Goal: Information Seeking & Learning: Check status

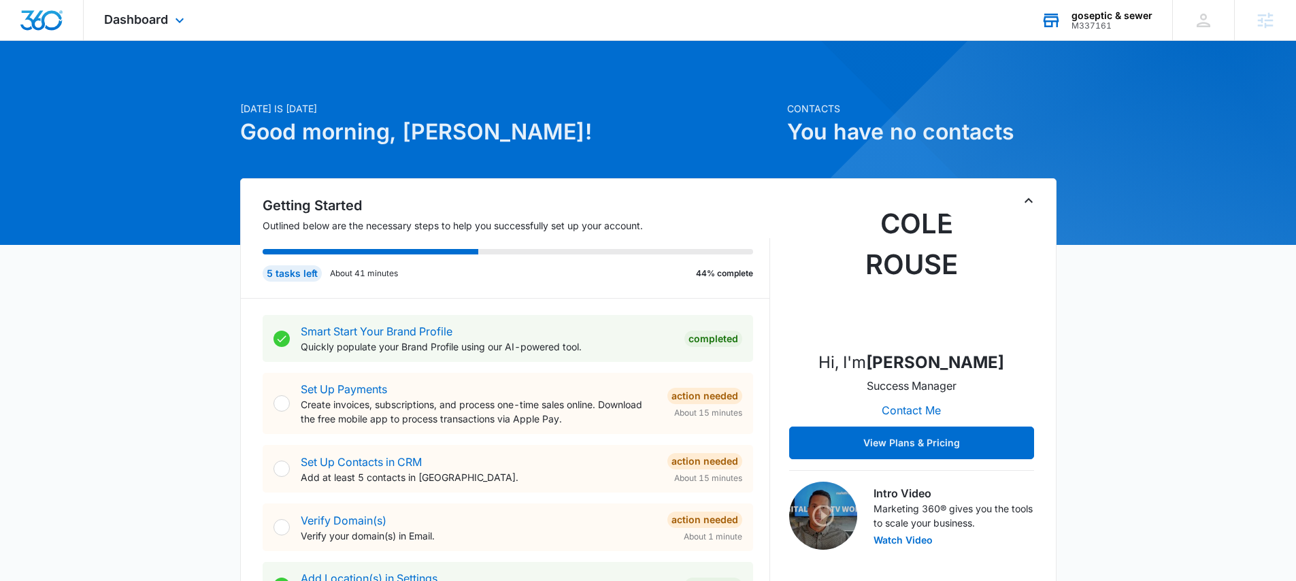
click at [1099, 19] on div "goseptic & sewer" at bounding box center [1112, 15] width 81 height 11
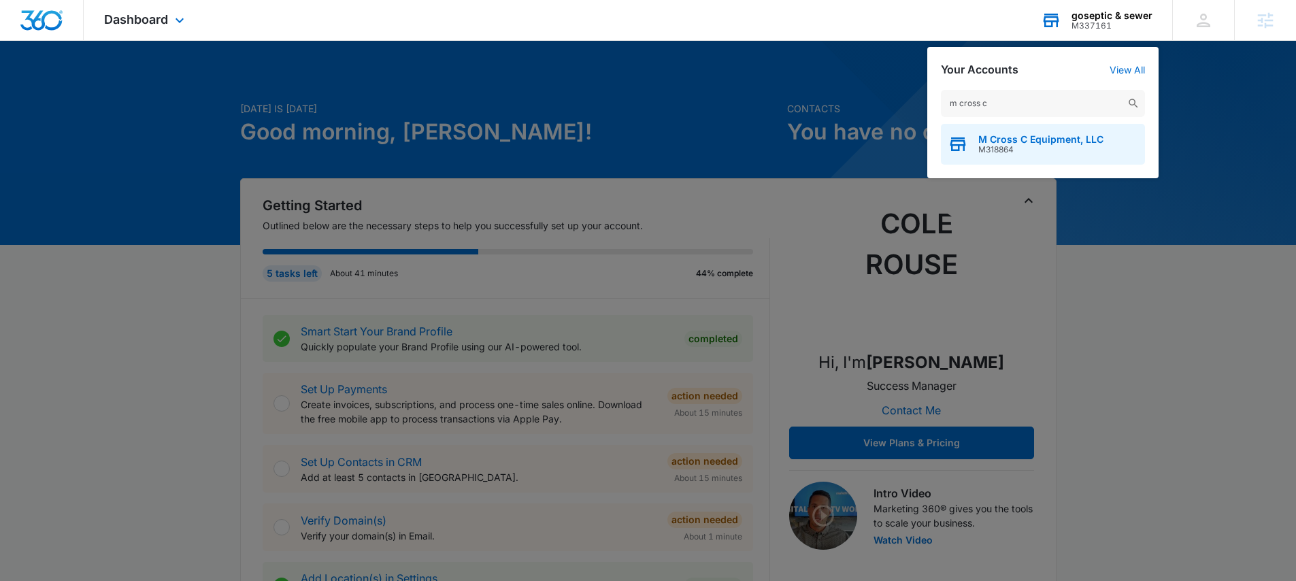
type input "m cross c"
click at [1061, 146] on span "M318864" at bounding box center [1040, 150] width 125 height 10
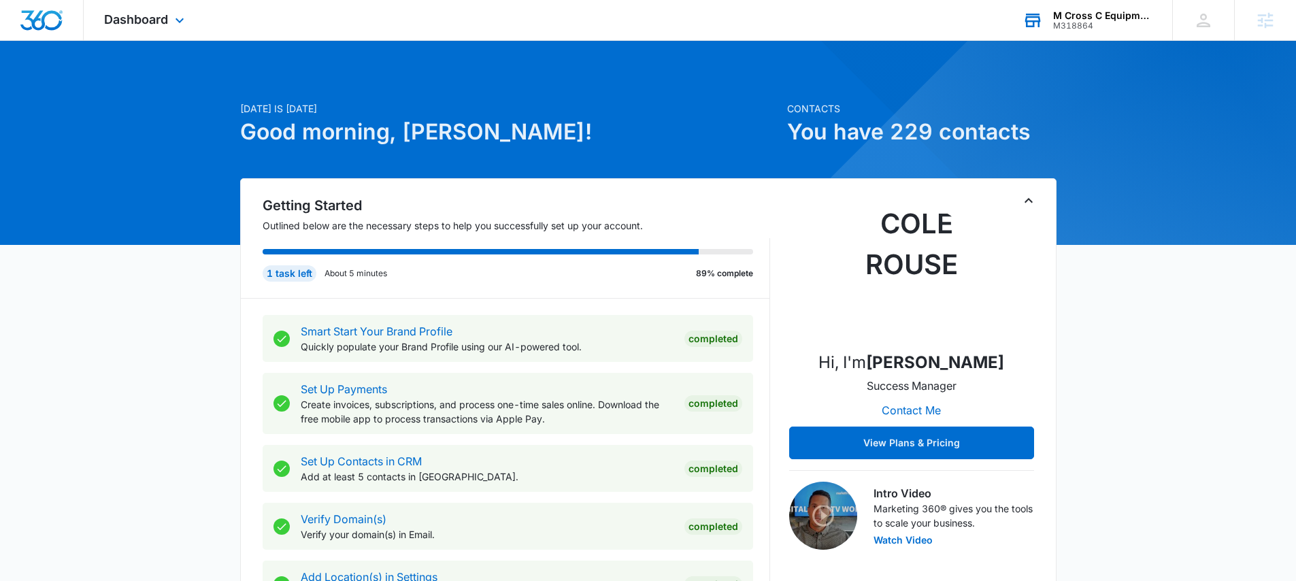
click at [175, 10] on div "Dashboard Apps Reputation Websites Forms CRM Email Social Shop Payments POS Con…" at bounding box center [146, 20] width 124 height 40
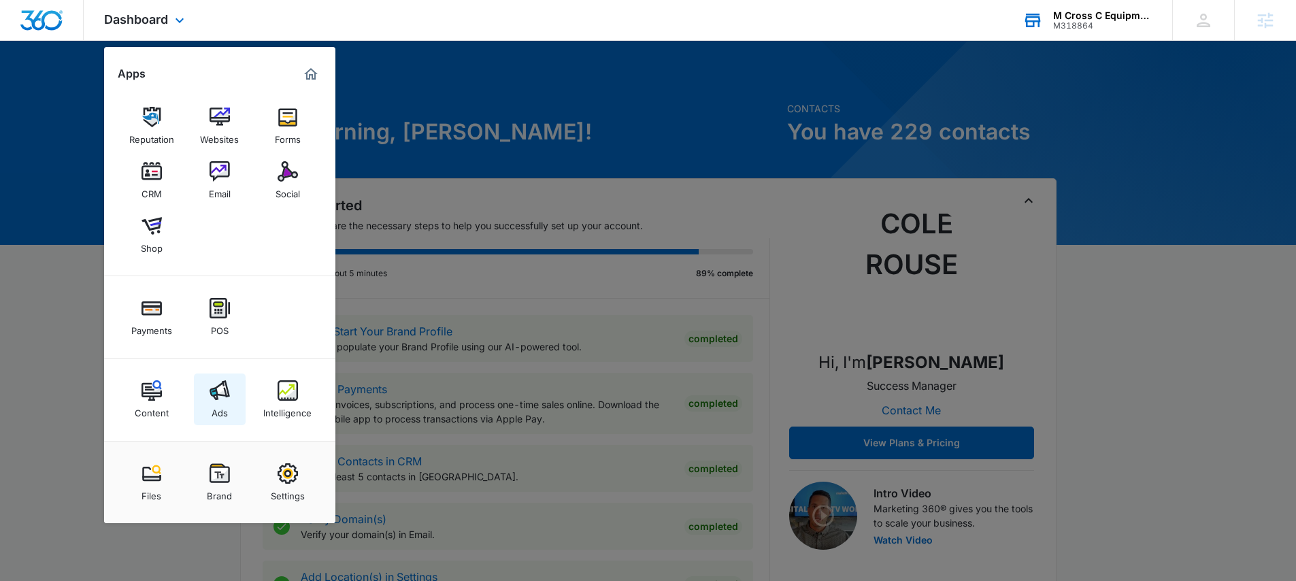
click at [215, 410] on div "Ads" at bounding box center [220, 410] width 16 height 18
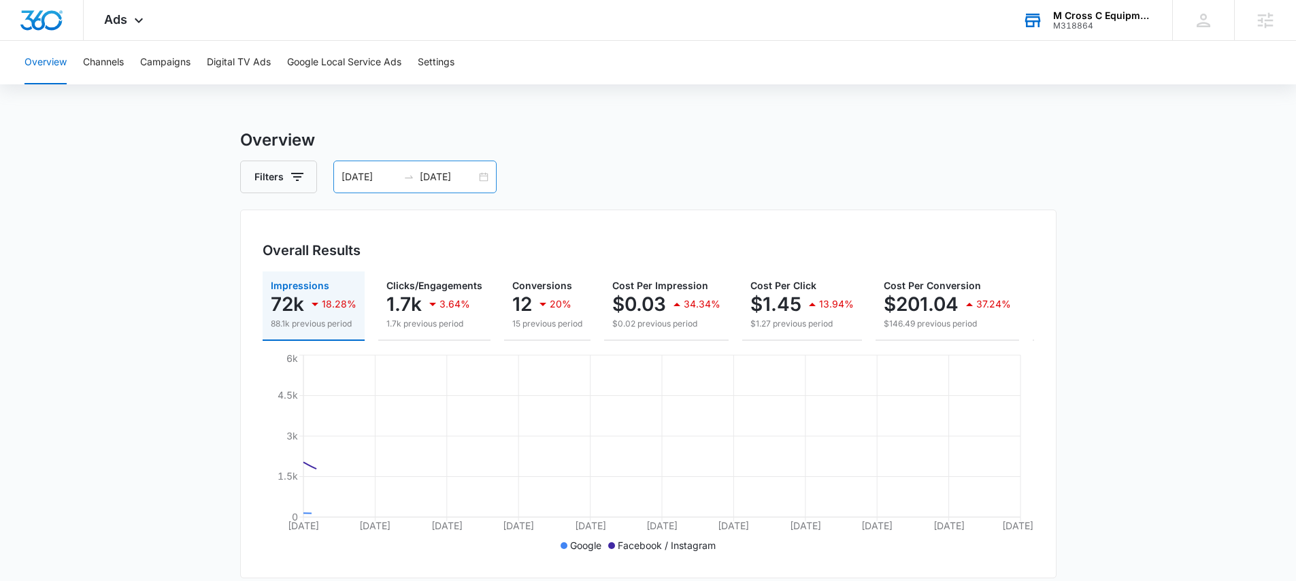
click at [365, 185] on div "[DATE] [DATE]" at bounding box center [414, 177] width 163 height 33
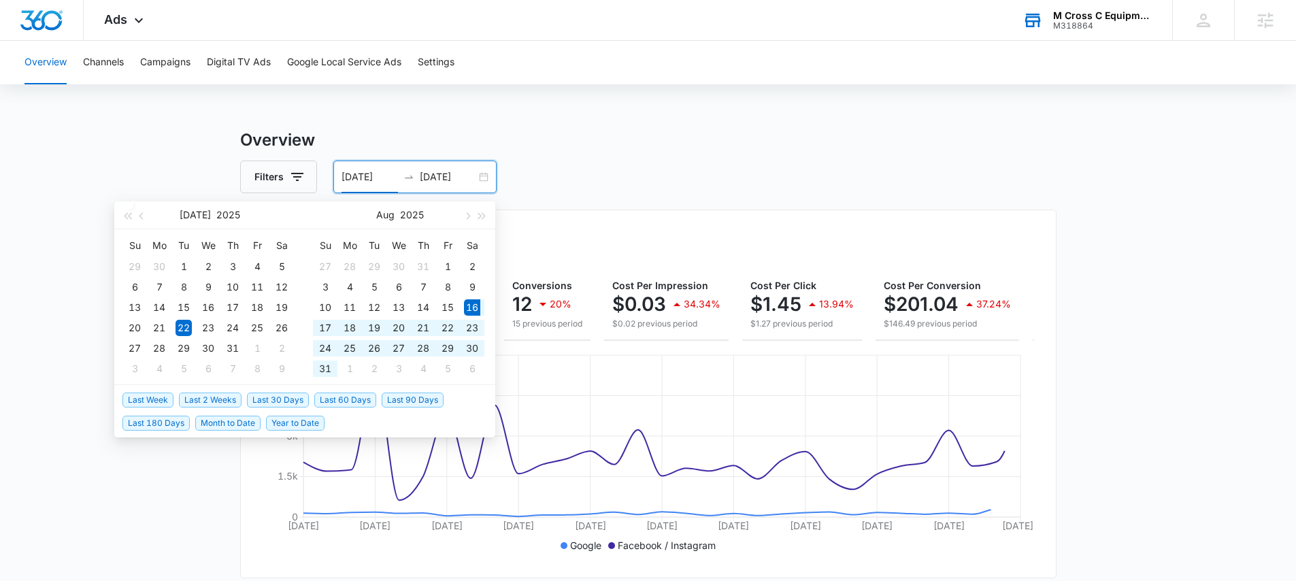
drag, startPoint x: 295, startPoint y: 401, endPoint x: 276, endPoint y: 352, distance: 52.6
click at [295, 400] on span "Last 30 Days" at bounding box center [278, 400] width 62 height 15
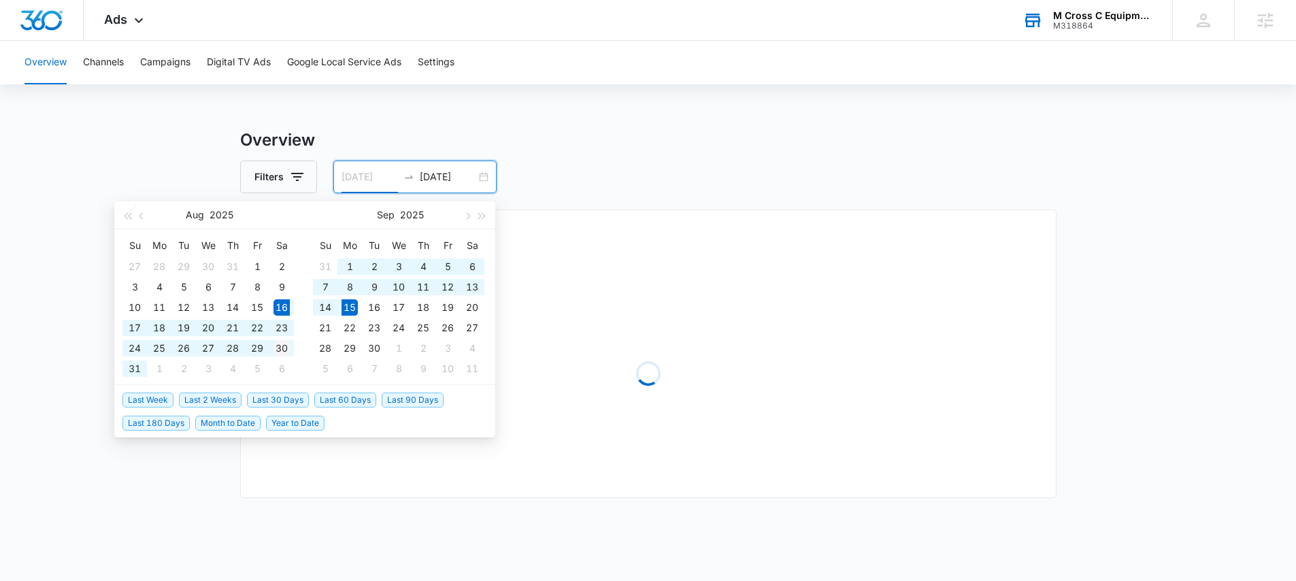
type input "[DATE]"
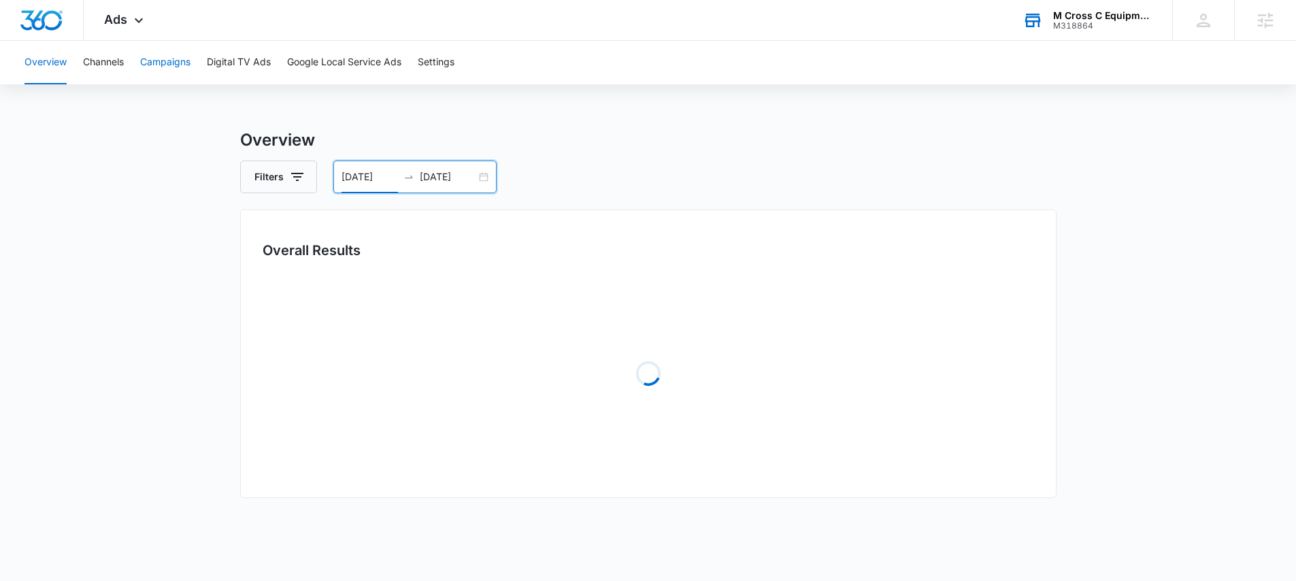
click at [157, 77] on button "Campaigns" at bounding box center [165, 63] width 50 height 44
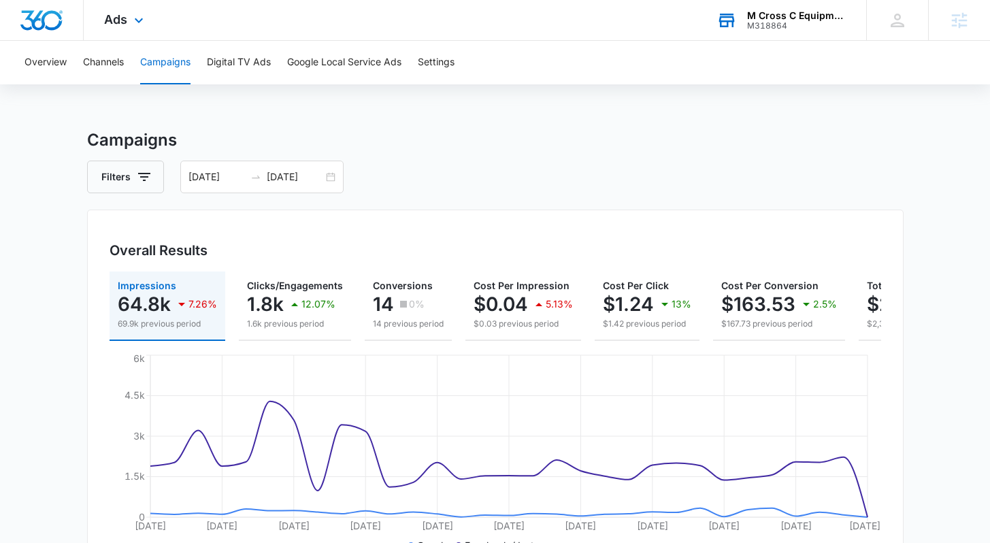
click at [148, 24] on div "Ads Apps Reputation Websites Forms CRM Email Social Shop Payments POS Content A…" at bounding box center [126, 20] width 84 height 40
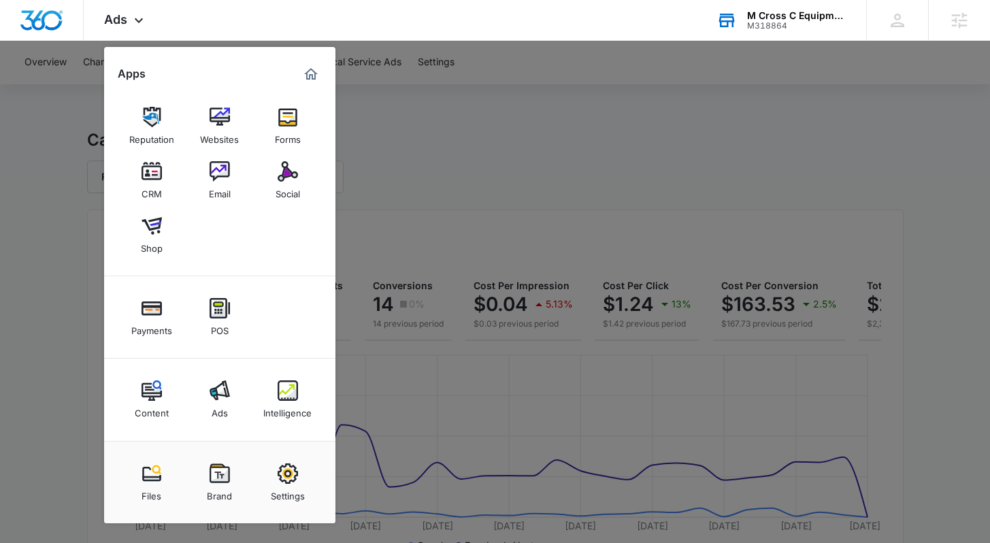
drag, startPoint x: 450, startPoint y: 233, endPoint x: 442, endPoint y: 224, distance: 12.5
click at [450, 233] on div at bounding box center [495, 271] width 990 height 543
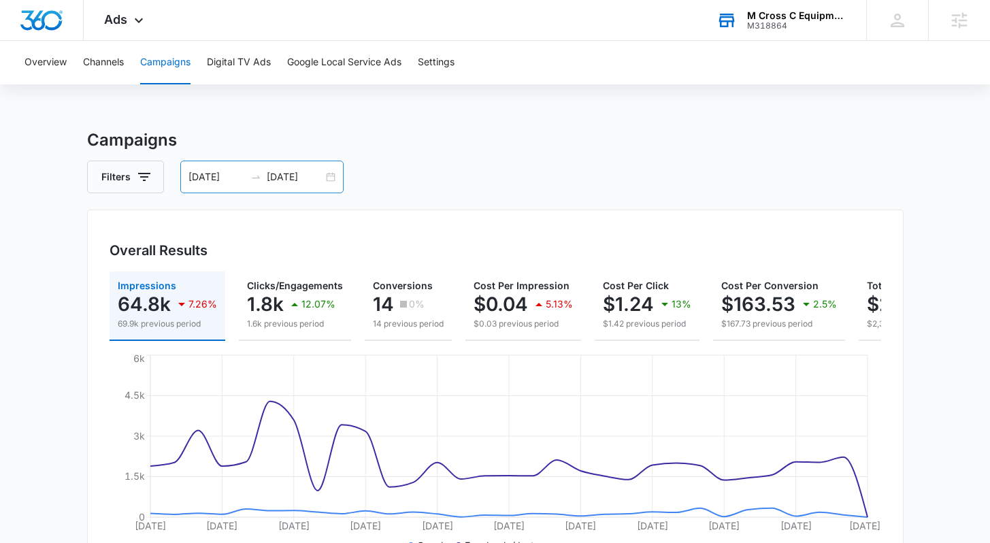
click at [280, 180] on input "[DATE]" at bounding box center [295, 176] width 56 height 15
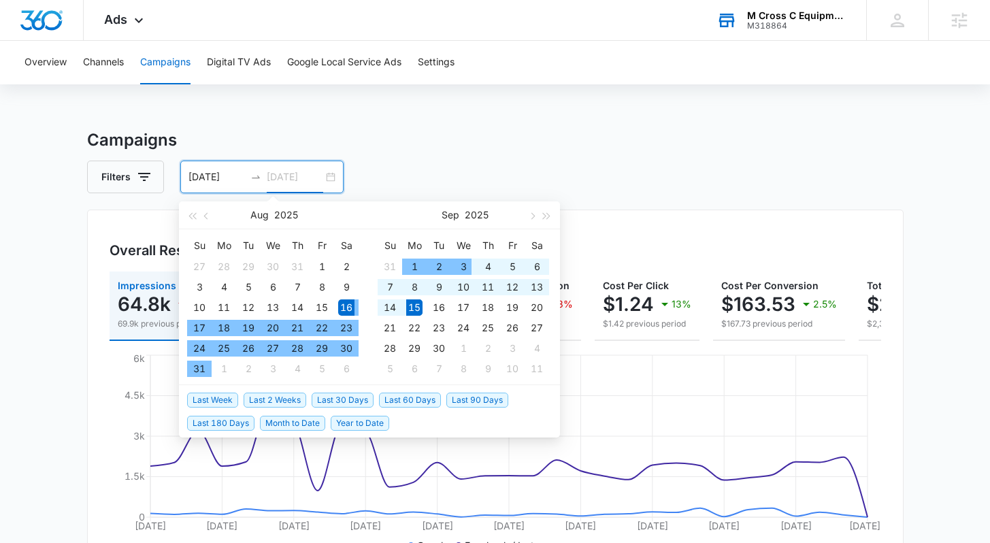
type input "[DATE]"
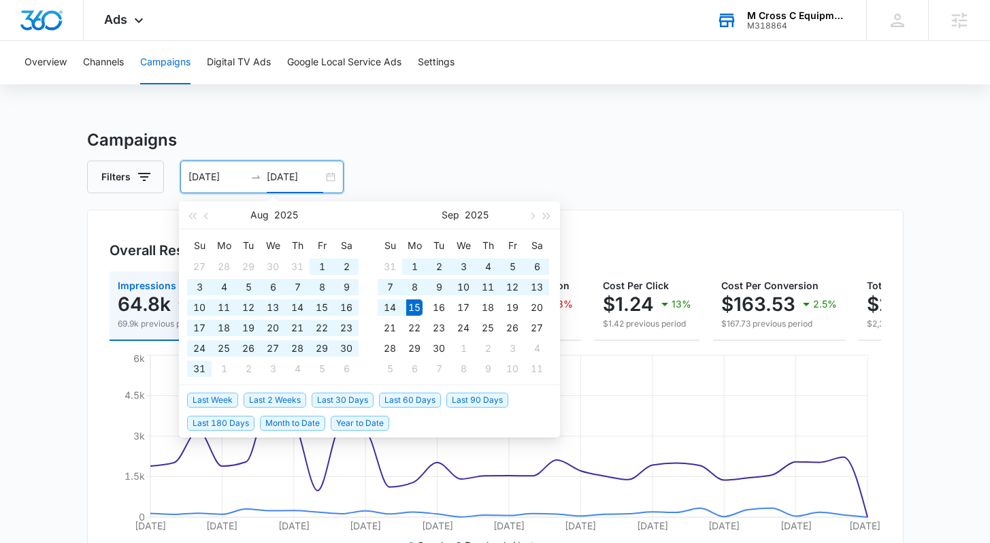
click at [393, 398] on span "Last 60 Days" at bounding box center [410, 400] width 62 height 15
type input "07/17/2025"
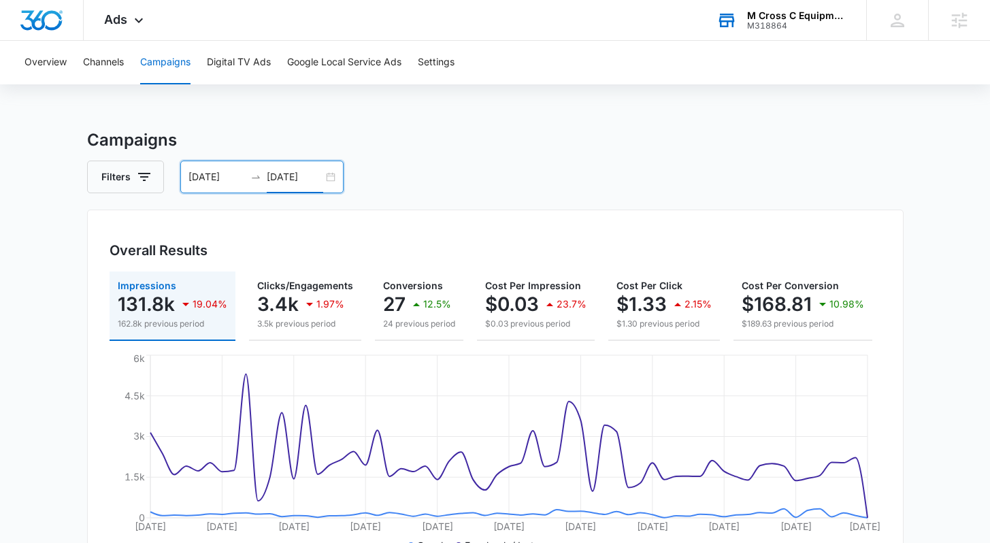
click at [280, 178] on input "[DATE]" at bounding box center [295, 176] width 56 height 15
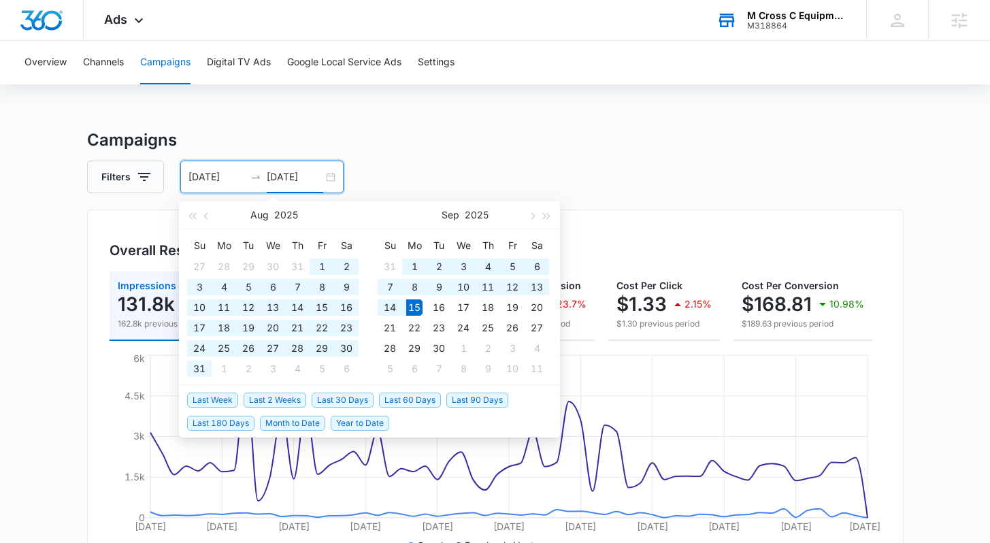
type input "[DATE]"
click at [461, 399] on span "Last 90 Days" at bounding box center [477, 400] width 62 height 15
type input "[DATE]"
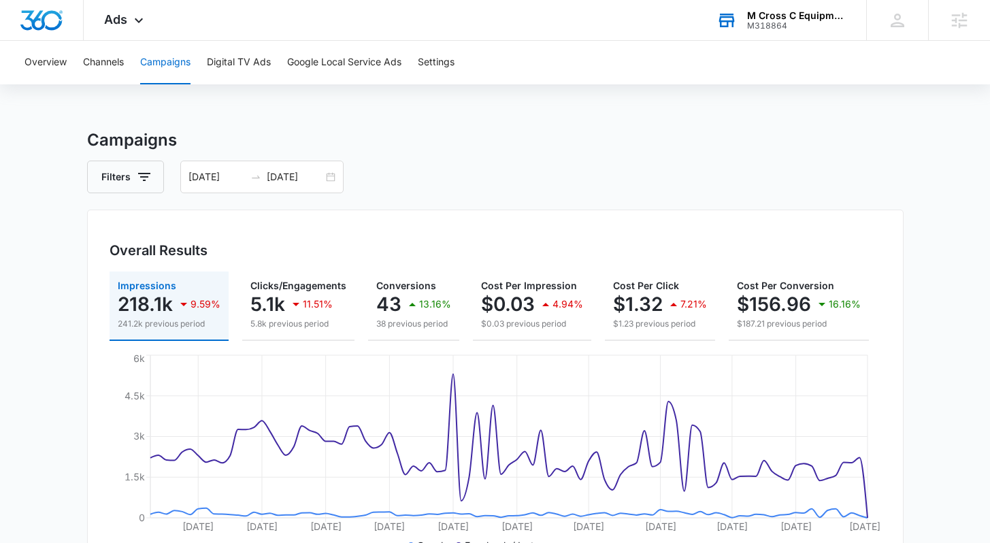
click at [497, 164] on div "Filters 06/17/2025 09/15/2025" at bounding box center [495, 177] width 816 height 33
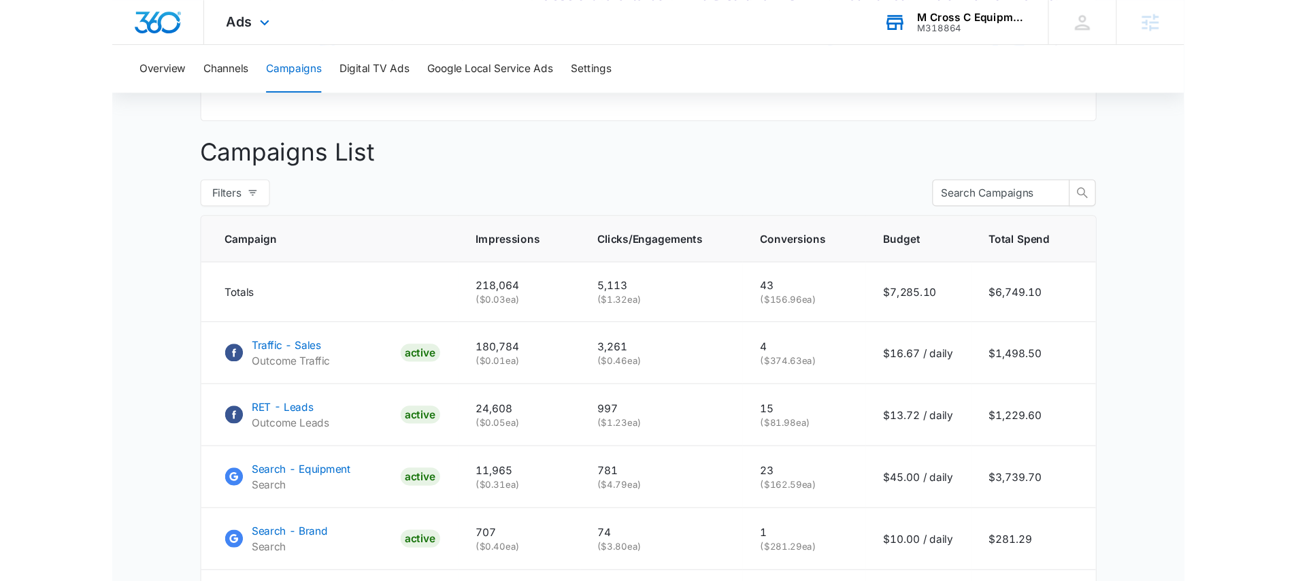
scroll to position [469, 0]
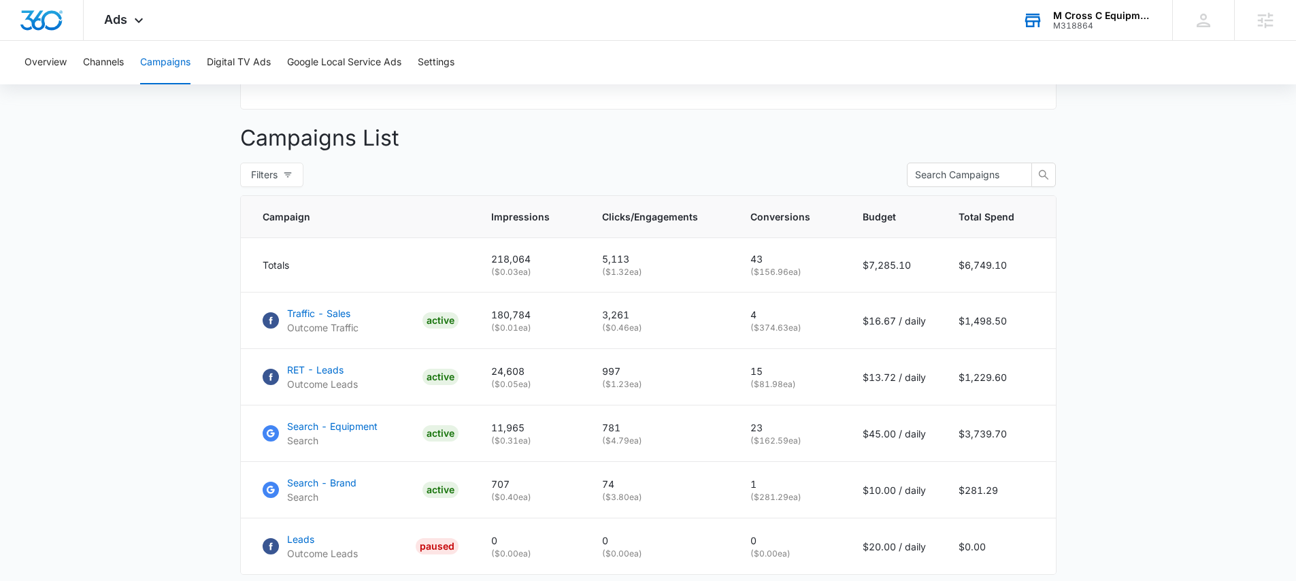
click at [1075, 26] on div "M318864" at bounding box center [1102, 26] width 99 height 10
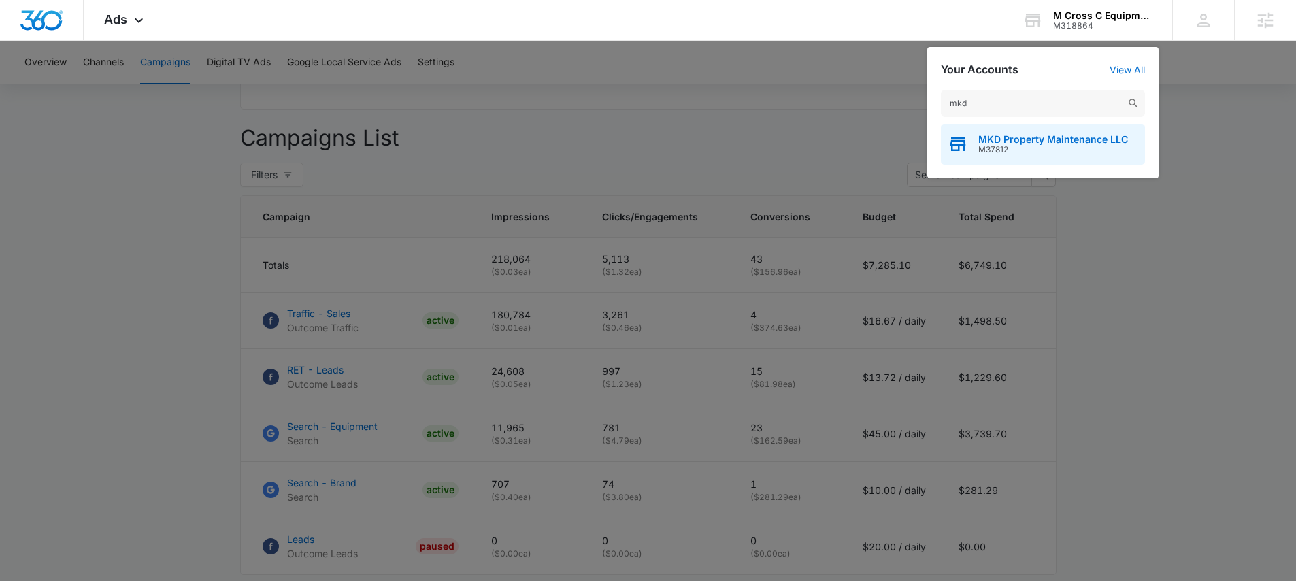
type input "mkd"
click at [1059, 144] on span "MKD Property Maintenance LLC" at bounding box center [1053, 139] width 150 height 11
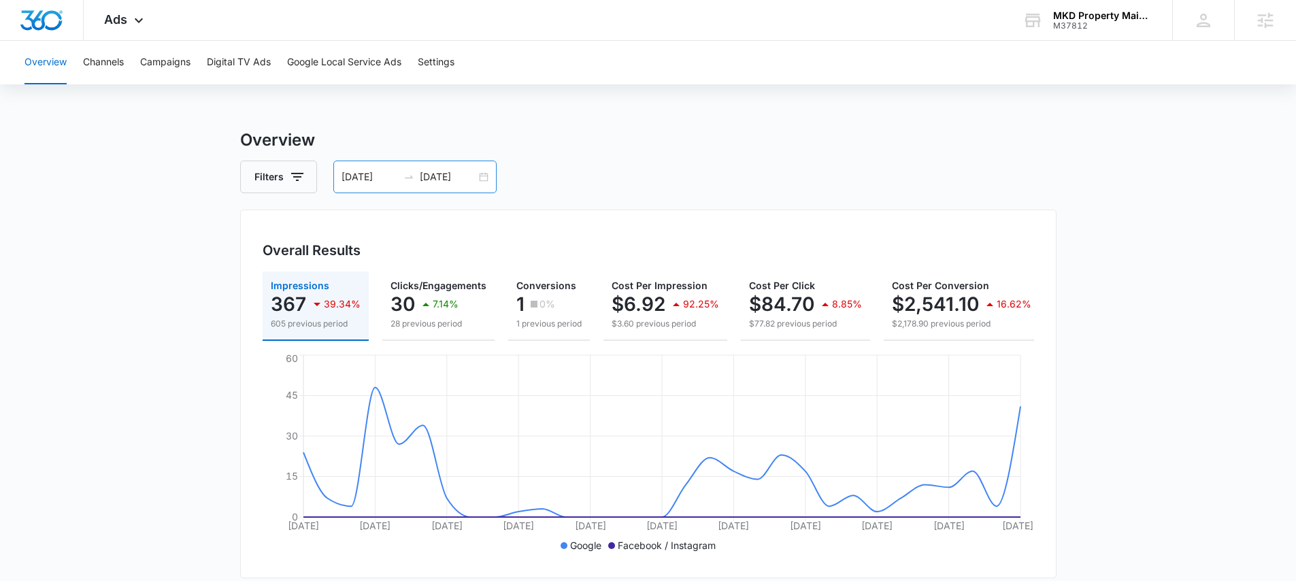
click at [405, 167] on div "07/26/2025 08/25/2025" at bounding box center [414, 177] width 163 height 33
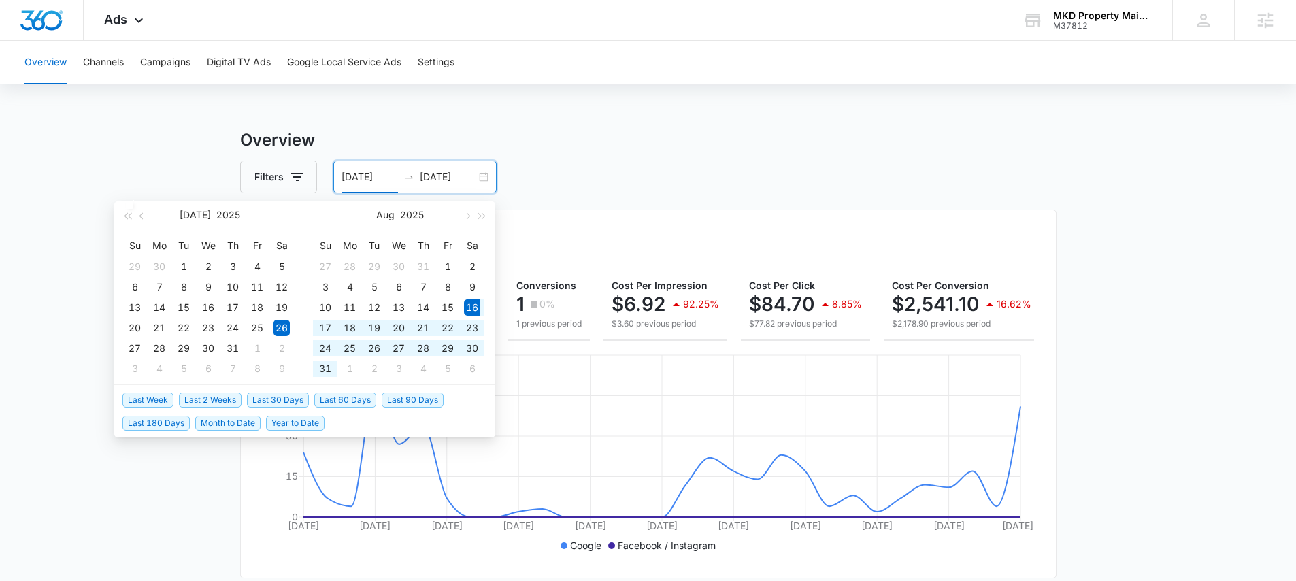
click at [284, 393] on span "Last 30 Days" at bounding box center [278, 400] width 62 height 15
type input "[DATE]"
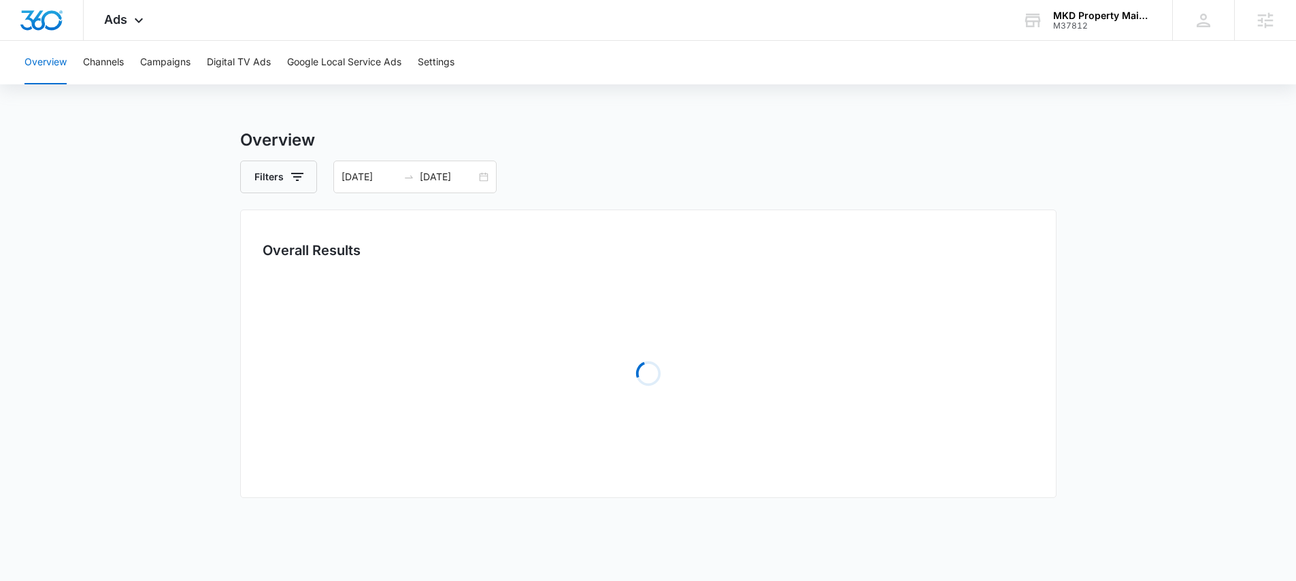
click at [432, 132] on h3 "Overview" at bounding box center [648, 140] width 816 height 24
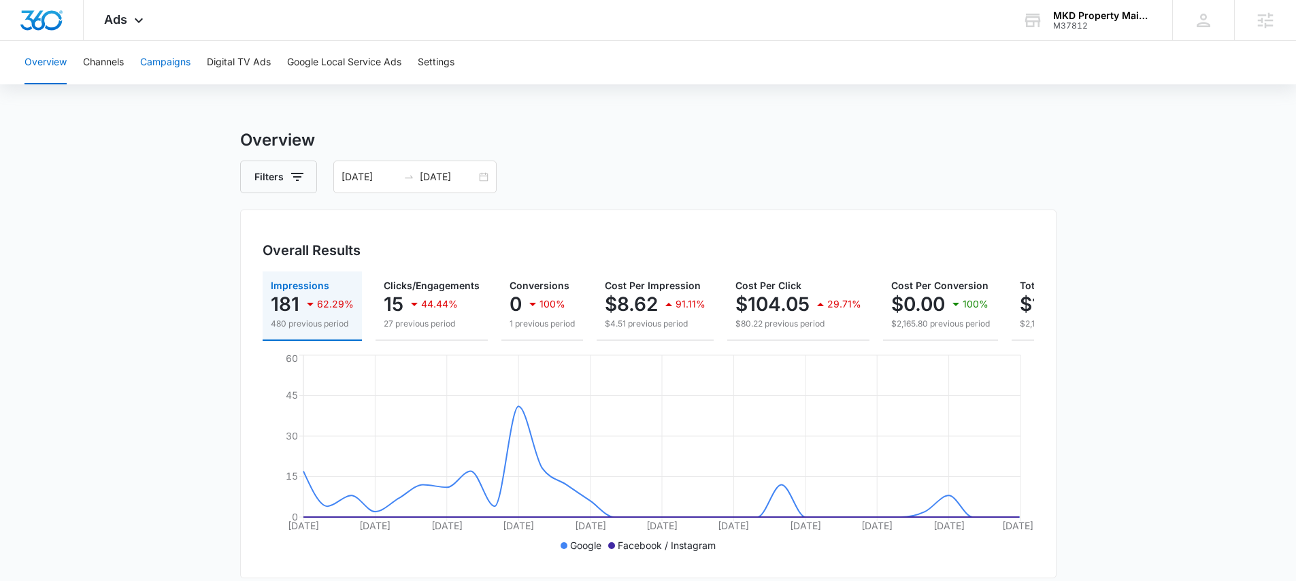
click at [163, 52] on button "Campaigns" at bounding box center [165, 63] width 50 height 44
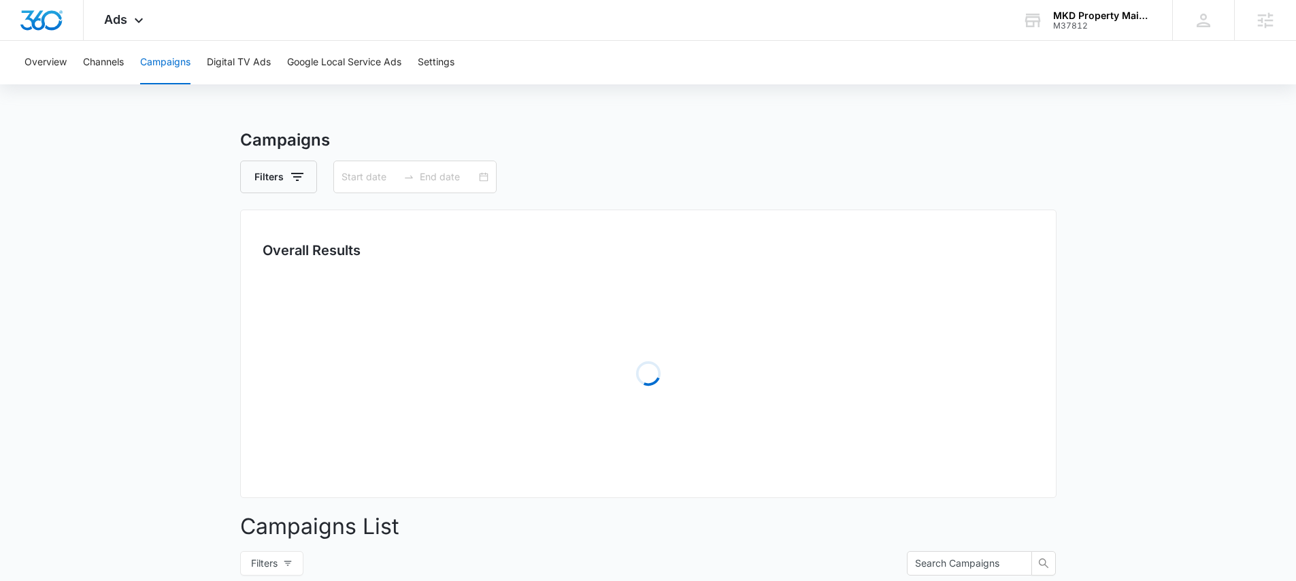
type input "[DATE]"
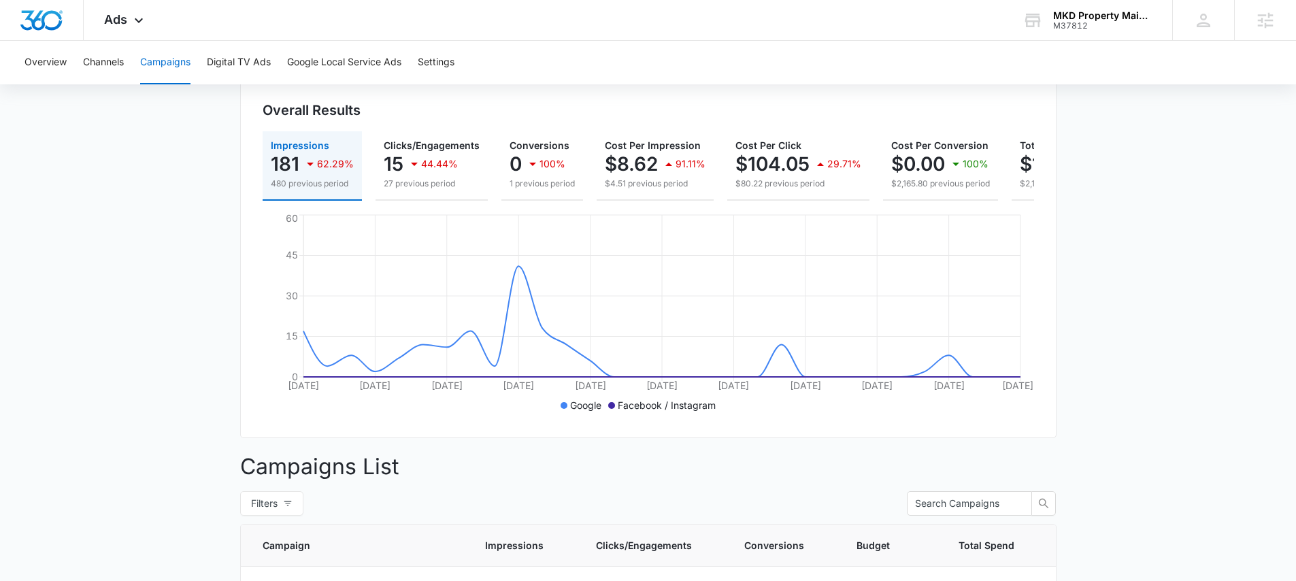
scroll to position [81, 0]
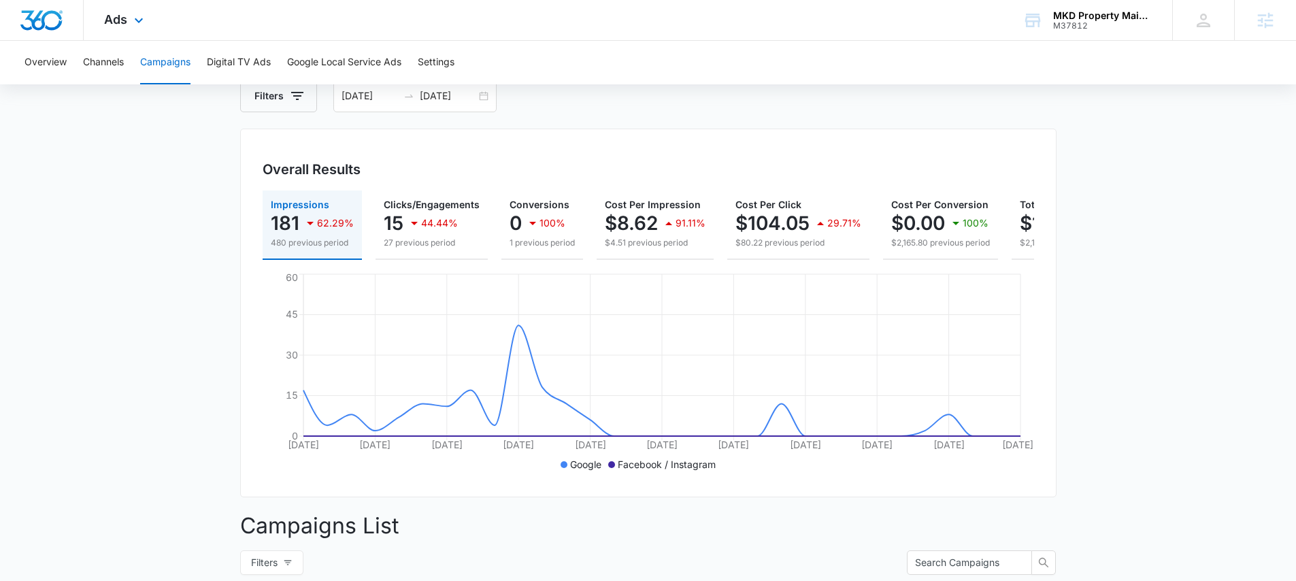
click at [133, 31] on div "Ads Apps Reputation Websites Forms CRM Email Social Payments Content Ads Intell…" at bounding box center [126, 20] width 84 height 40
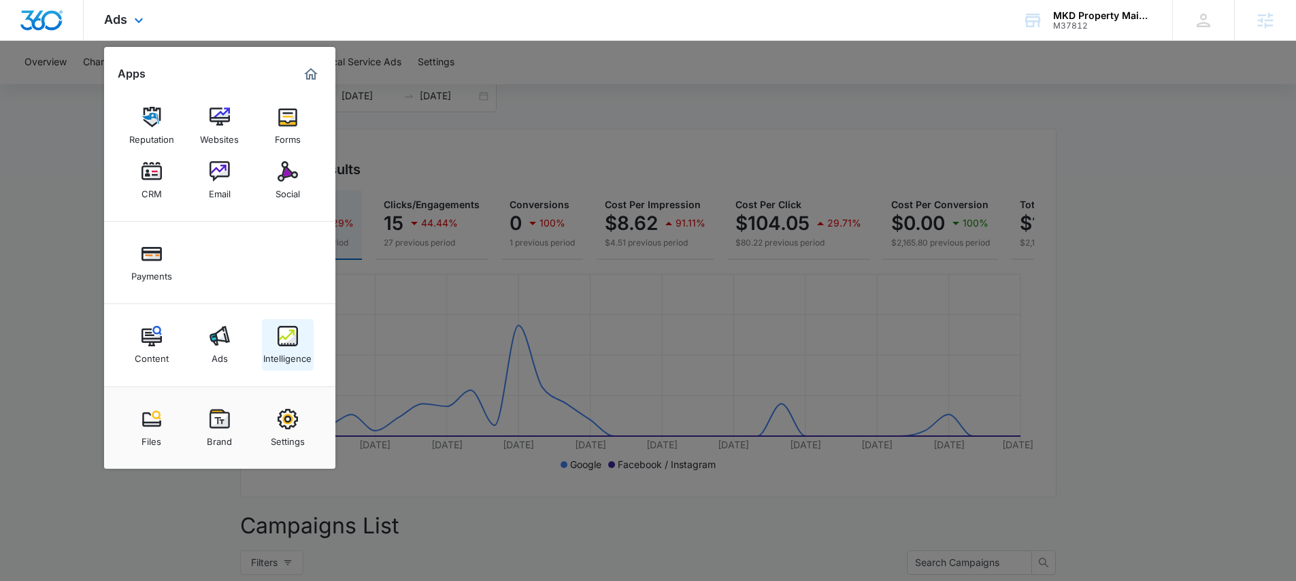
click at [286, 342] on img at bounding box center [288, 336] width 20 height 20
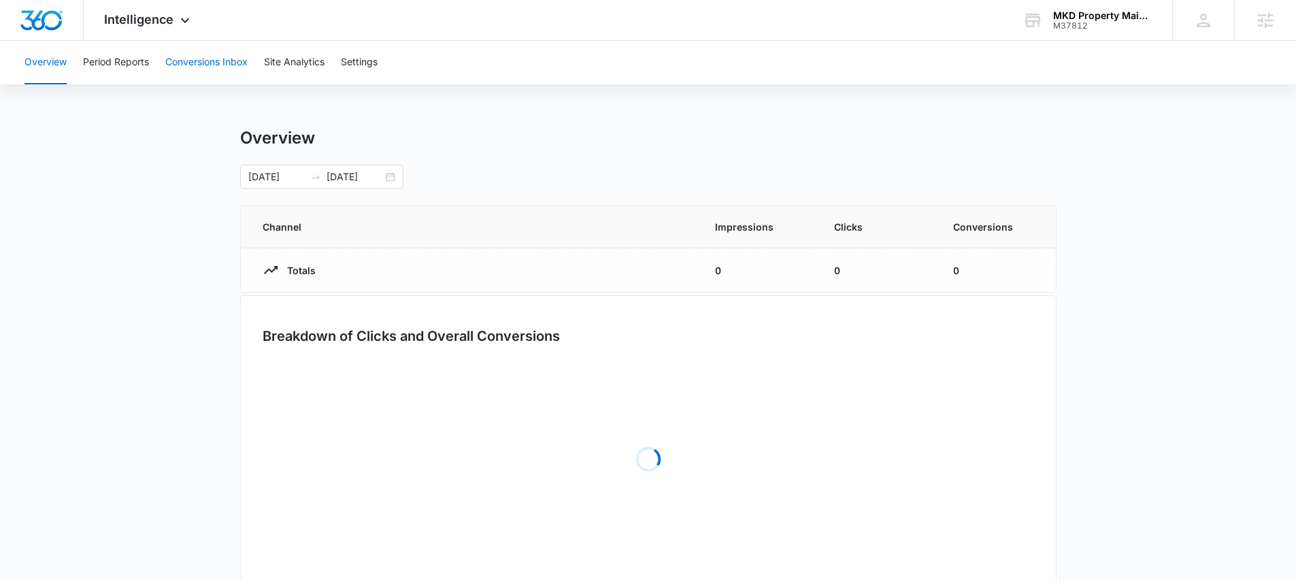
click at [203, 66] on button "Conversions Inbox" at bounding box center [206, 63] width 82 height 44
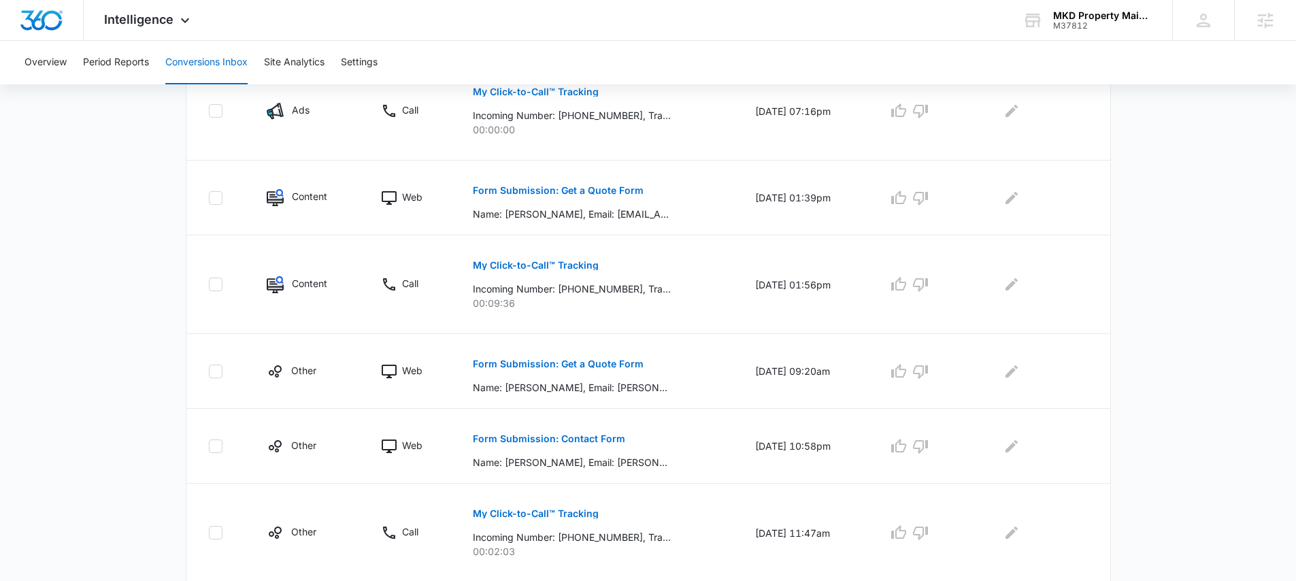
scroll to position [339, 0]
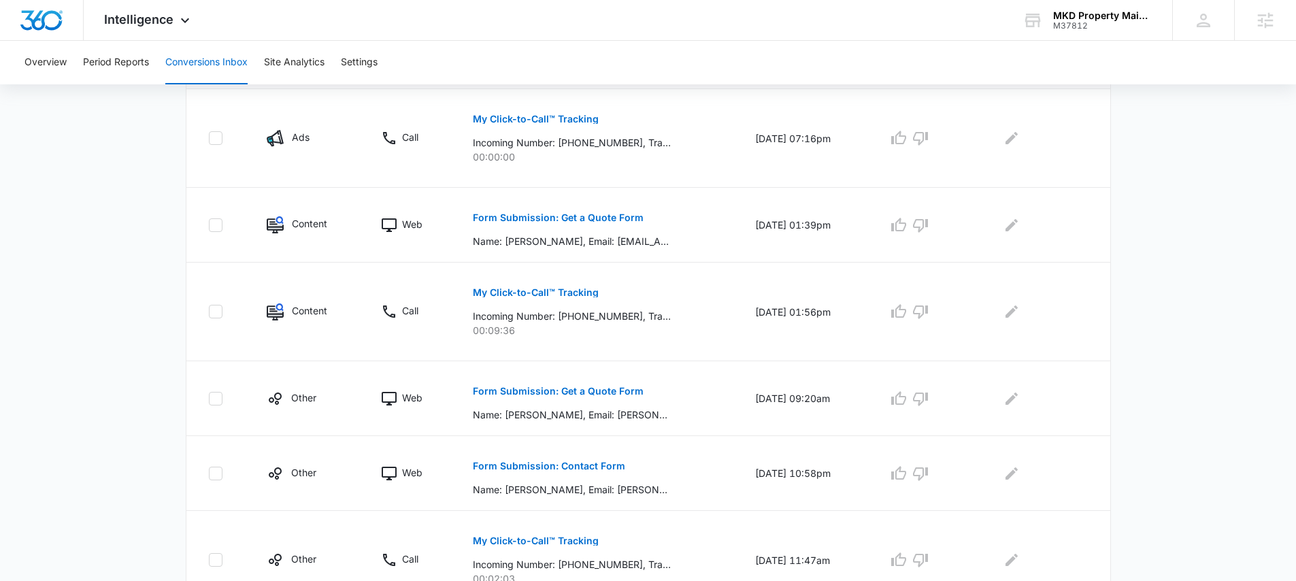
click at [172, 414] on div "Total Conversions: 28 Ads Content Social Other From Calls: 15 Ads Content Socia…" at bounding box center [648, 393] width 952 height 1163
click at [177, 24] on icon at bounding box center [185, 24] width 16 height 16
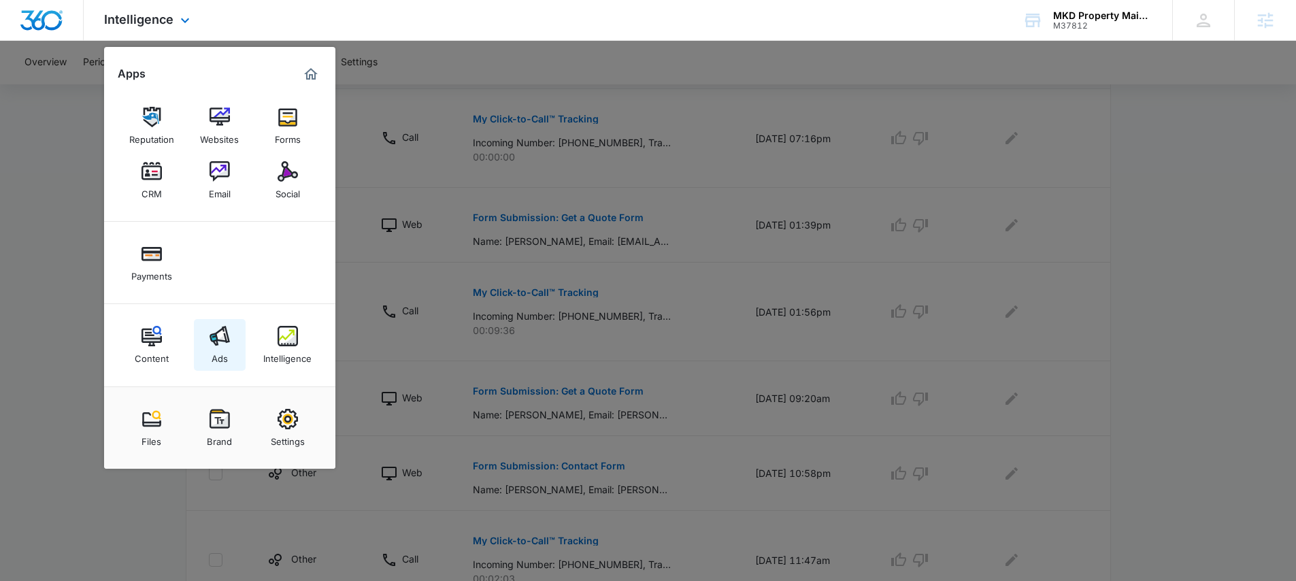
click at [229, 343] on img at bounding box center [220, 336] width 20 height 20
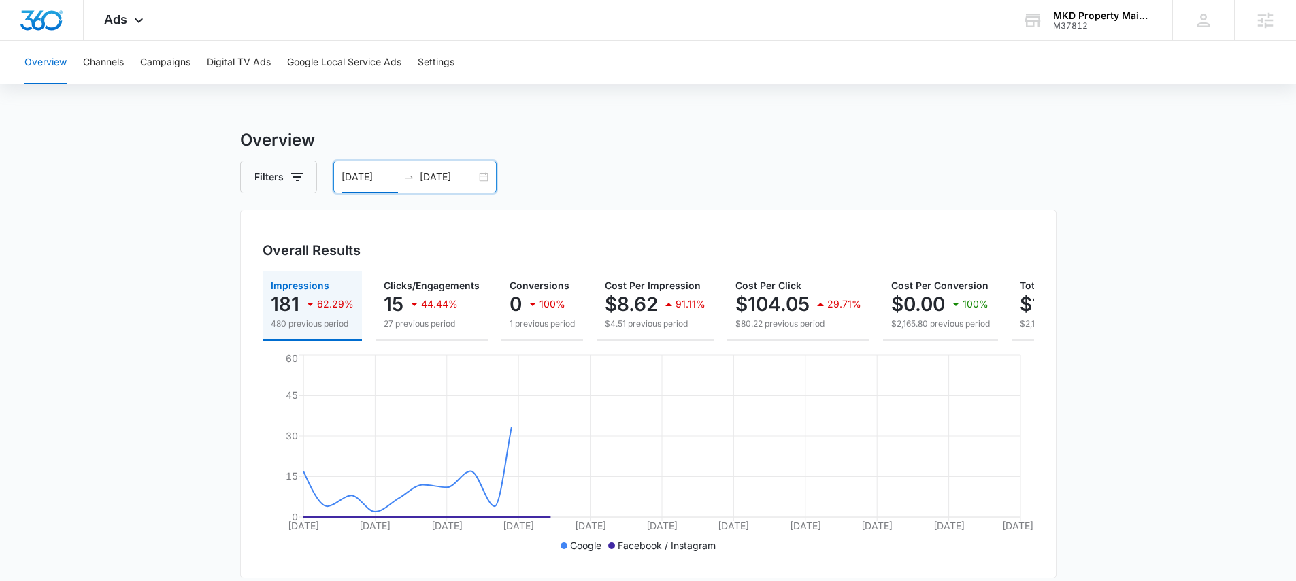
click at [392, 169] on input "[DATE]" at bounding box center [370, 176] width 56 height 15
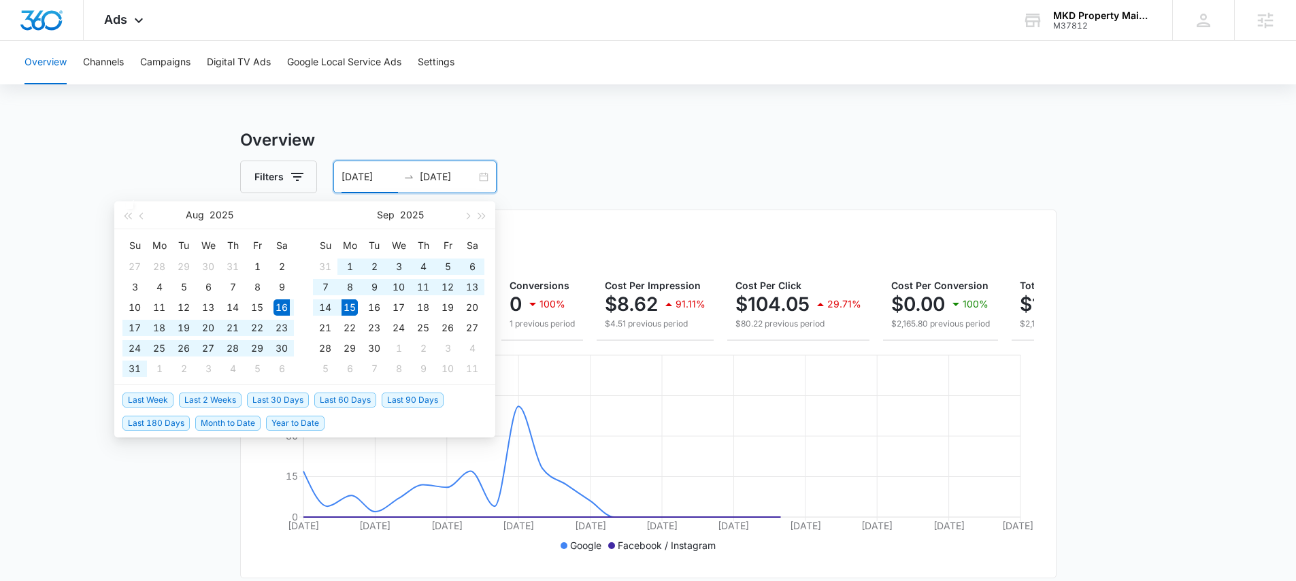
type input "[DATE]"
drag, startPoint x: 284, startPoint y: 399, endPoint x: 284, endPoint y: 388, distance: 10.9
click at [284, 399] on span "Last 30 Days" at bounding box center [278, 400] width 62 height 15
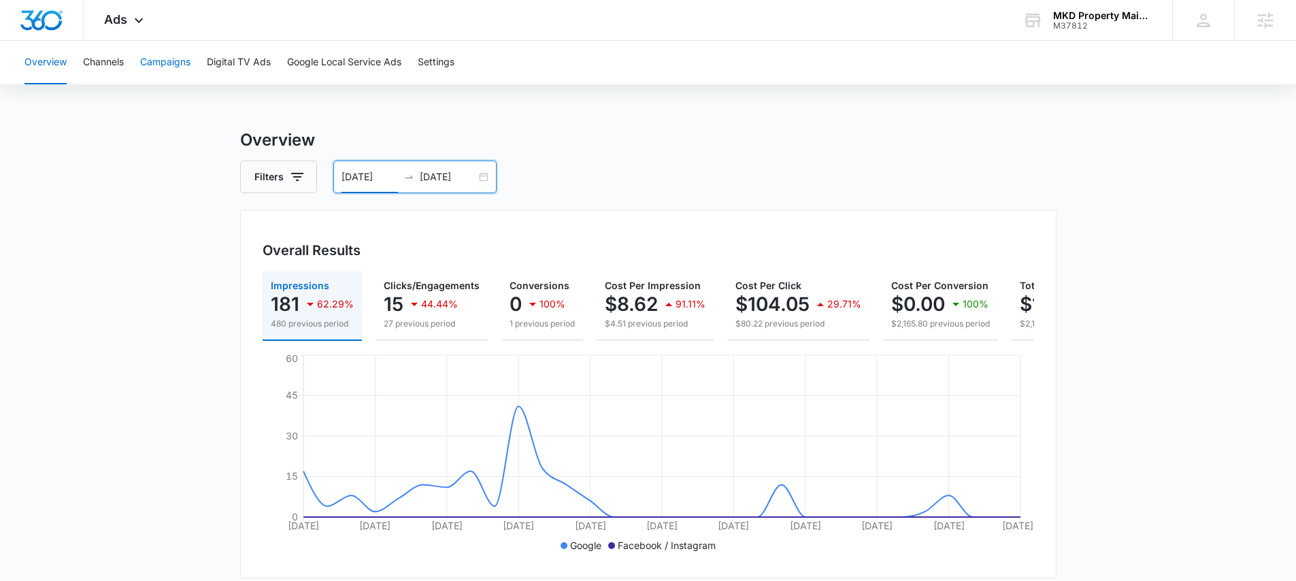
click at [167, 61] on button "Campaigns" at bounding box center [165, 63] width 50 height 44
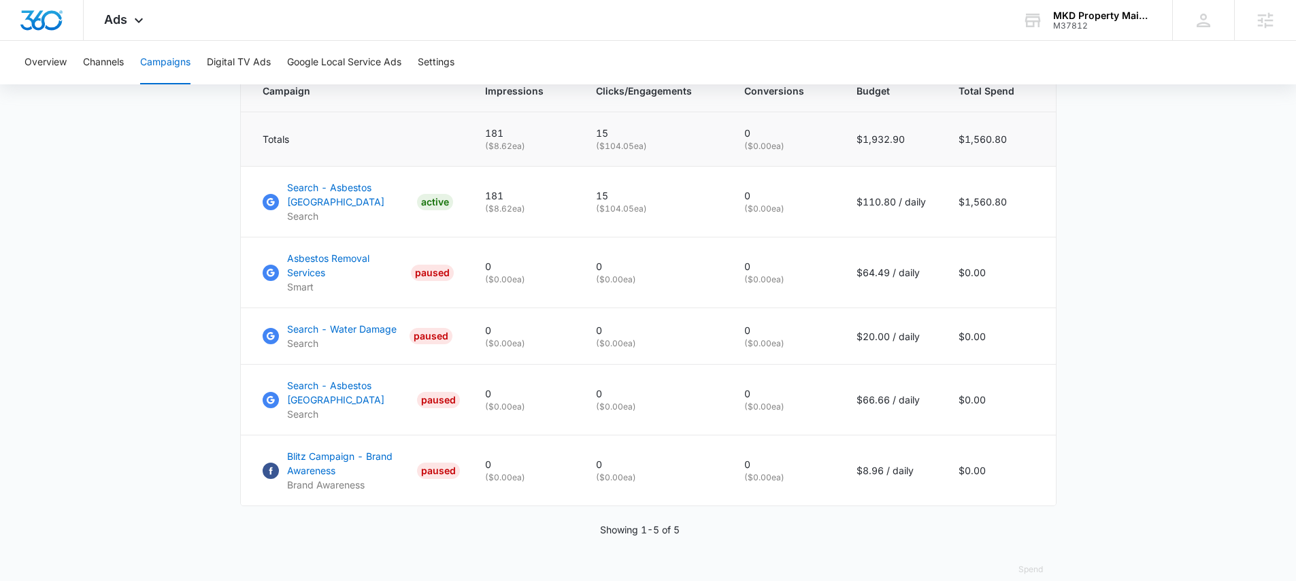
scroll to position [506, 0]
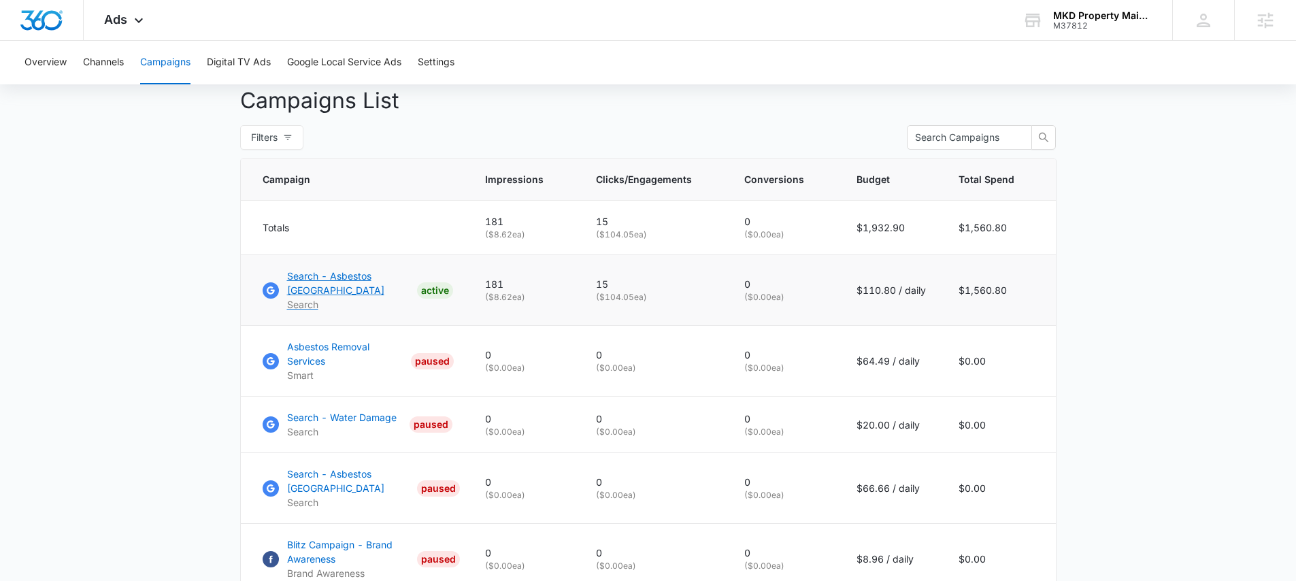
click at [322, 286] on p "Search - Asbestos [GEOGRAPHIC_DATA]" at bounding box center [349, 283] width 124 height 29
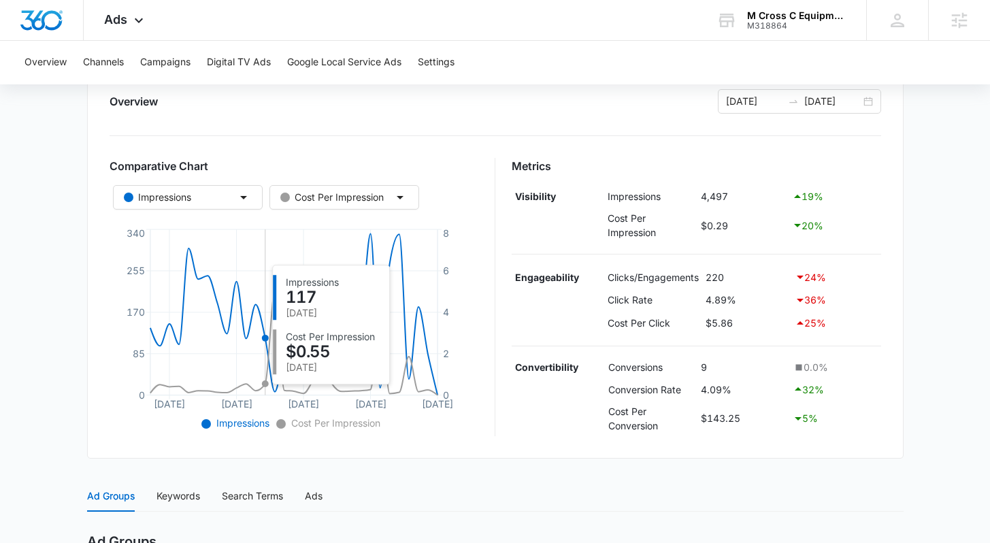
scroll to position [112, 0]
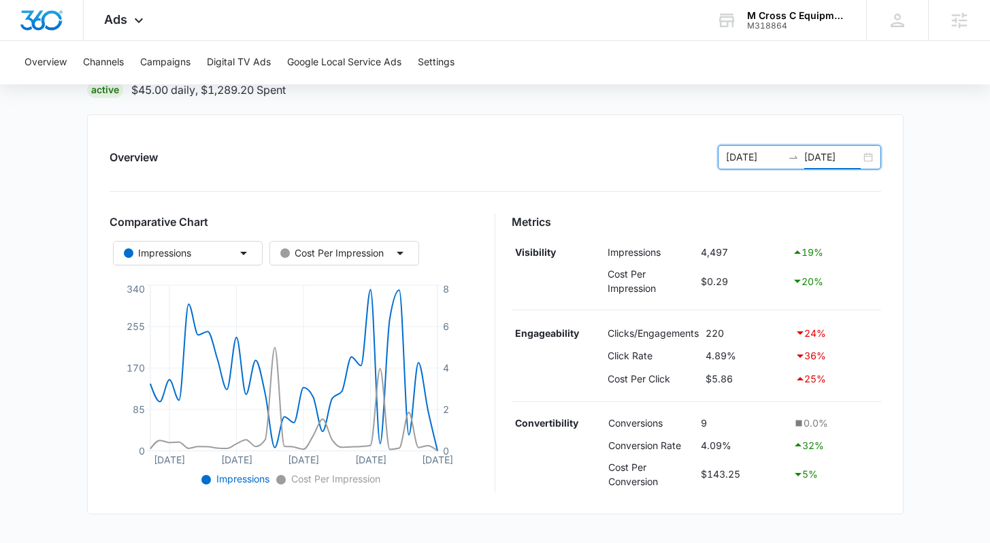
click at [820, 151] on input "[DATE]" at bounding box center [832, 157] width 56 height 15
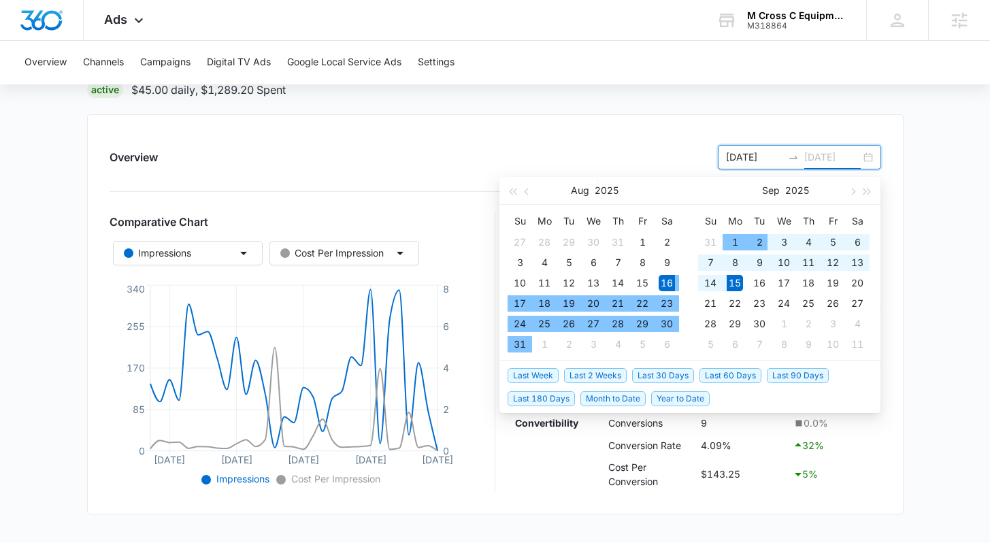
type input "[DATE]"
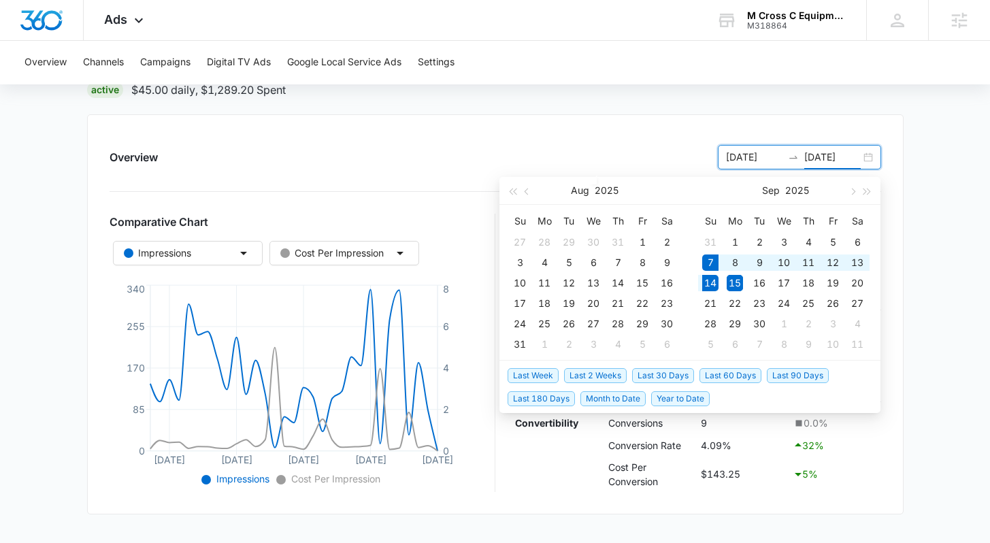
click at [542, 373] on span "Last Week" at bounding box center [533, 375] width 51 height 15
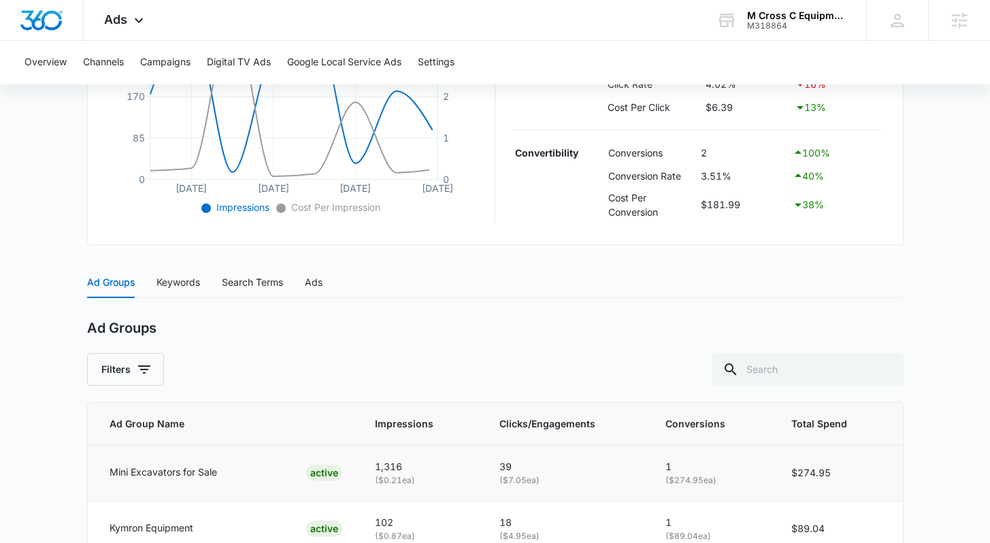
scroll to position [461, 0]
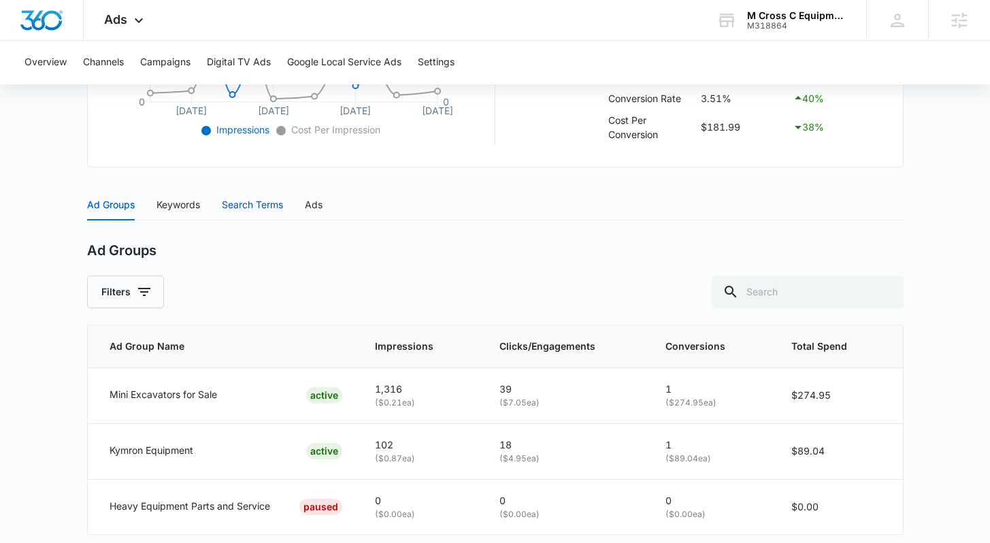
click at [244, 210] on div "Search Terms" at bounding box center [252, 204] width 61 height 15
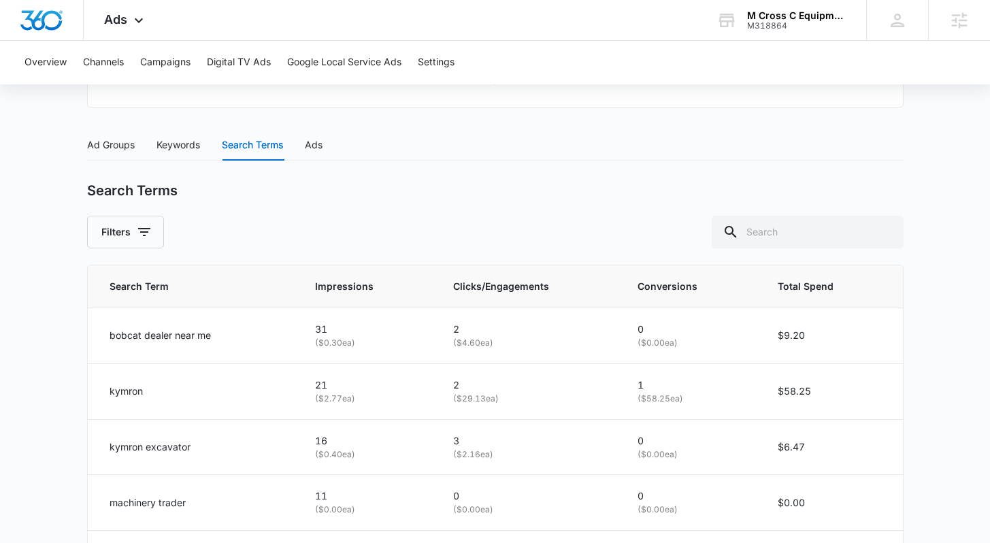
scroll to position [551, 0]
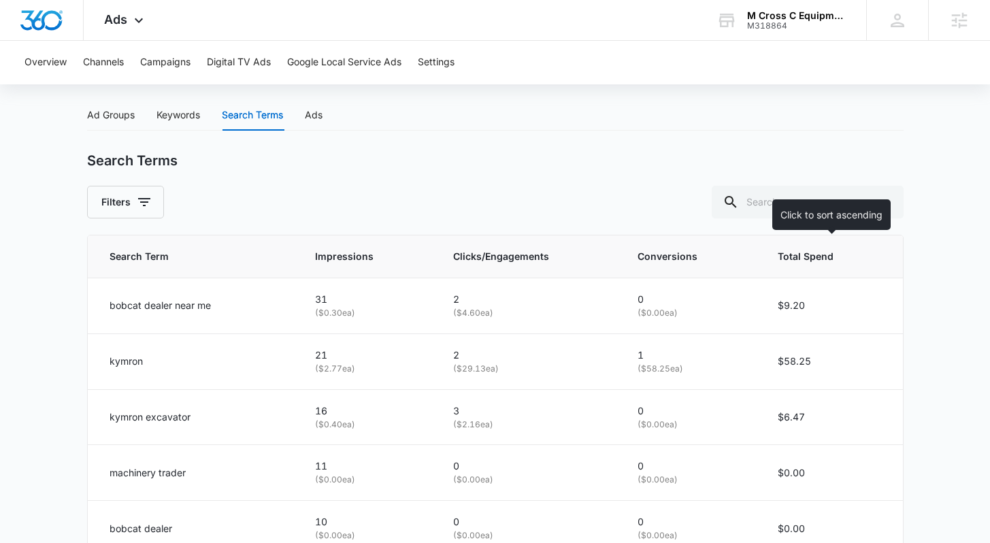
click at [799, 254] on span "Total Spend" at bounding box center [820, 256] width 84 height 15
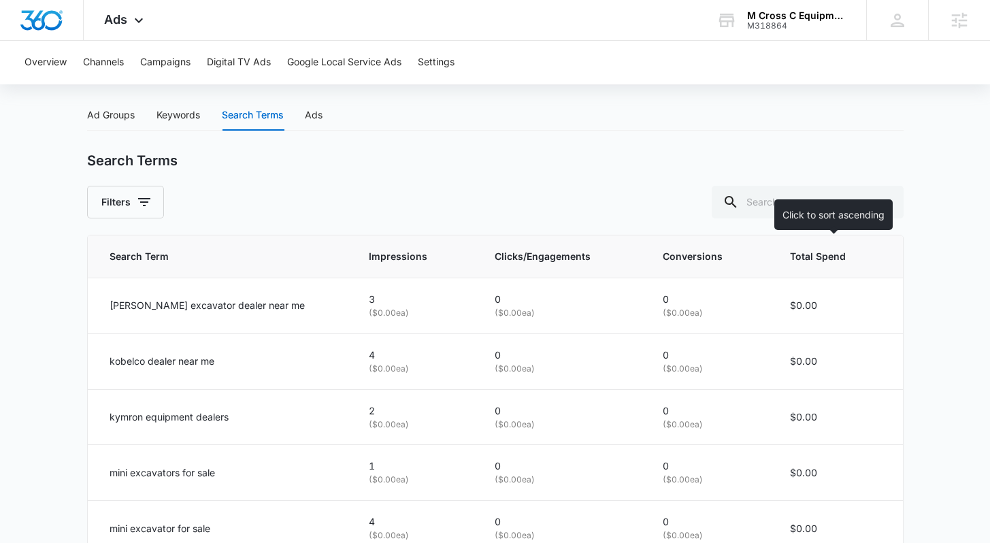
click at [799, 254] on span "Total Spend" at bounding box center [825, 256] width 71 height 15
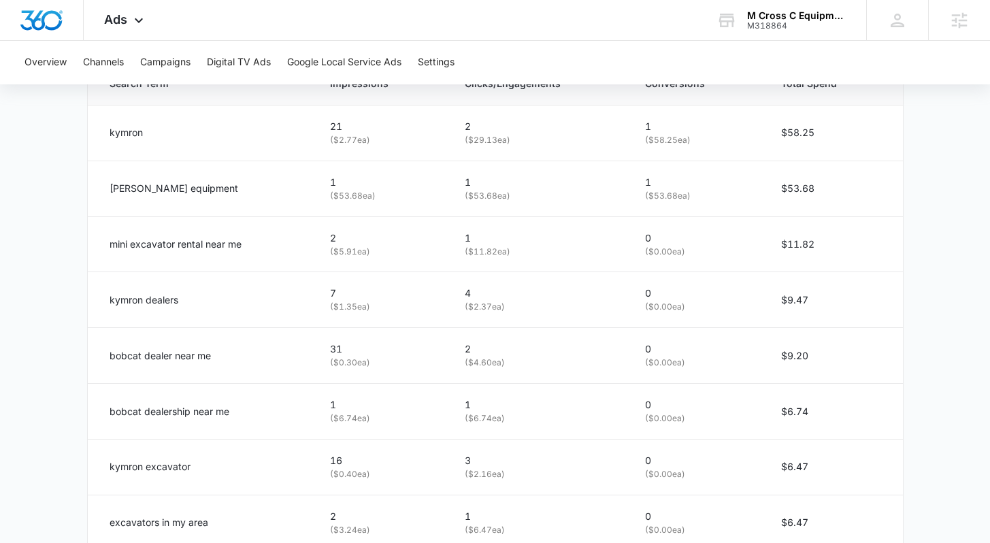
scroll to position [727, 0]
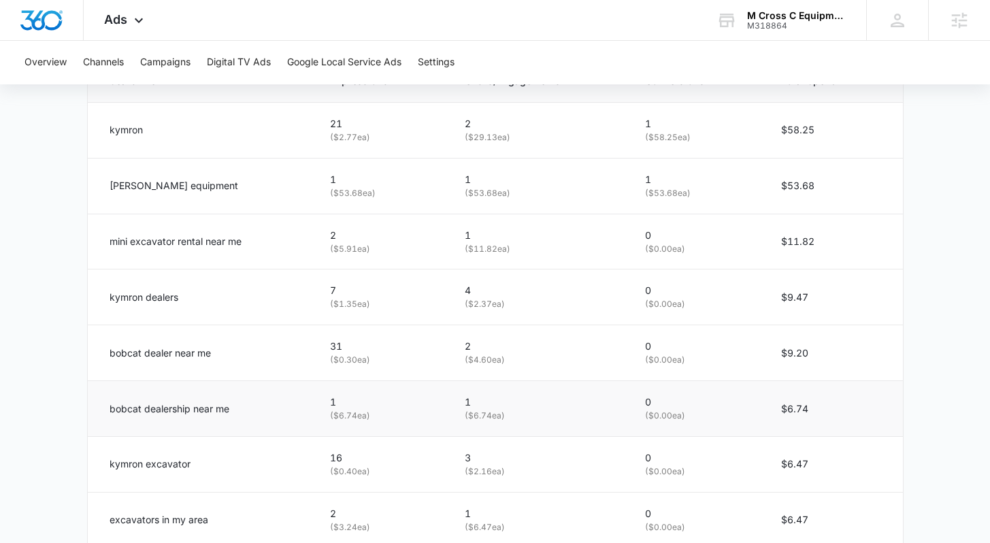
click at [161, 412] on p "bobcat dealership near me" at bounding box center [170, 408] width 120 height 15
copy div "bobcat dealership near me"
click at [209, 353] on p "bobcat dealer near me" at bounding box center [160, 353] width 101 height 15
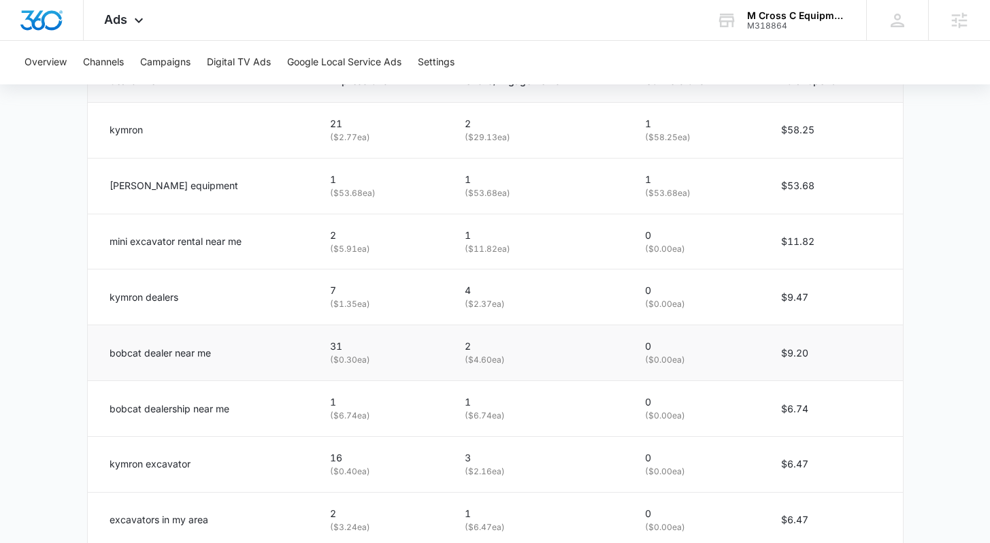
click at [209, 353] on p "bobcat dealer near me" at bounding box center [160, 353] width 101 height 15
copy div "bobcat dealer near me"
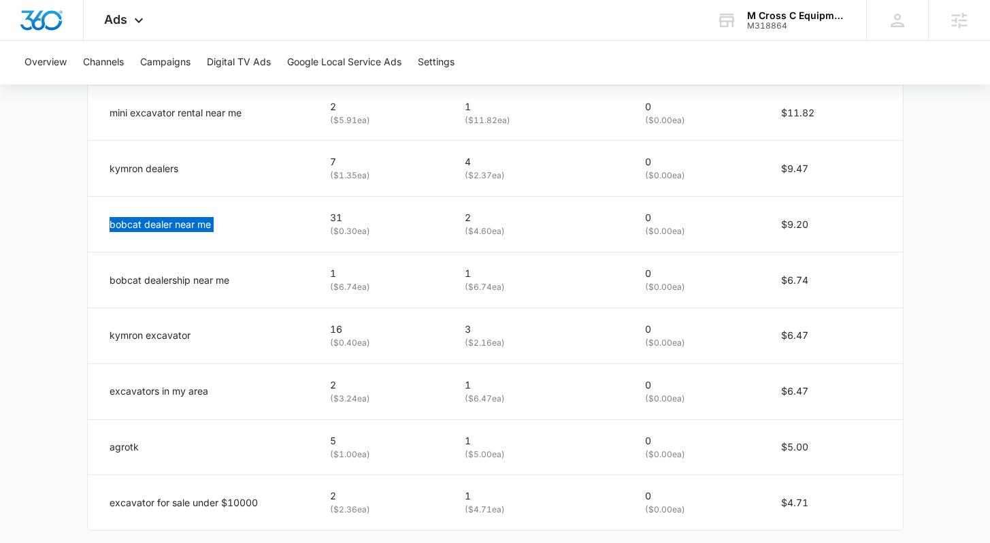
scroll to position [918, 0]
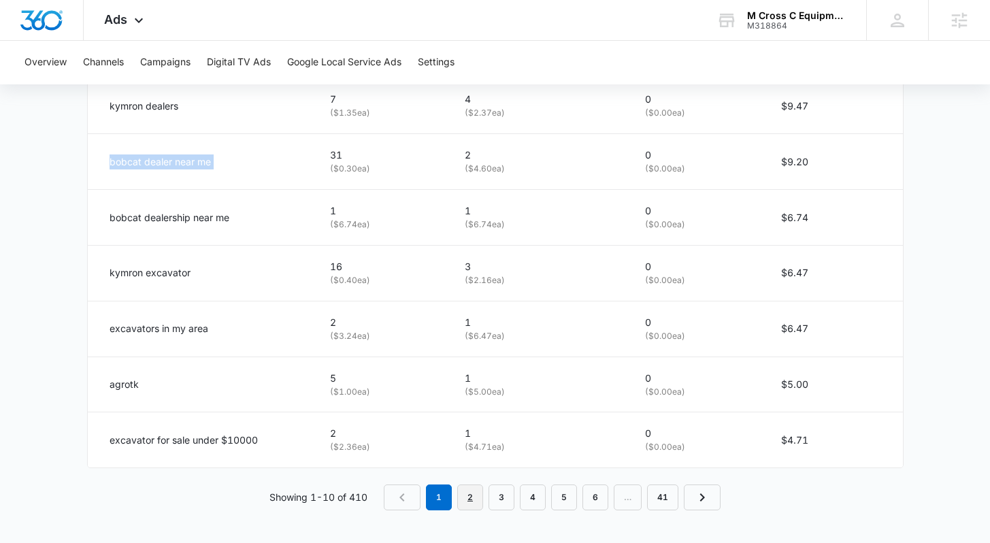
click at [474, 505] on link "2" at bounding box center [470, 497] width 26 height 26
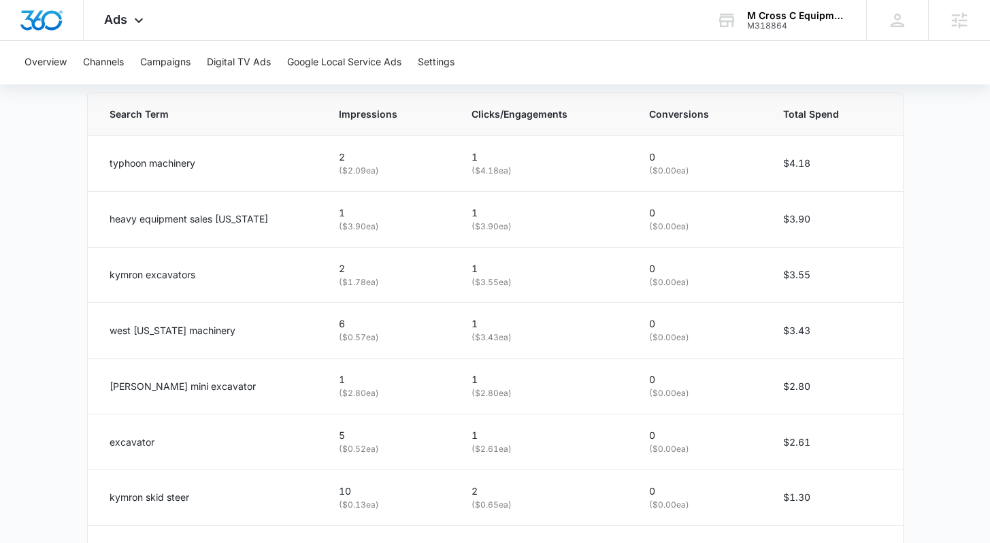
scroll to position [693, 0]
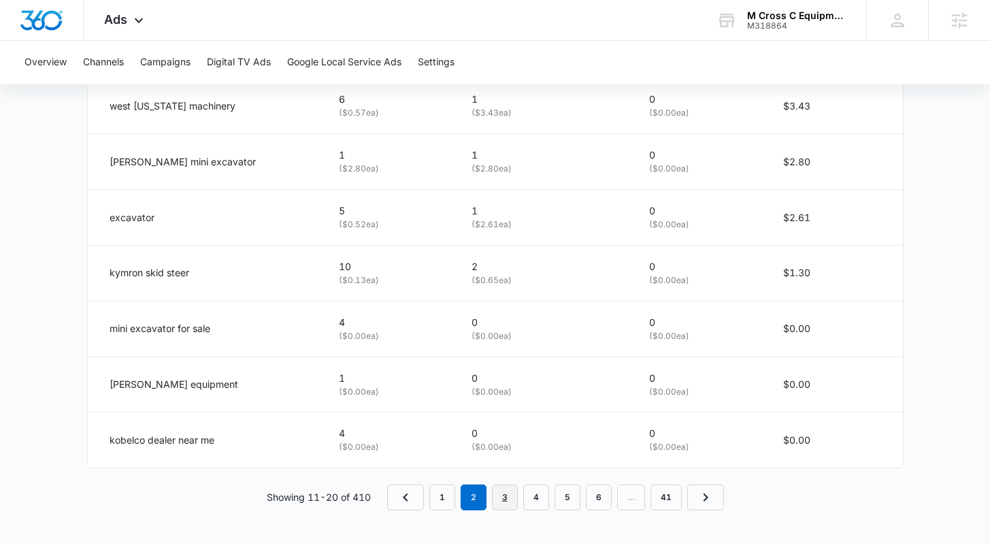
click at [505, 498] on link "3" at bounding box center [505, 497] width 26 height 26
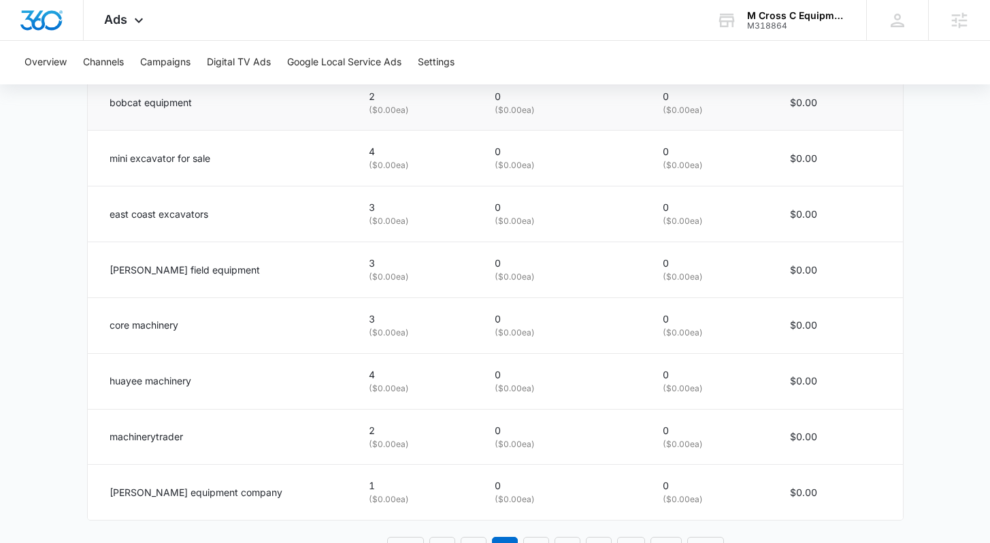
scroll to position [918, 0]
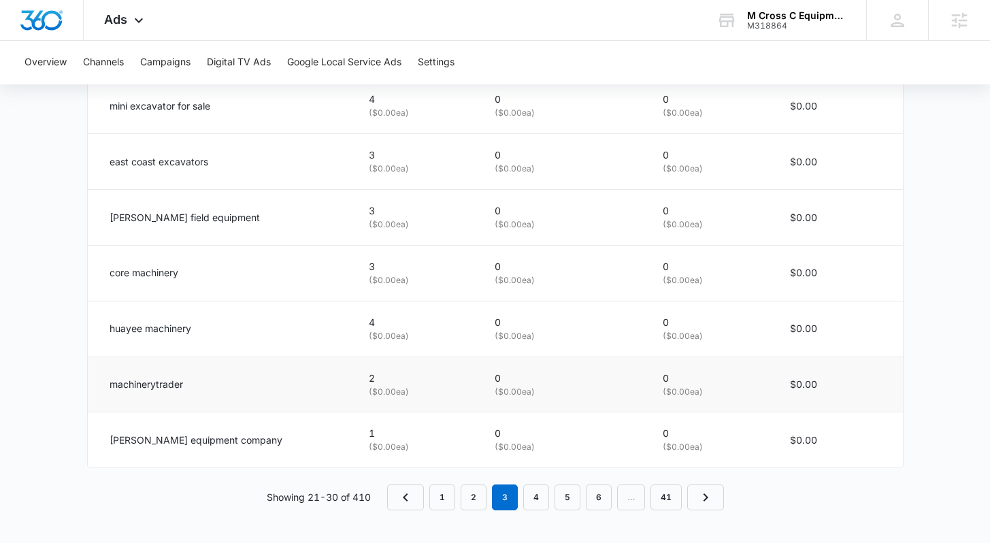
click at [185, 381] on div "machinerytrader" at bounding box center [223, 384] width 227 height 15
copy div "machinerytrader"
click at [193, 444] on p "miller equipment company" at bounding box center [196, 440] width 173 height 15
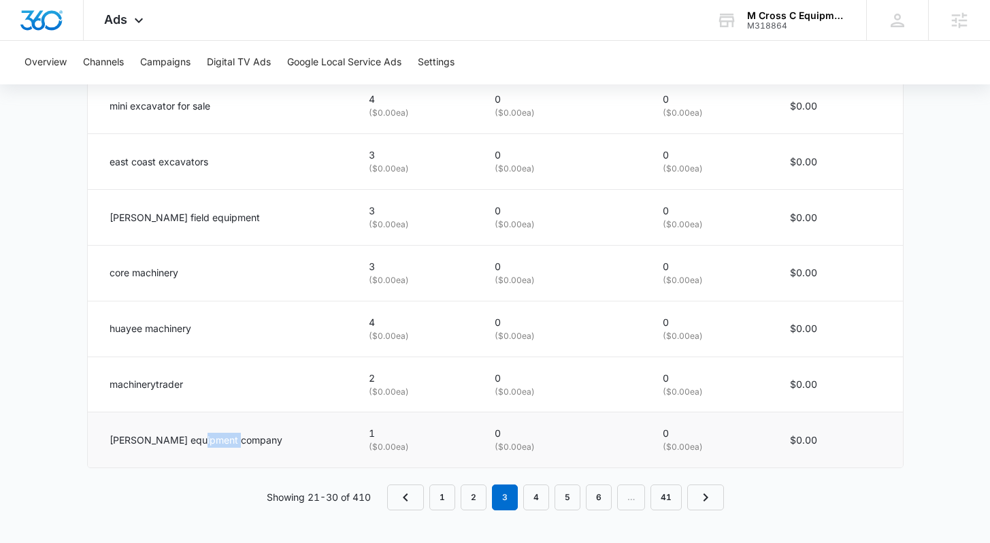
click at [193, 444] on p "miller equipment company" at bounding box center [196, 440] width 173 height 15
copy div "miller equipment company"
click at [534, 491] on link "4" at bounding box center [536, 497] width 26 height 26
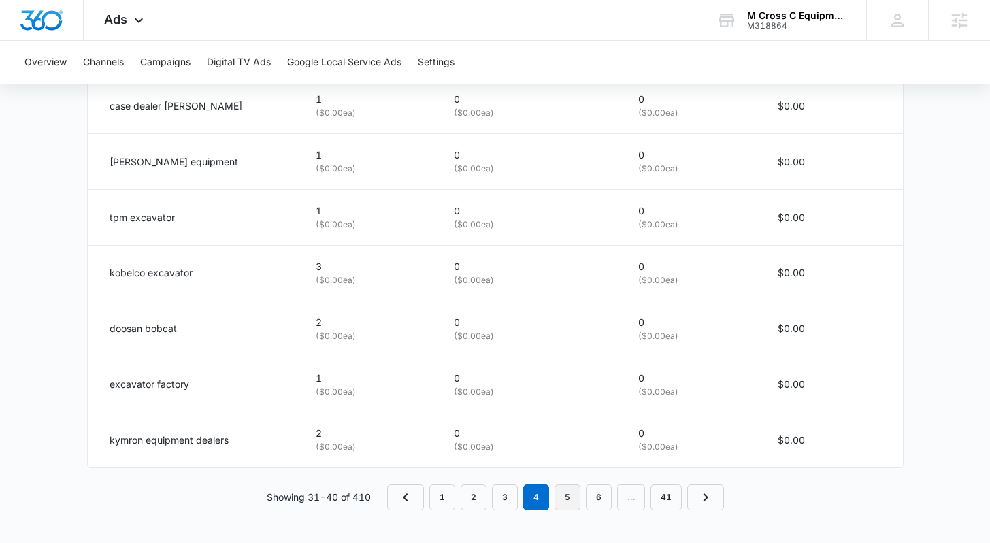
drag, startPoint x: 565, startPoint y: 504, endPoint x: 973, endPoint y: 533, distance: 408.5
click at [565, 504] on link "5" at bounding box center [567, 497] width 26 height 26
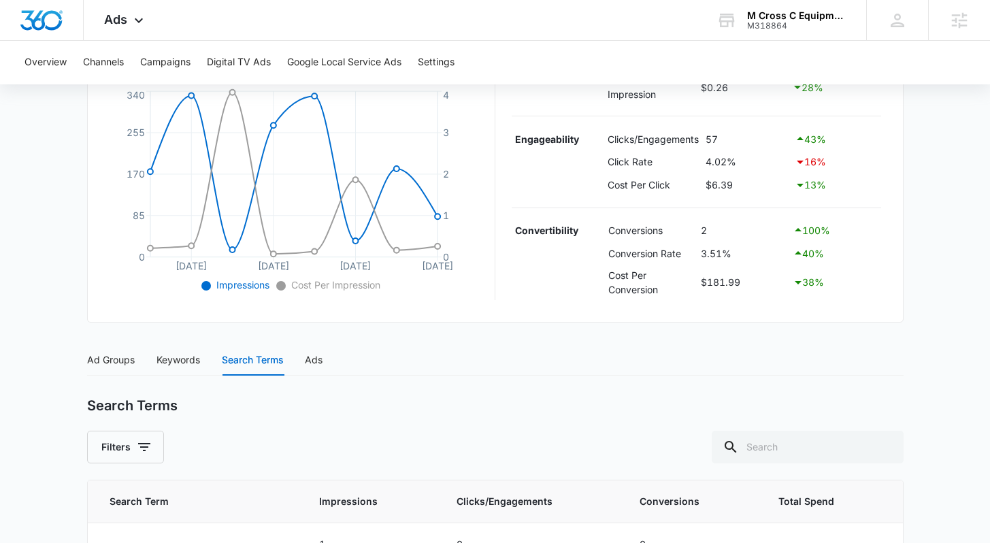
scroll to position [280, 0]
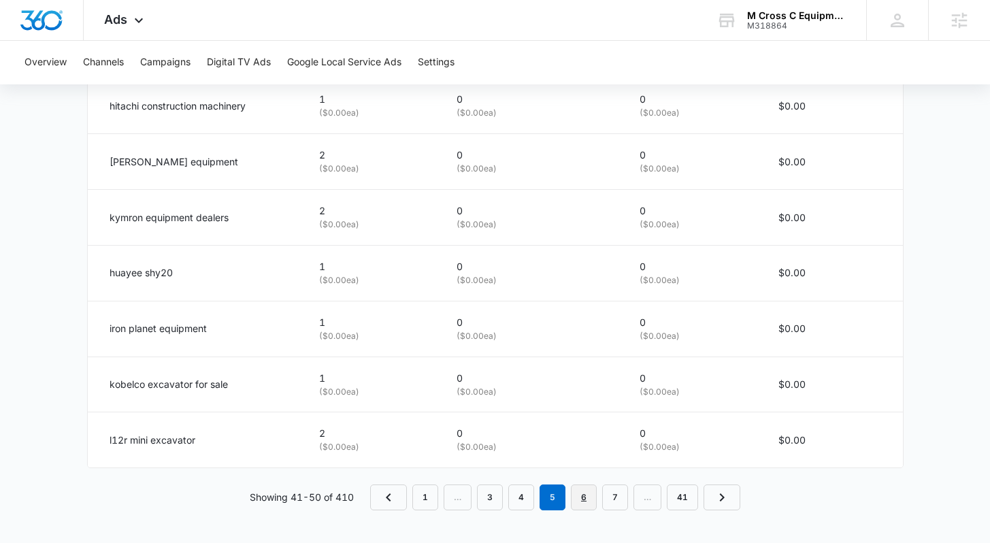
click at [583, 505] on link "6" at bounding box center [584, 497] width 26 height 26
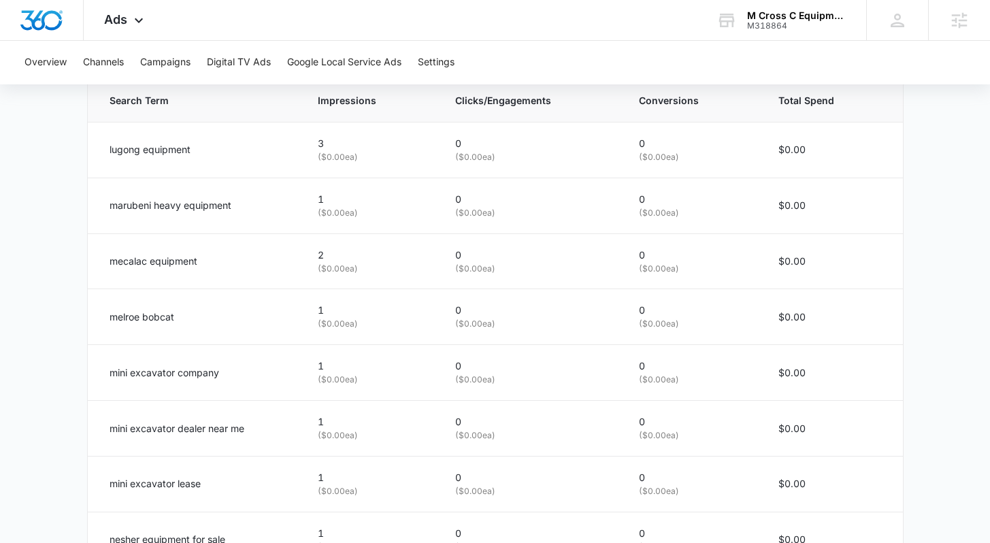
scroll to position [918, 0]
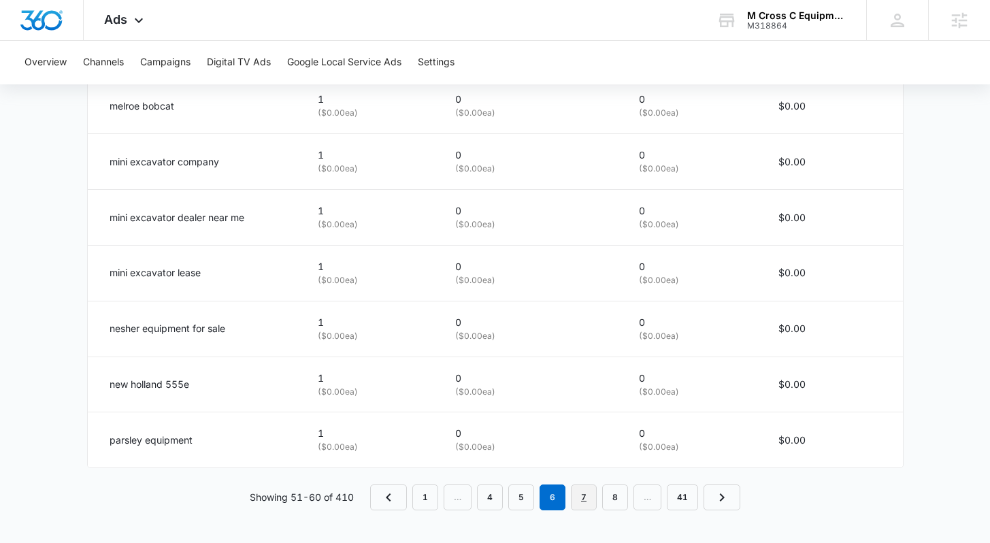
click at [582, 495] on link "7" at bounding box center [584, 497] width 26 height 26
click at [590, 503] on link "8" at bounding box center [584, 497] width 26 height 26
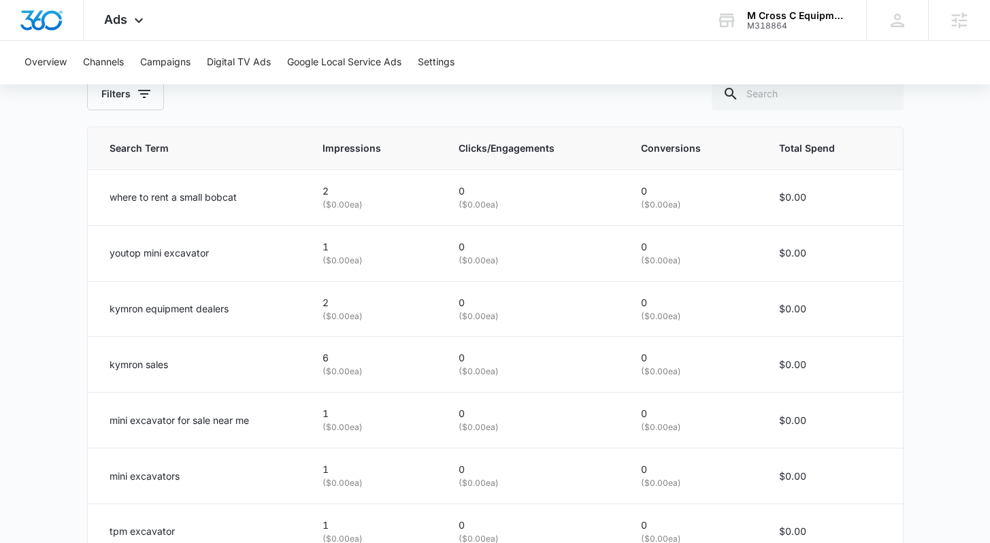
scroll to position [656, 0]
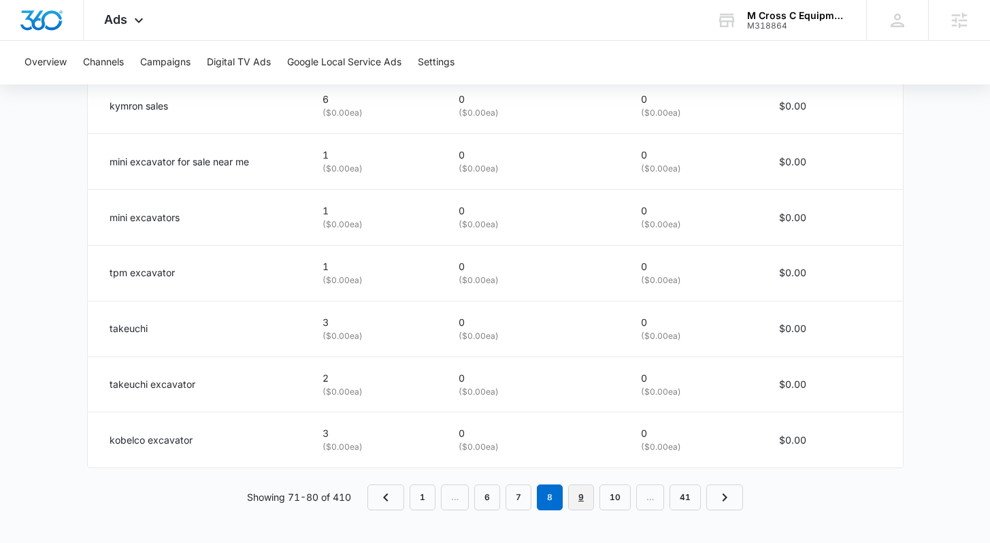
click at [581, 497] on link "9" at bounding box center [581, 497] width 26 height 26
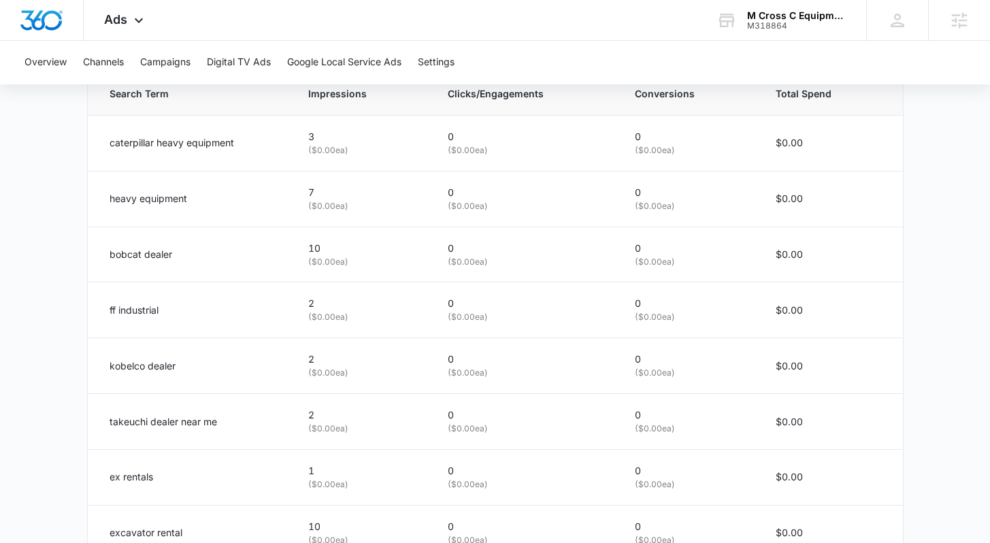
scroll to position [712, 0]
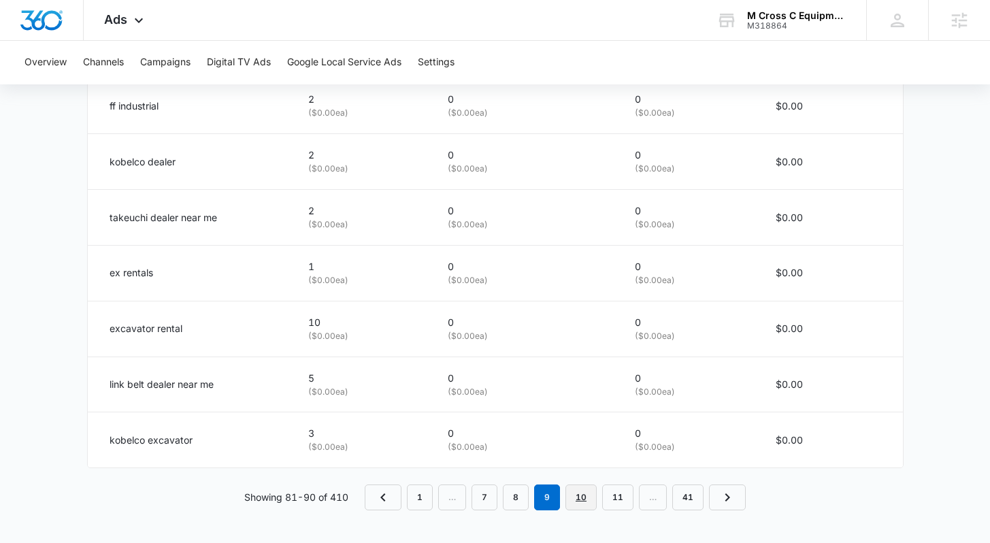
click at [582, 498] on link "10" at bounding box center [580, 497] width 31 height 26
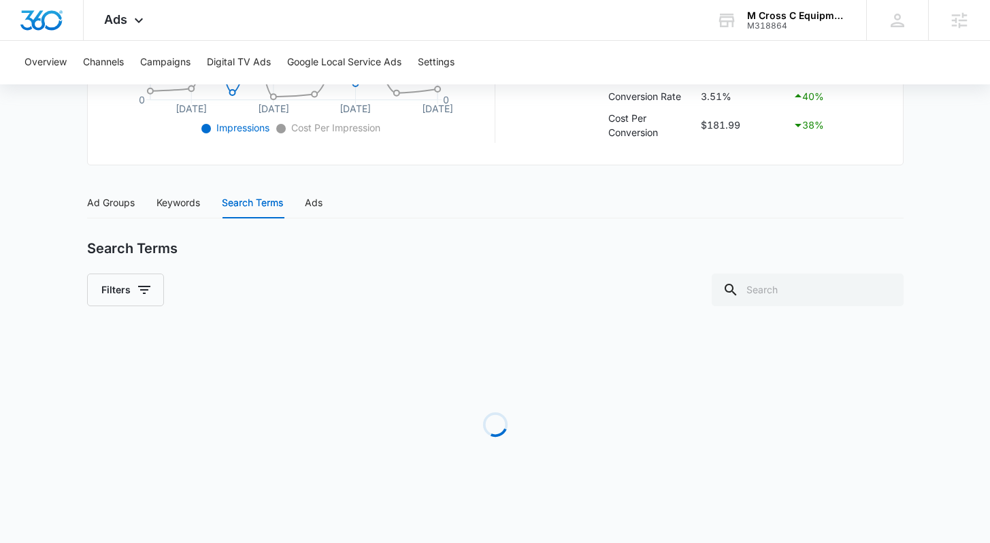
scroll to position [918, 0]
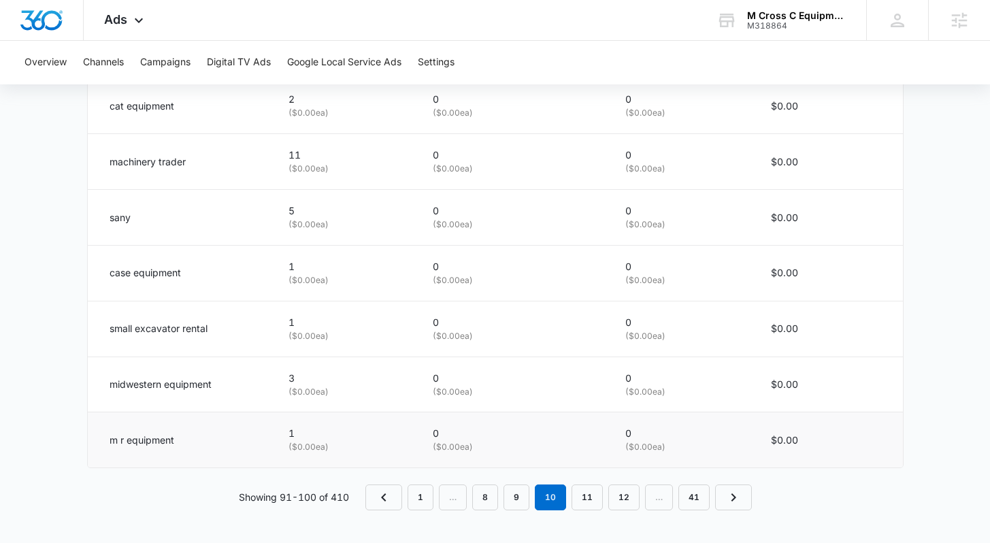
click at [116, 441] on p "m r equipment" at bounding box center [142, 440] width 65 height 15
copy div "m r equipment"
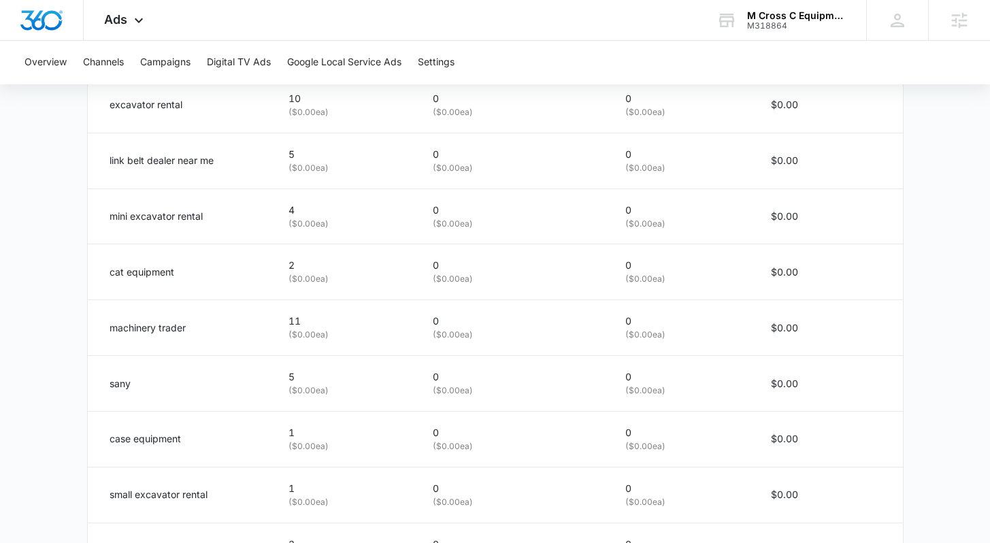
scroll to position [734, 0]
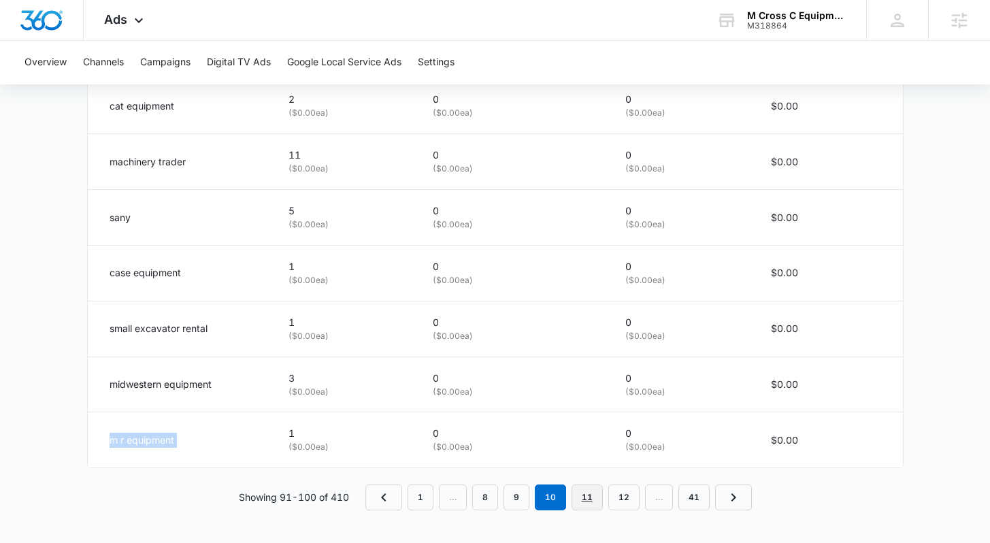
click at [591, 503] on link "11" at bounding box center [586, 497] width 31 height 26
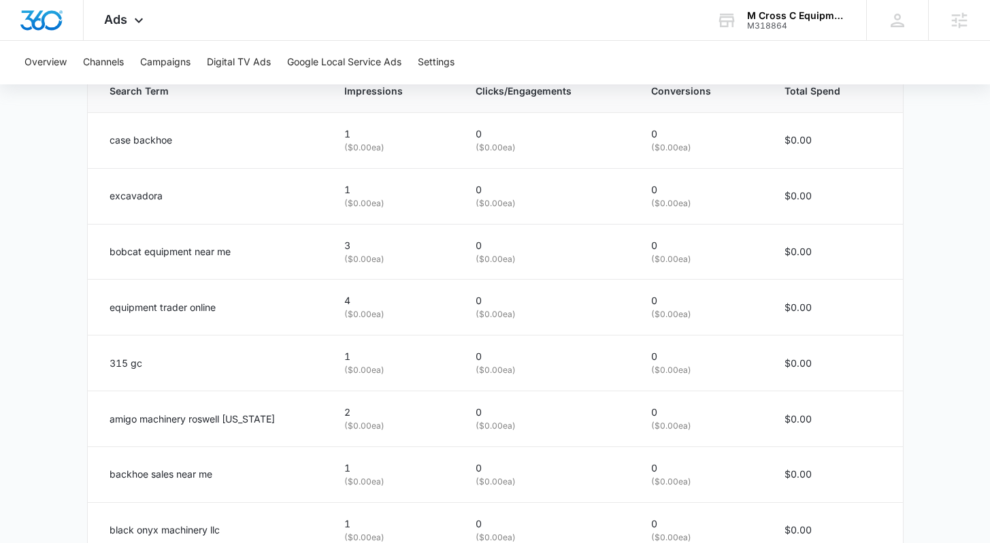
scroll to position [716, 0]
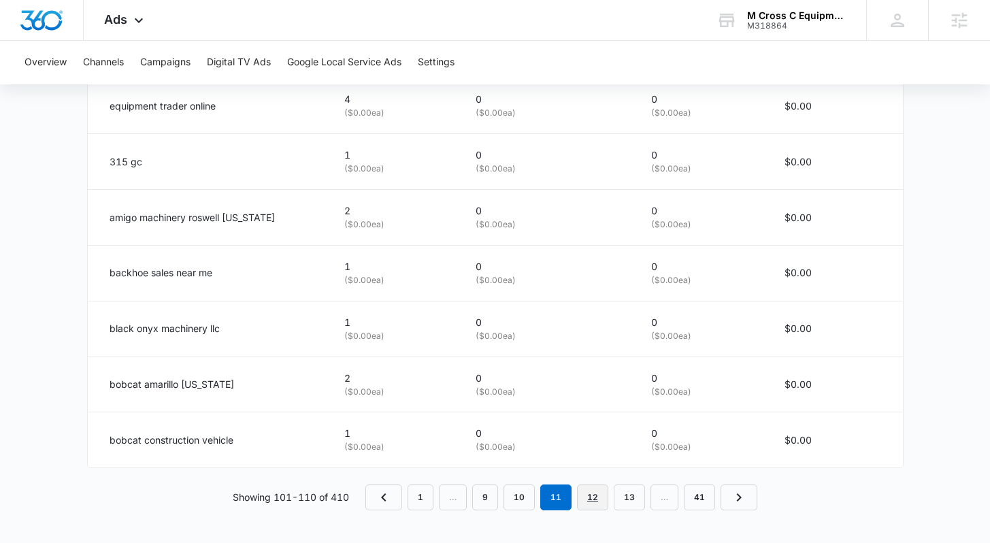
click at [593, 501] on link "12" at bounding box center [592, 497] width 31 height 26
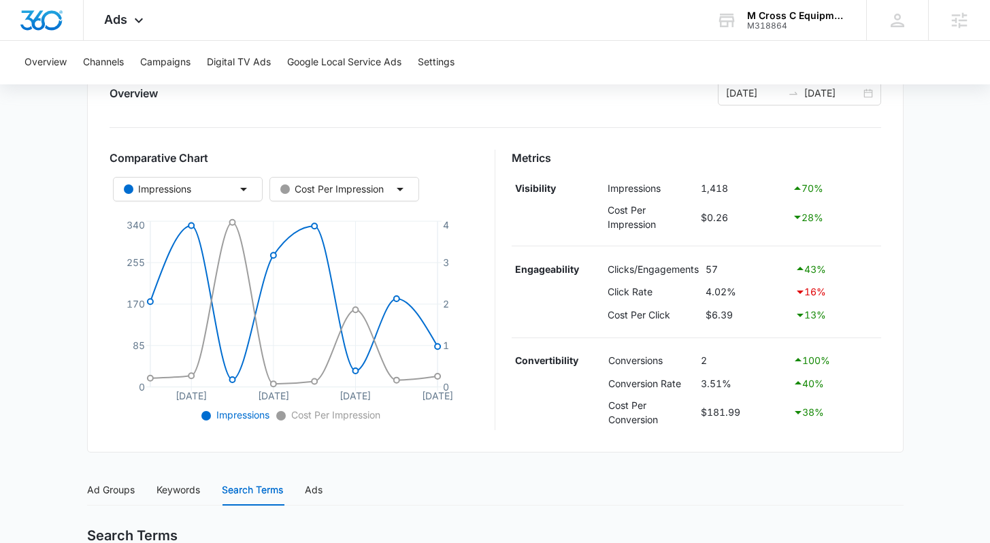
scroll to position [441, 0]
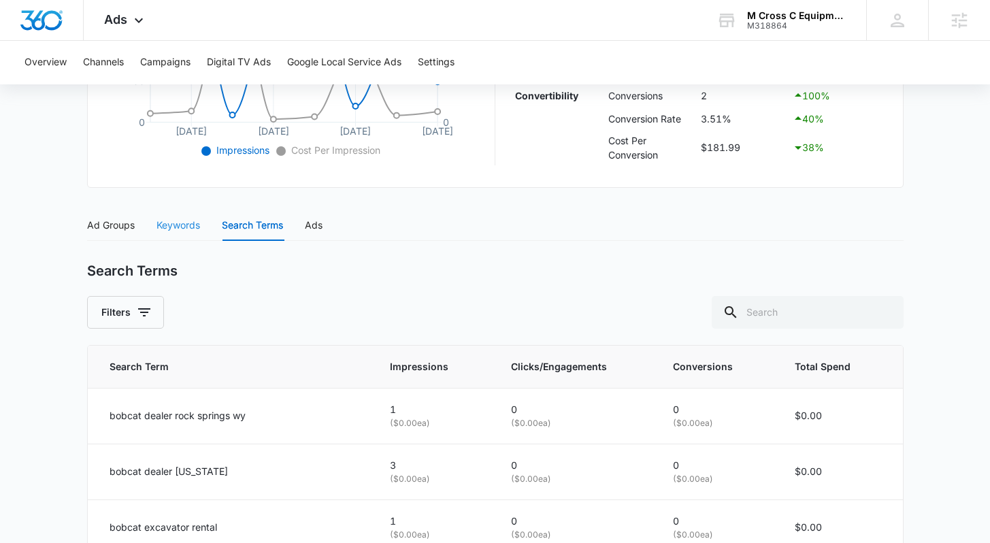
click at [167, 232] on div "Keywords" at bounding box center [178, 225] width 44 height 31
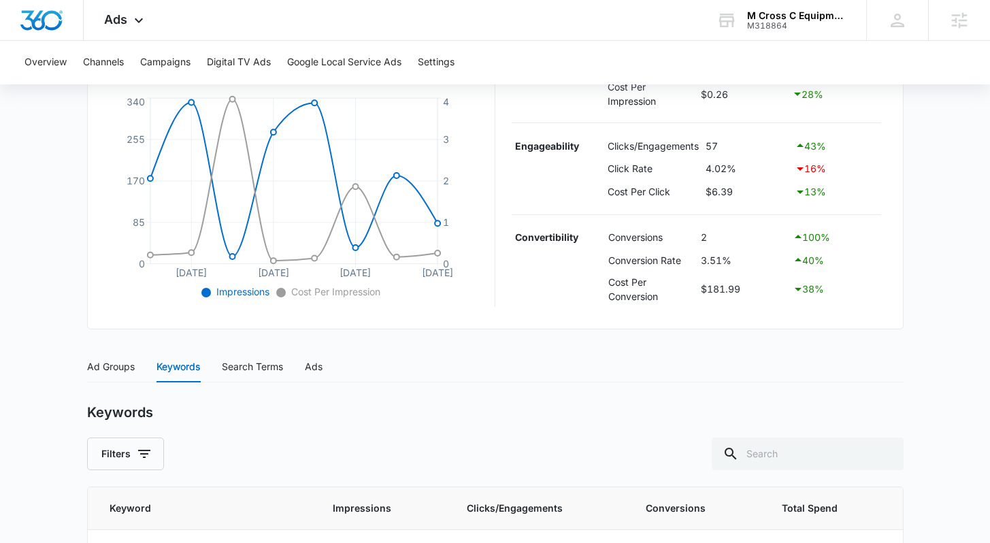
scroll to position [0, 0]
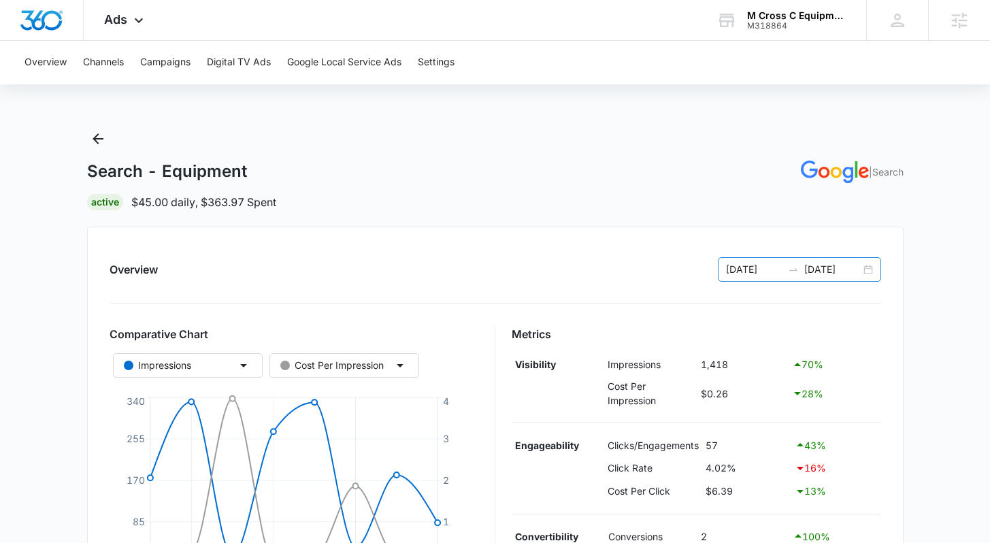
click at [797, 263] on div "09/07/2025 09/14/2025" at bounding box center [799, 269] width 163 height 24
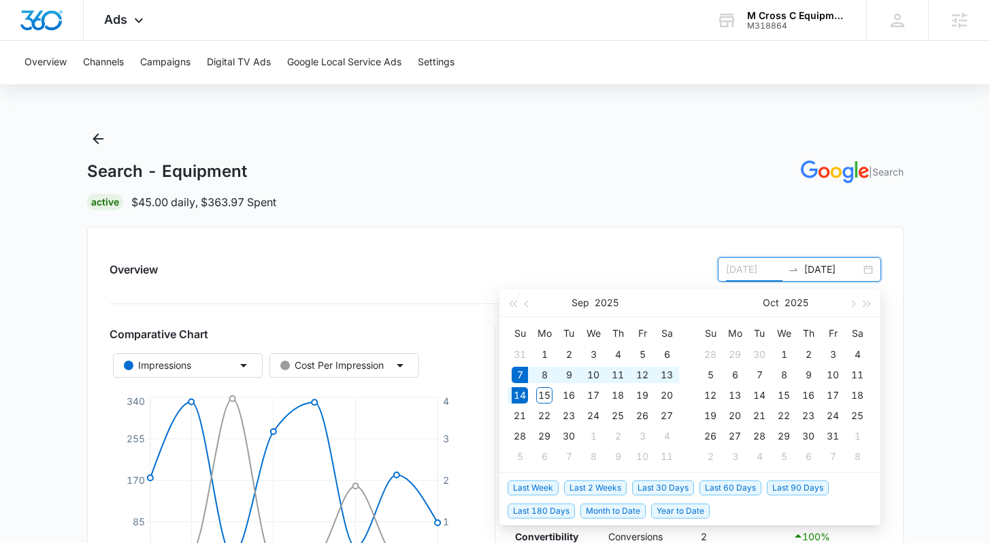
type input "09/07/2025"
click at [708, 486] on span "Last 60 Days" at bounding box center [730, 487] width 62 height 15
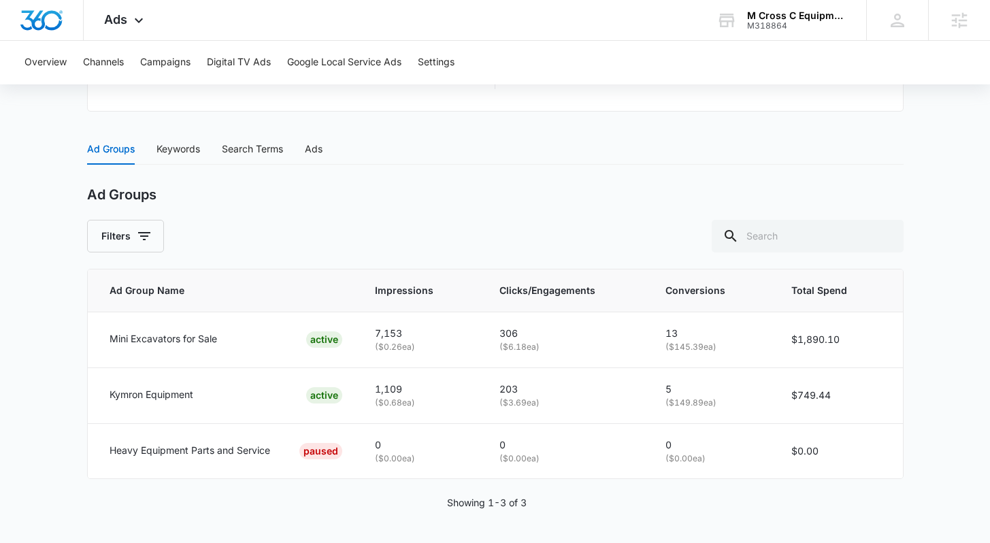
scroll to position [517, 0]
click at [169, 142] on div "Keywords" at bounding box center [178, 149] width 44 height 15
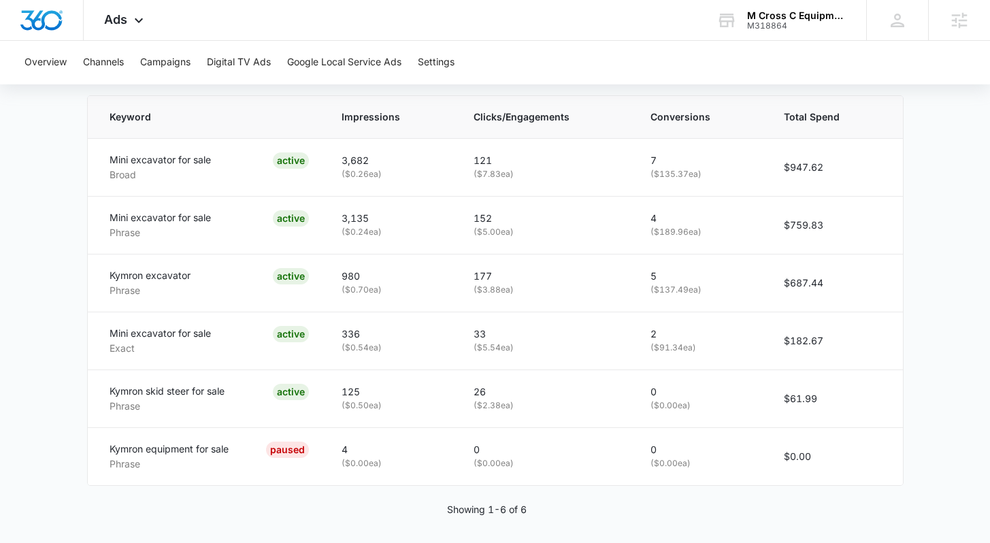
scroll to position [697, 0]
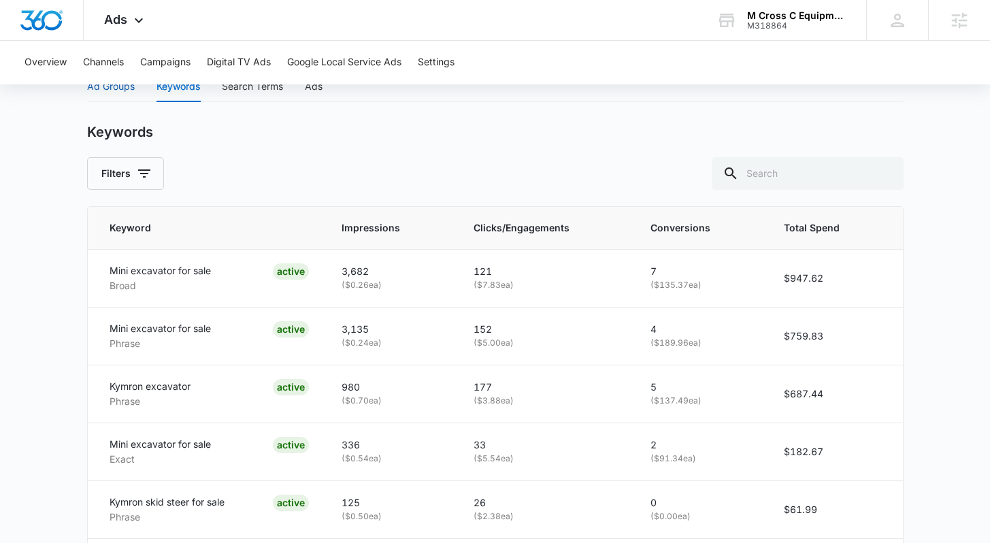
click at [126, 87] on div "Ad Groups" at bounding box center [111, 86] width 48 height 15
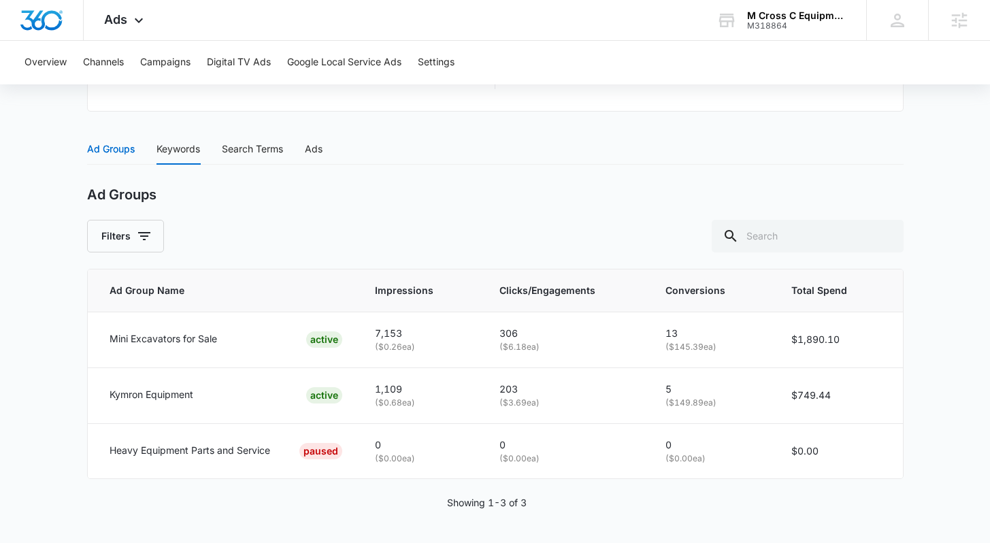
scroll to position [517, 0]
click at [191, 153] on div "Keywords" at bounding box center [178, 149] width 44 height 15
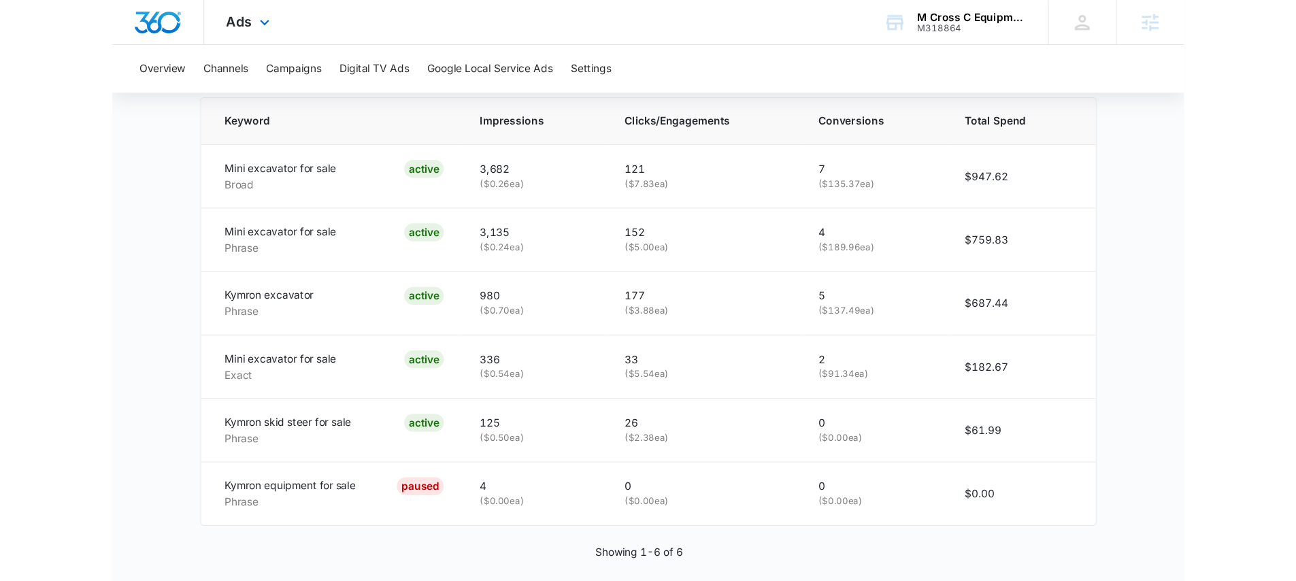
scroll to position [659, 0]
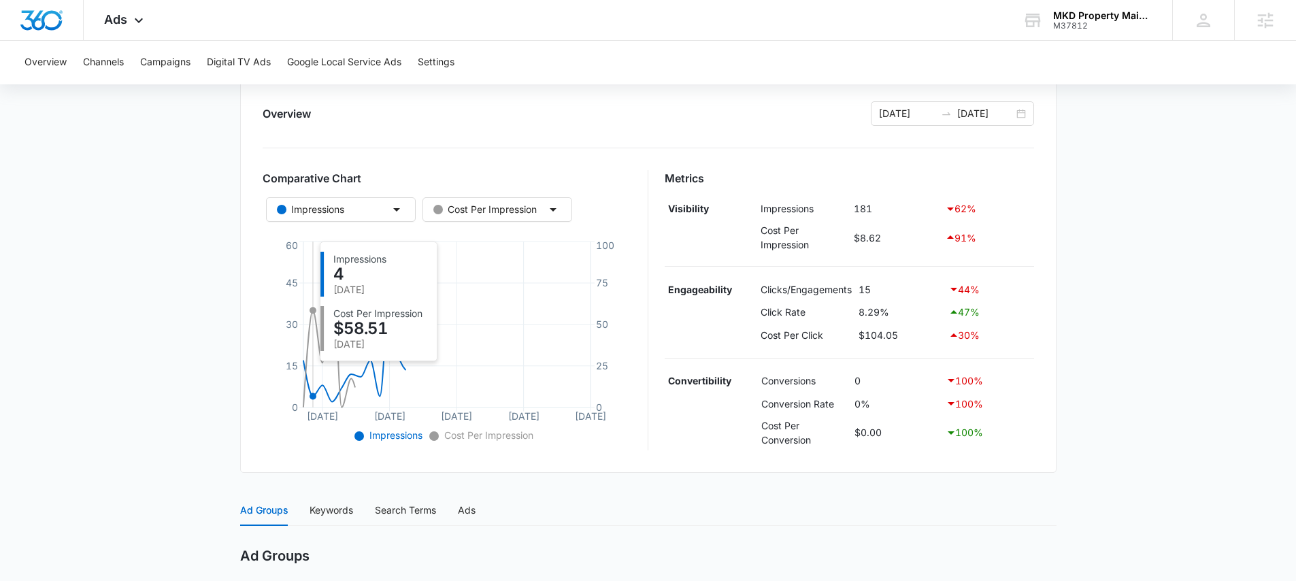
scroll to position [572, 0]
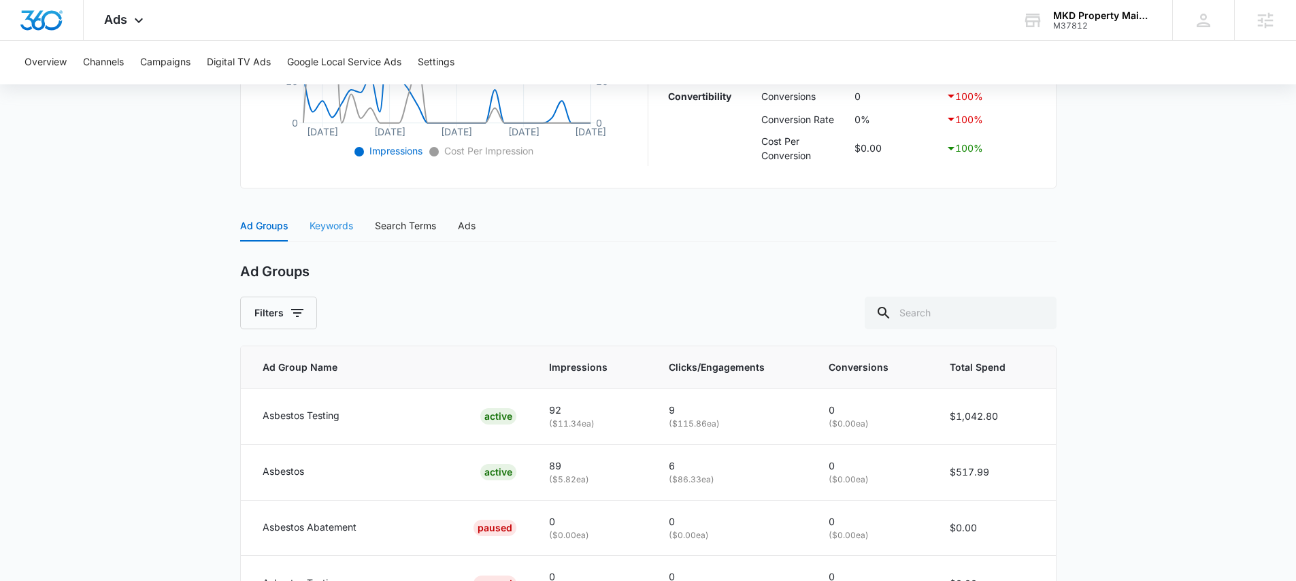
click at [326, 214] on div "Keywords" at bounding box center [332, 225] width 44 height 31
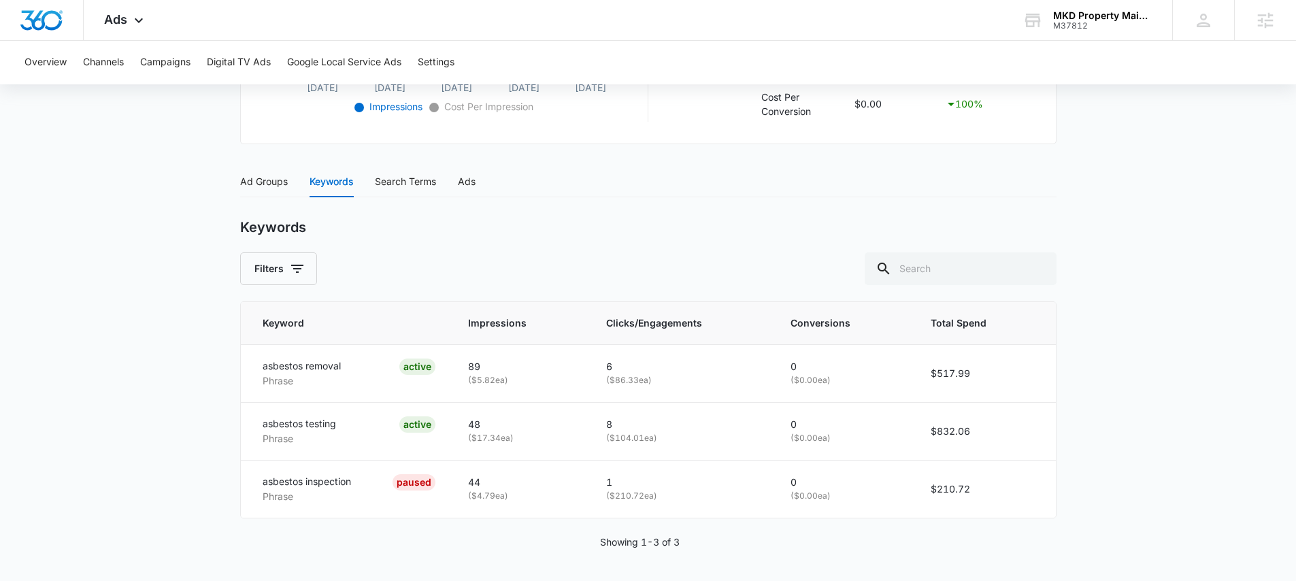
scroll to position [486, 0]
click at [278, 180] on div "Ad Groups" at bounding box center [264, 180] width 48 height 15
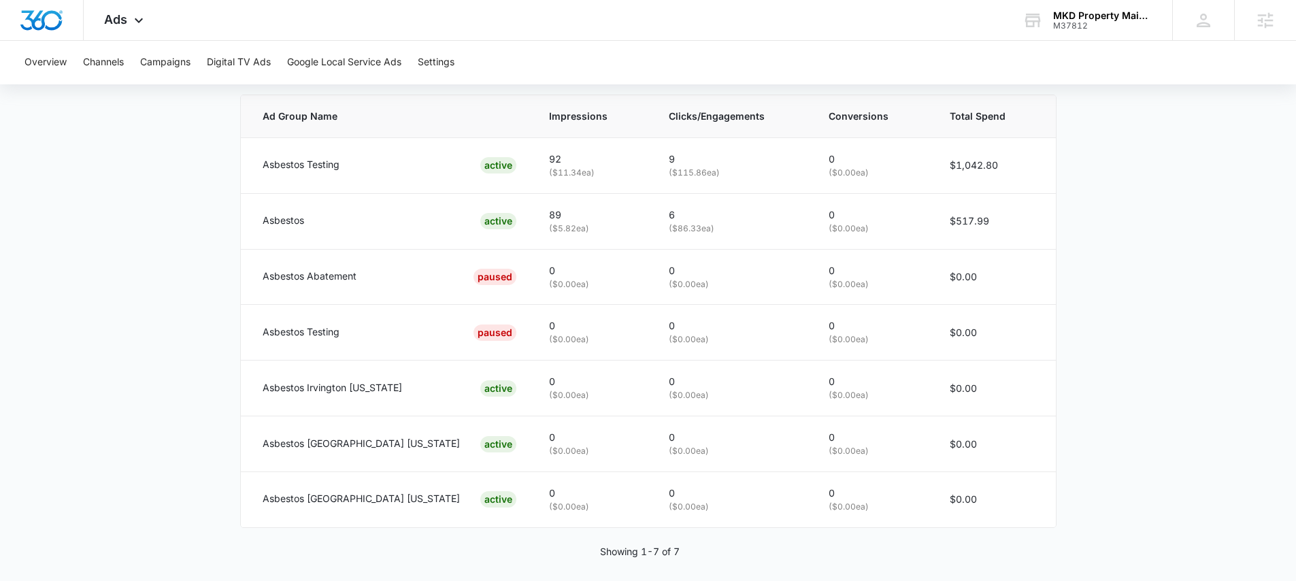
scroll to position [702, 0]
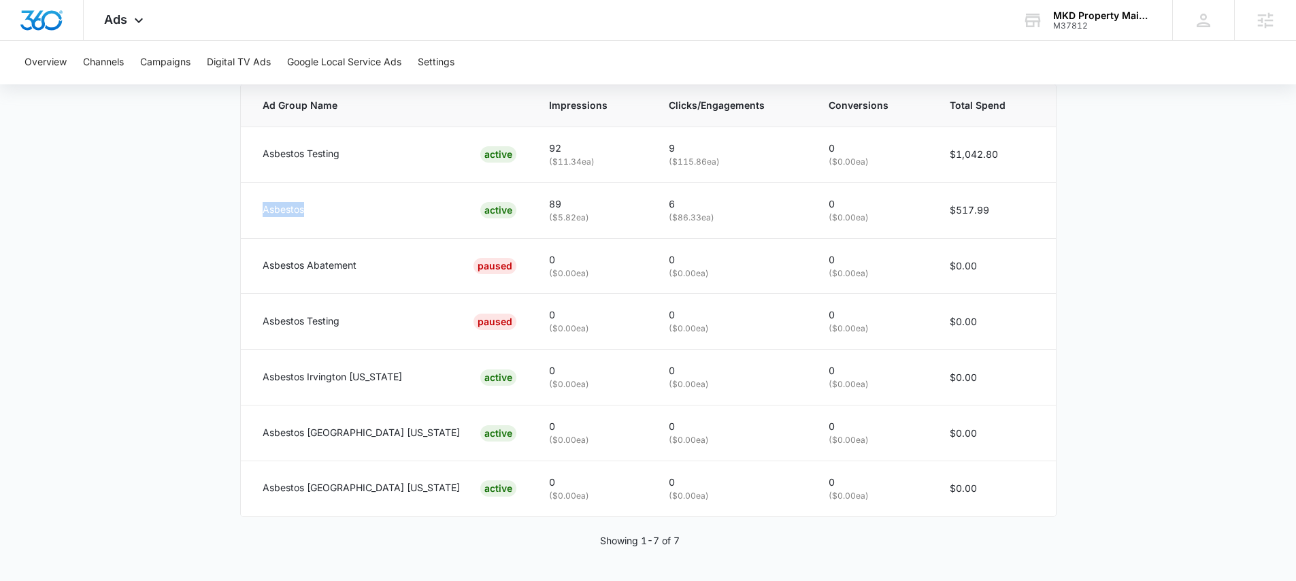
drag, startPoint x: 290, startPoint y: 210, endPoint x: 222, endPoint y: 233, distance: 71.9
click at [239, 204] on main "Search - Asbestos [GEOGRAPHIC_DATA] | Search Active $110.80 daily , $1,560.80 S…" at bounding box center [648, 3] width 1296 height 1155
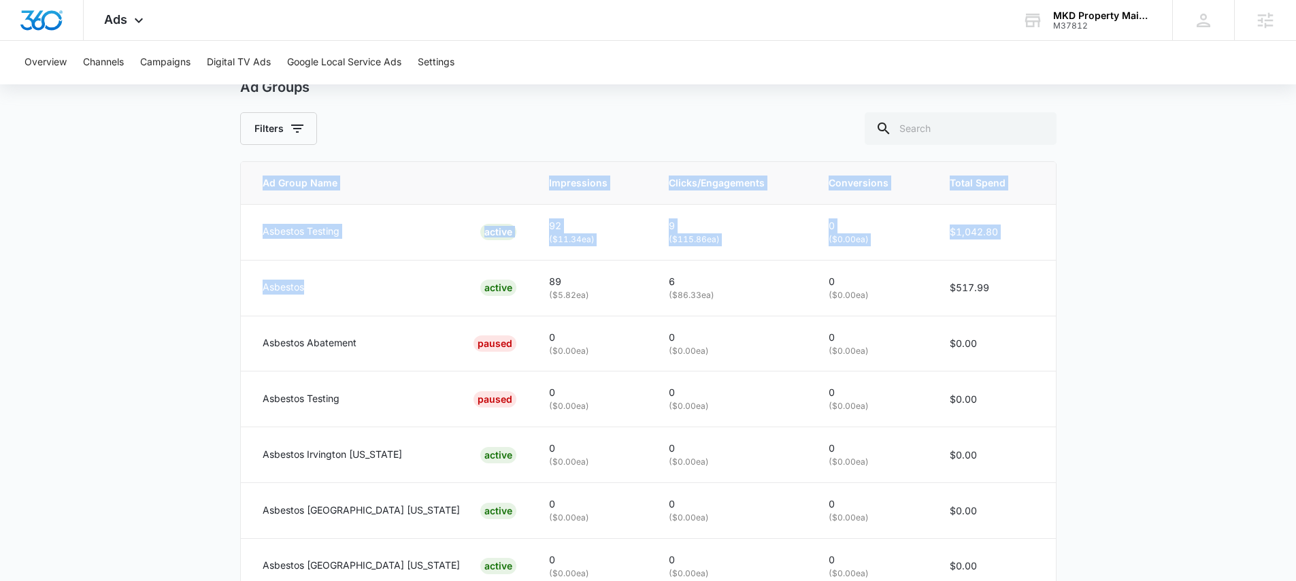
scroll to position [441, 0]
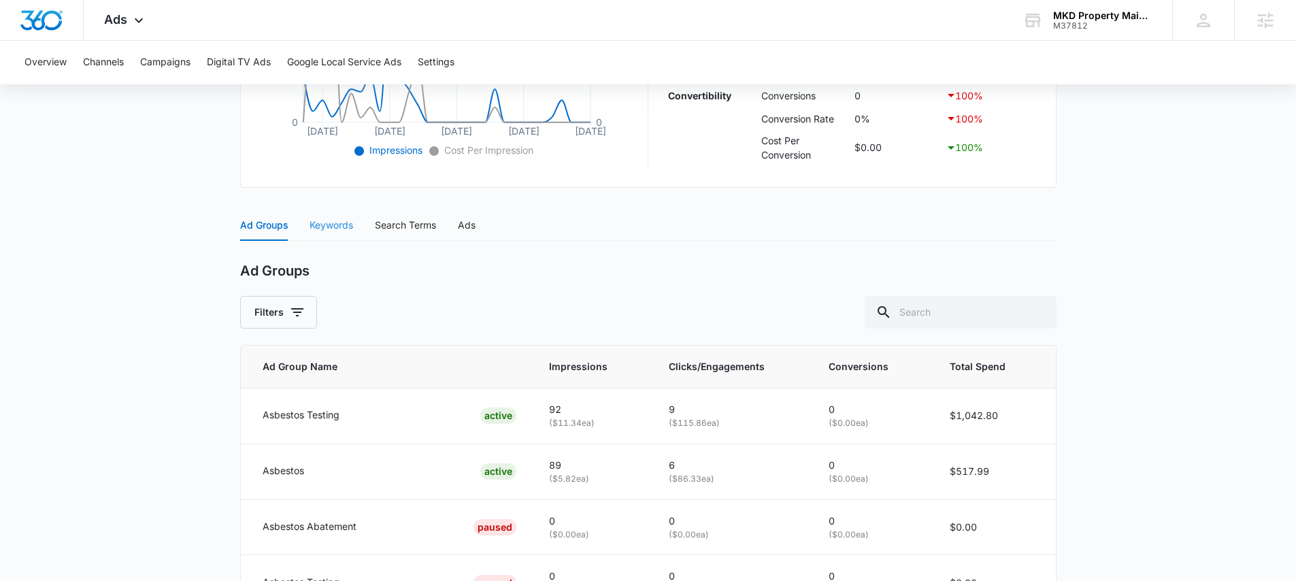
click at [333, 237] on div "Keywords" at bounding box center [332, 225] width 44 height 31
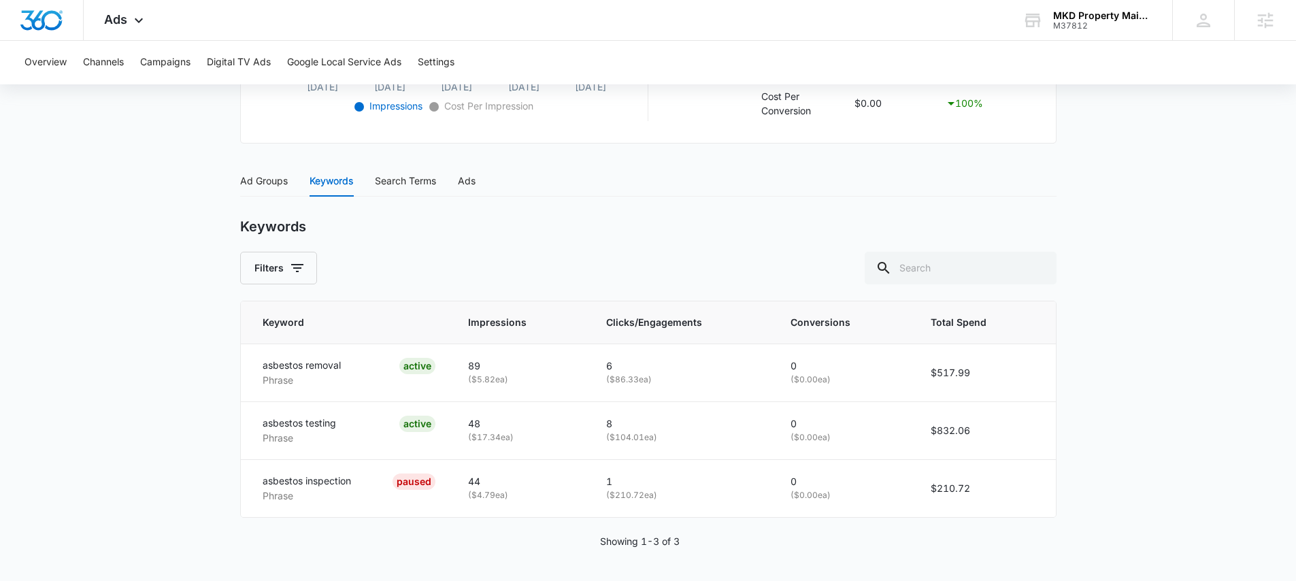
scroll to position [486, 0]
drag, startPoint x: 253, startPoint y: 183, endPoint x: 254, endPoint y: 194, distance: 11.0
click at [253, 183] on div "Ad Groups" at bounding box center [264, 180] width 48 height 15
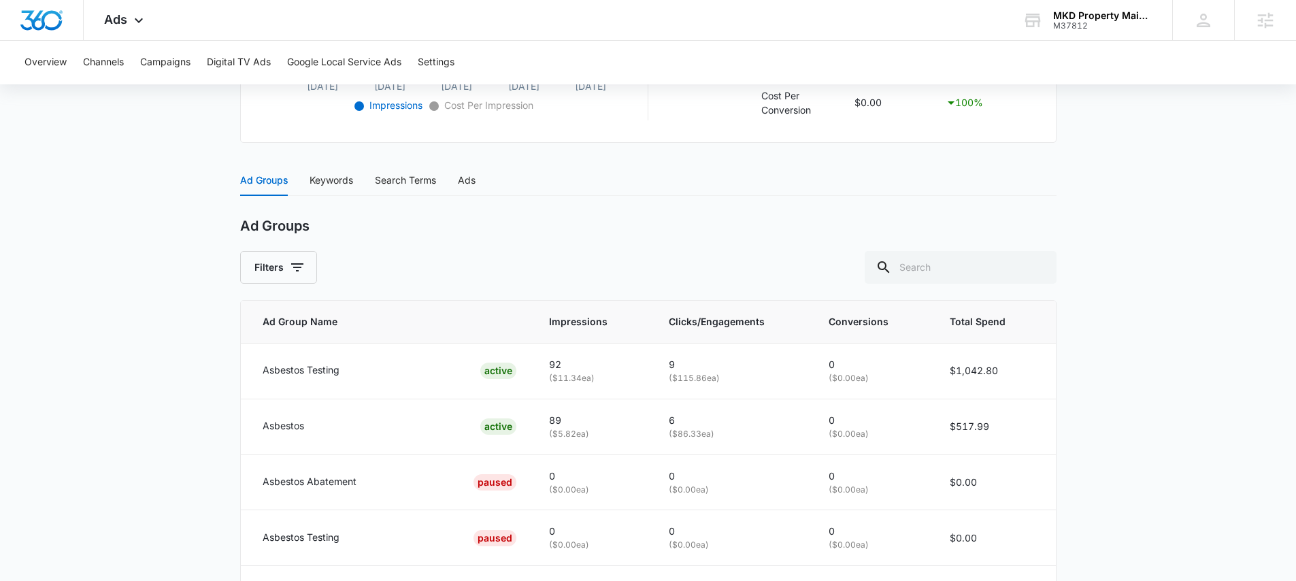
click at [209, 261] on main "Search - Asbestos [GEOGRAPHIC_DATA] | Search Active $110.80 daily , $1,560.80 S…" at bounding box center [648, 219] width 1296 height 1155
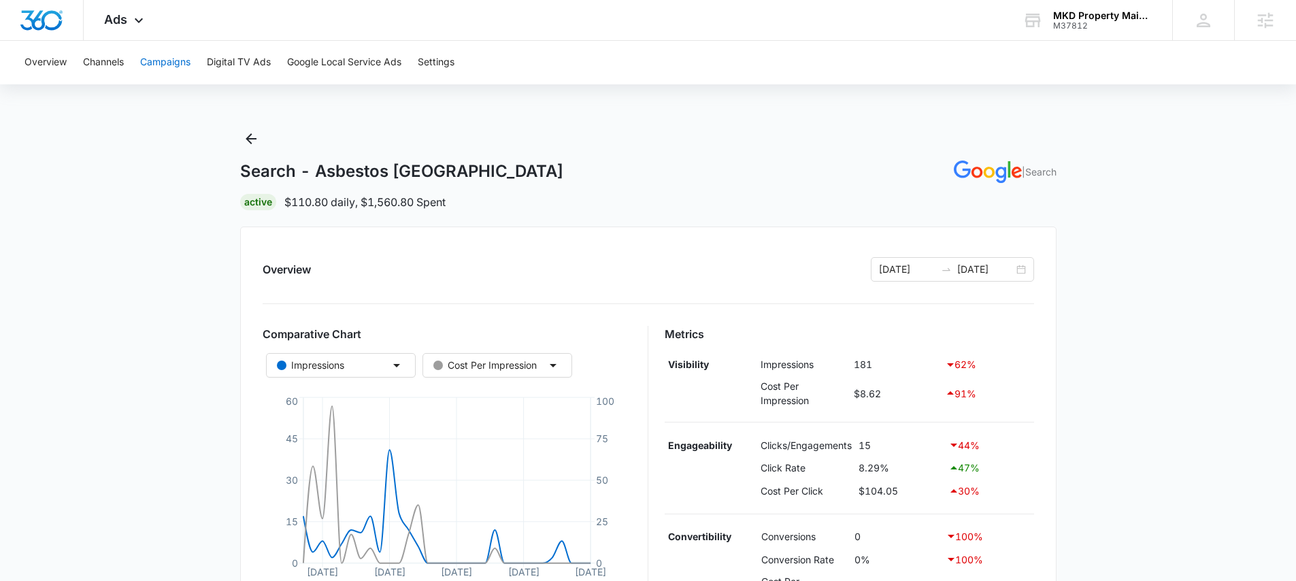
click at [173, 67] on button "Campaigns" at bounding box center [165, 63] width 50 height 44
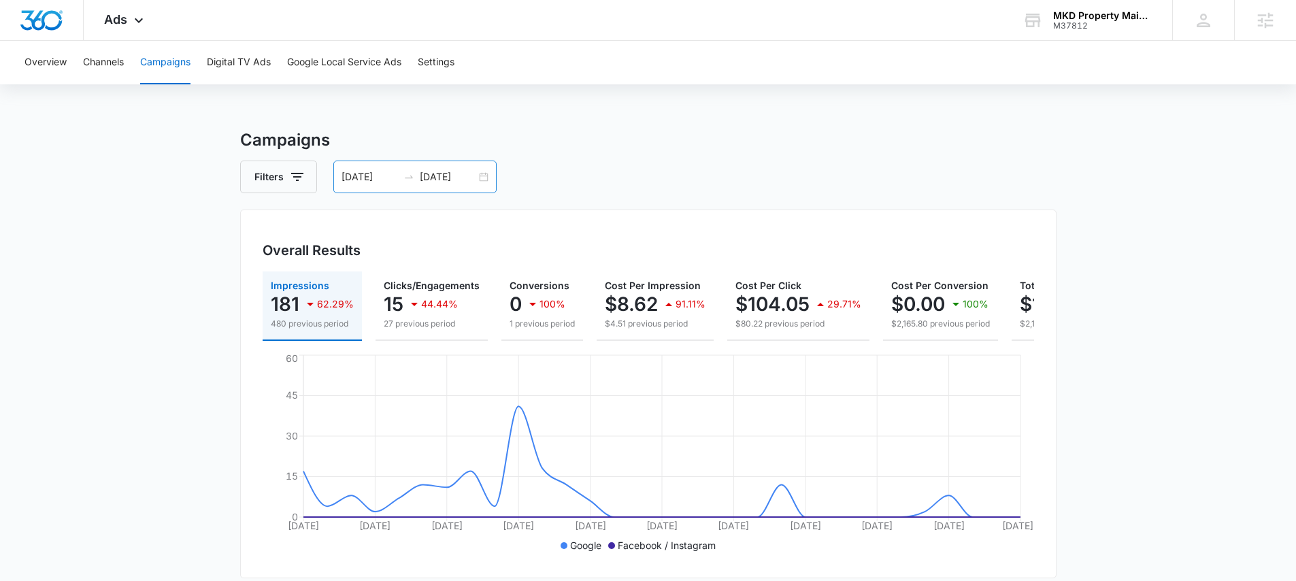
click at [447, 178] on input "[DATE]" at bounding box center [448, 176] width 56 height 15
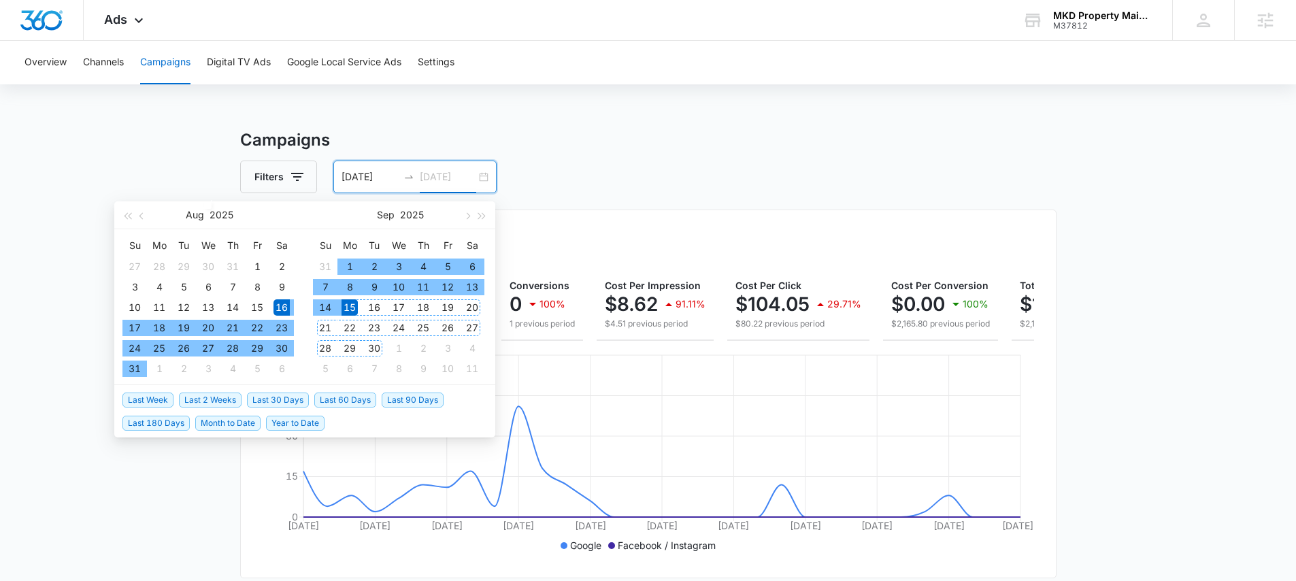
type input "[DATE]"
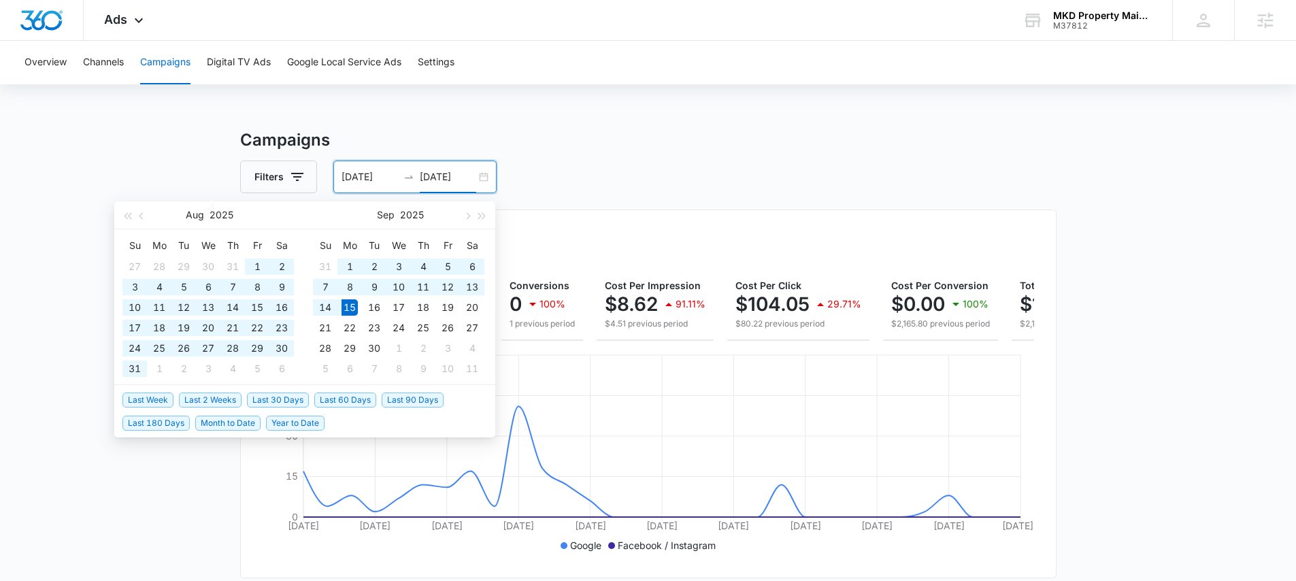
click at [409, 395] on span "Last 90 Days" at bounding box center [413, 400] width 62 height 15
type input "[DATE]"
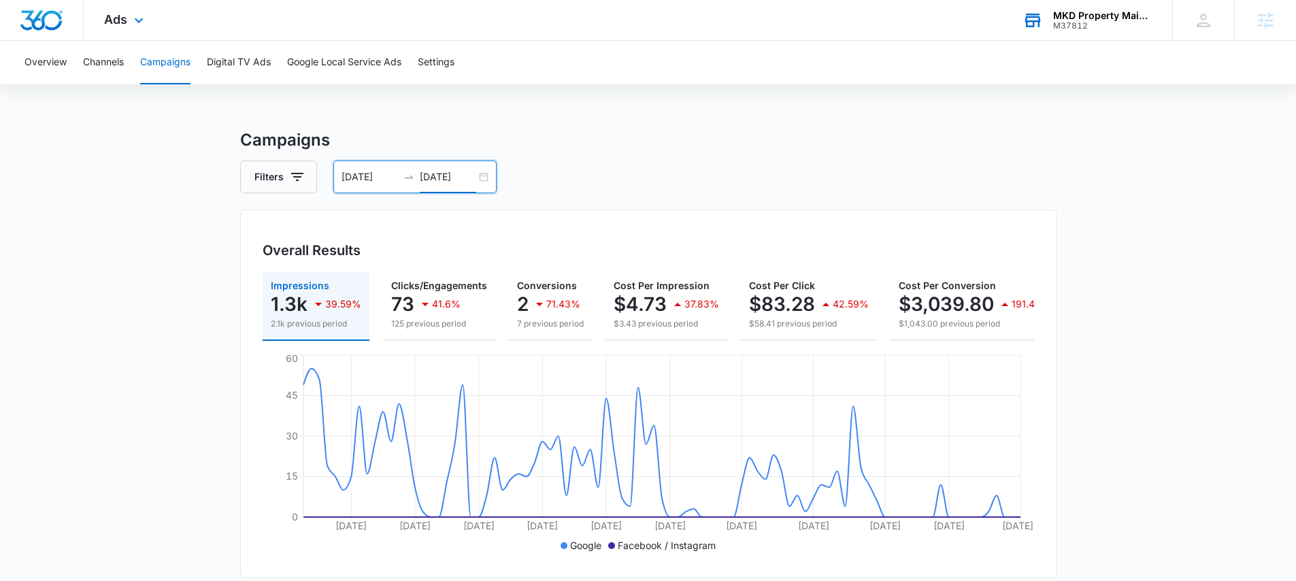
click at [1050, 27] on div "MKD Property Maintenance LLC M37812 Your Accounts View All" at bounding box center [1087, 20] width 170 height 40
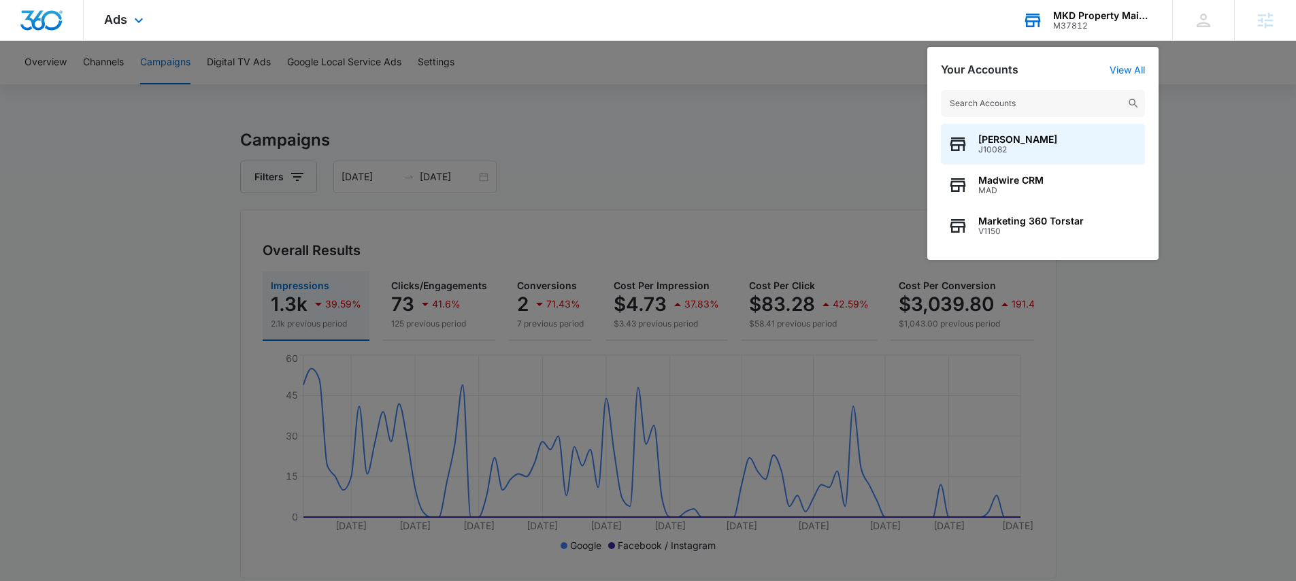
click at [1050, 27] on div "MKD Property Maintenance LLC M37812 Your Accounts View All [PERSON_NAME] J10082…" at bounding box center [1087, 20] width 170 height 40
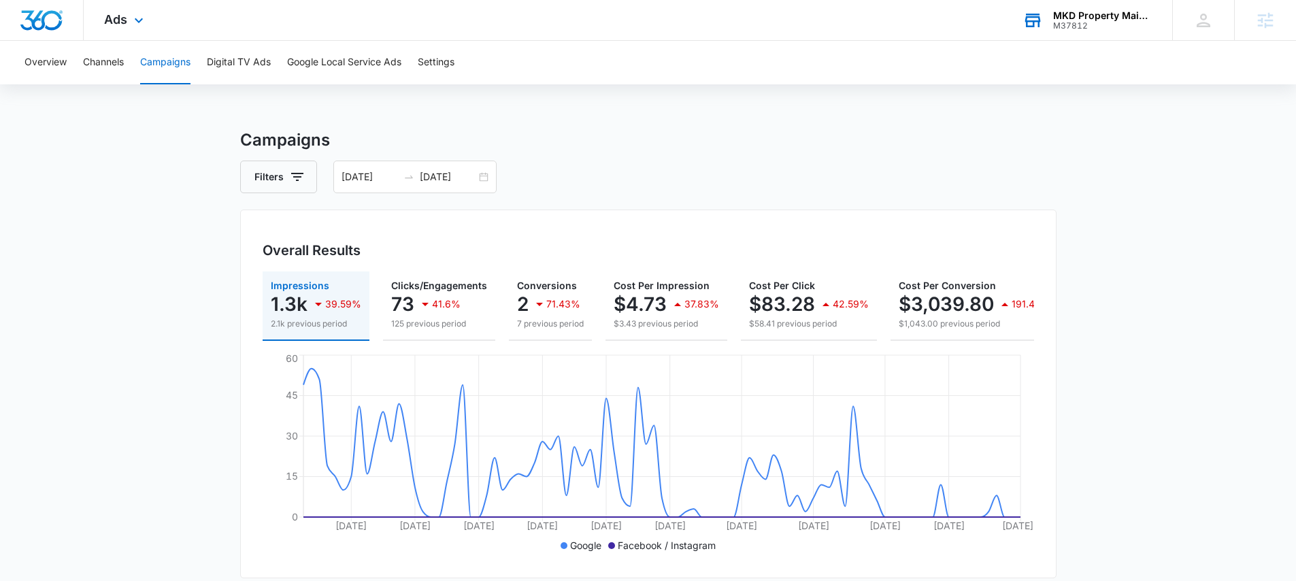
click at [1088, 18] on div "MKD Property Maintenance LLC" at bounding box center [1102, 15] width 99 height 11
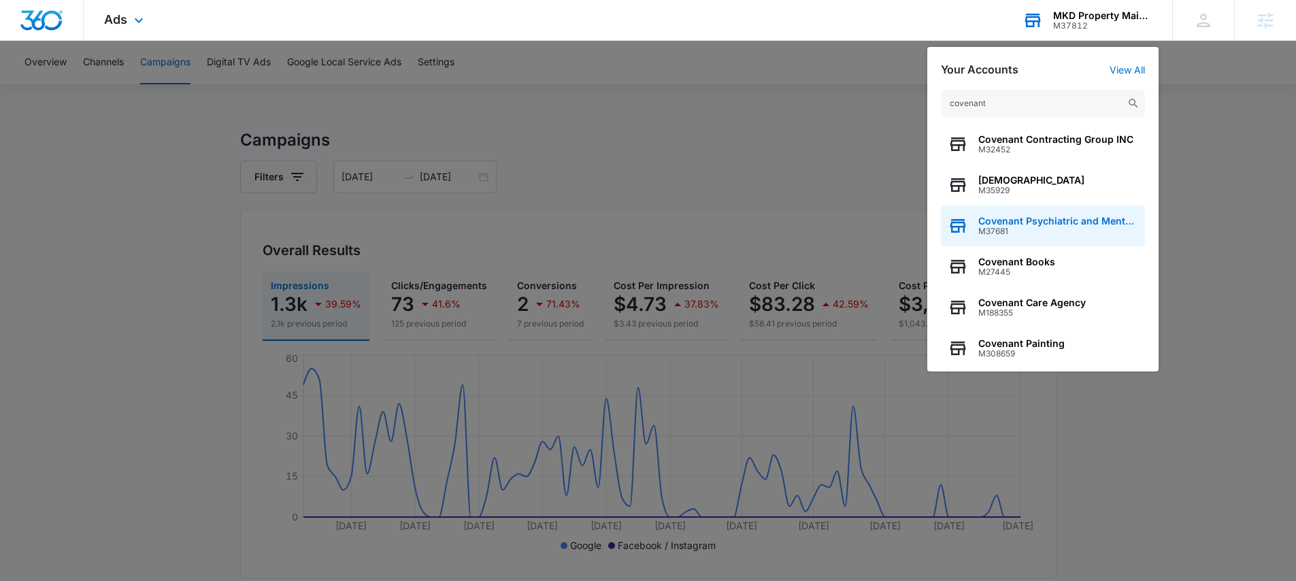
type input "covenant"
click at [1091, 225] on span "Covenant Psychiatric and Mental Health Services" at bounding box center [1058, 221] width 160 height 11
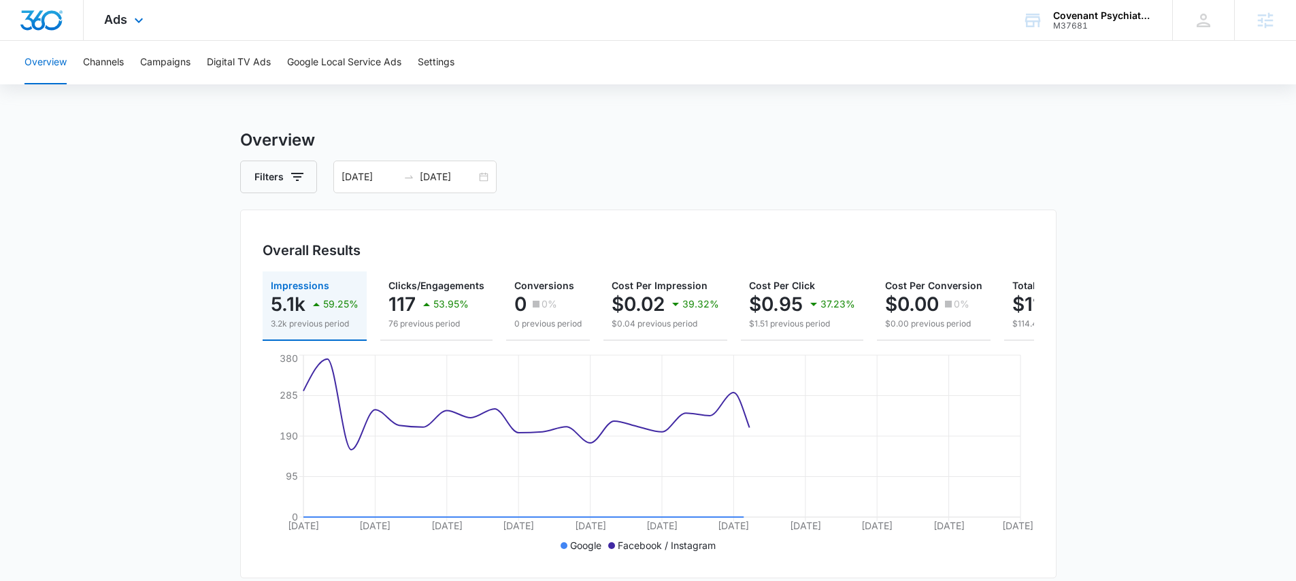
click at [129, 21] on div "Ads Apps Reputation Websites Forms CRM Email Social Payments POS Content Ads In…" at bounding box center [126, 20] width 84 height 40
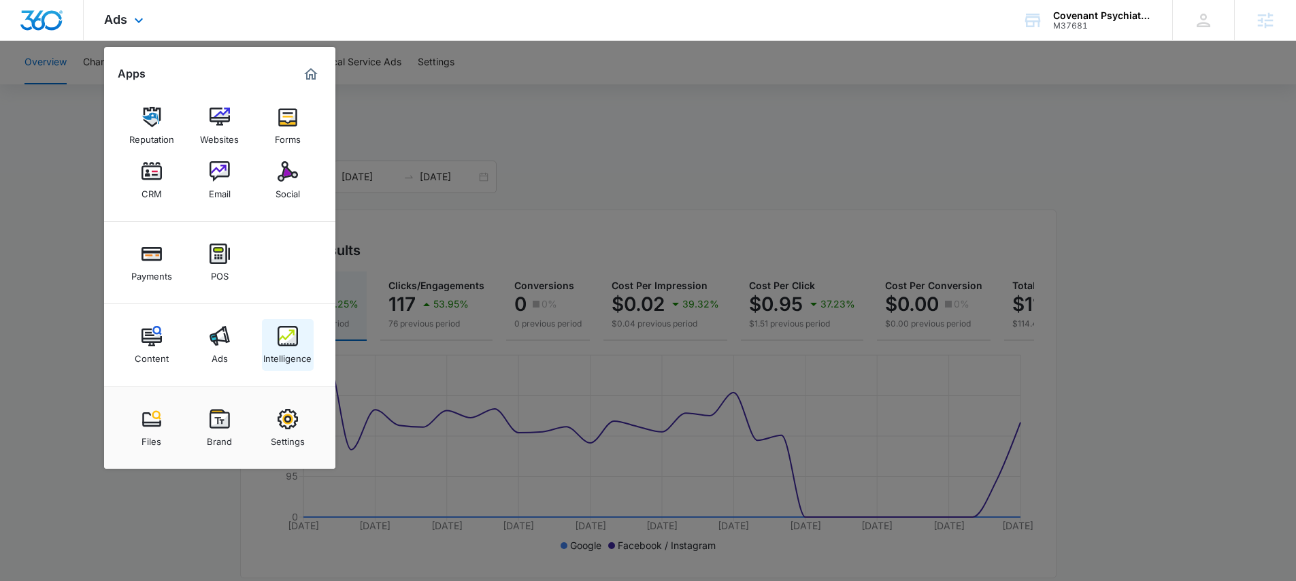
click at [300, 345] on link "Intelligence" at bounding box center [288, 345] width 52 height 52
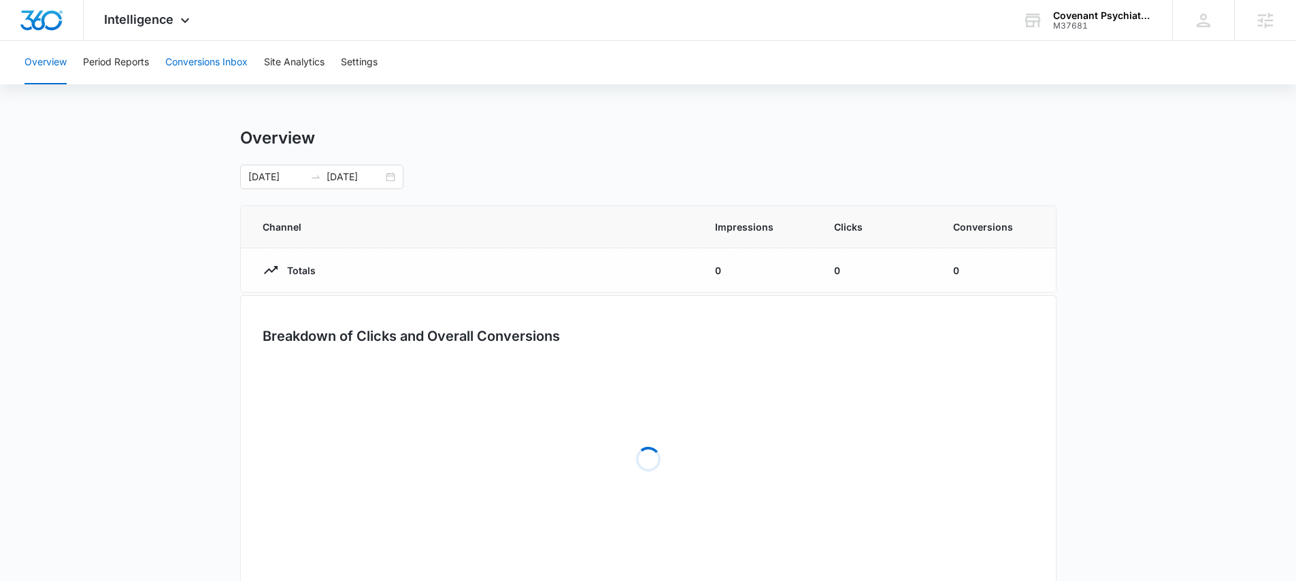
click at [224, 68] on button "Conversions Inbox" at bounding box center [206, 63] width 82 height 44
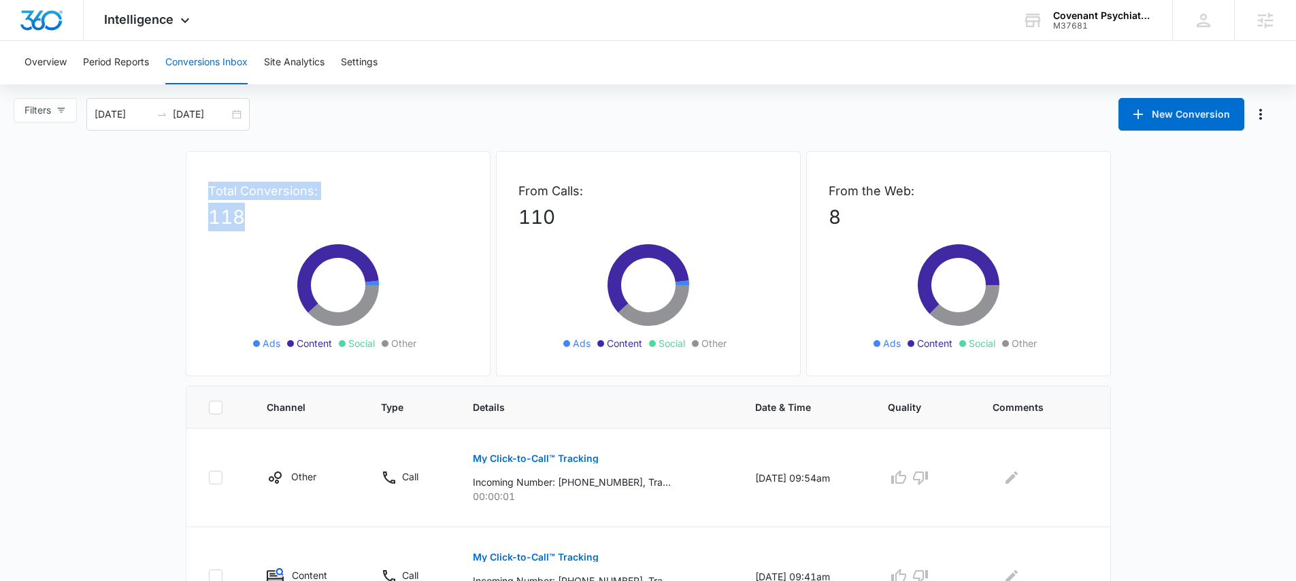
drag, startPoint x: 258, startPoint y: 219, endPoint x: 201, endPoint y: 191, distance: 63.0
click at [201, 191] on div "Total Conversions: 118 Ads Content Social Other" at bounding box center [338, 263] width 305 height 225
click at [199, 189] on div "Total Conversions: 118 Ads Content Social Other" at bounding box center [338, 263] width 305 height 225
click at [218, 122] on div "[DATE] [DATE]" at bounding box center [167, 114] width 163 height 33
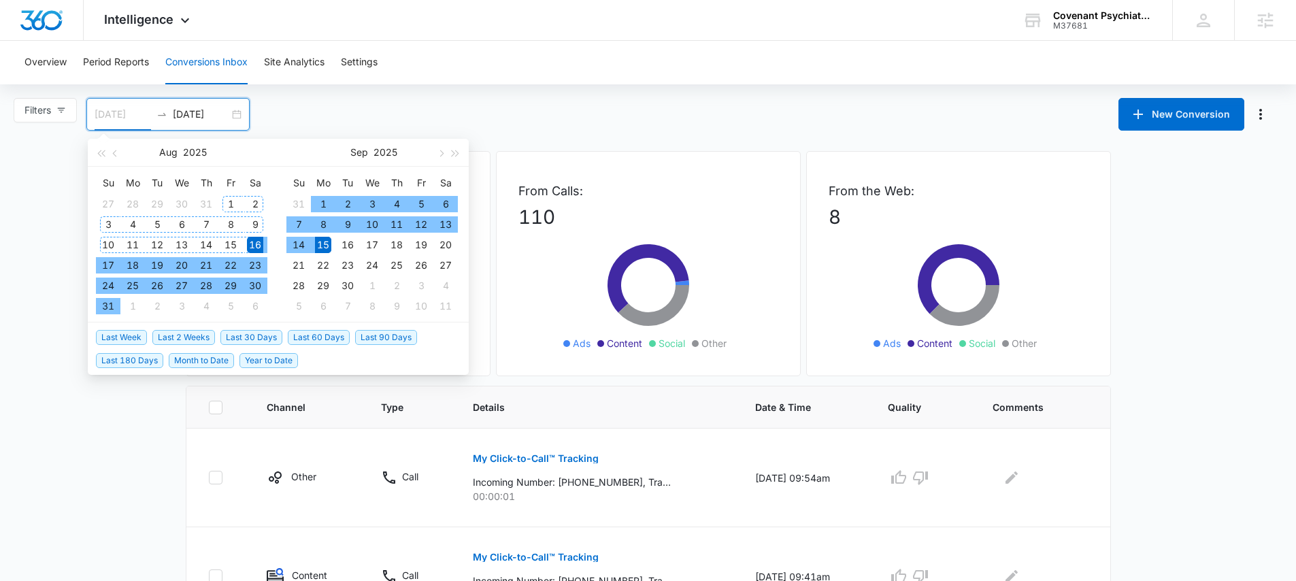
type input "[DATE]"
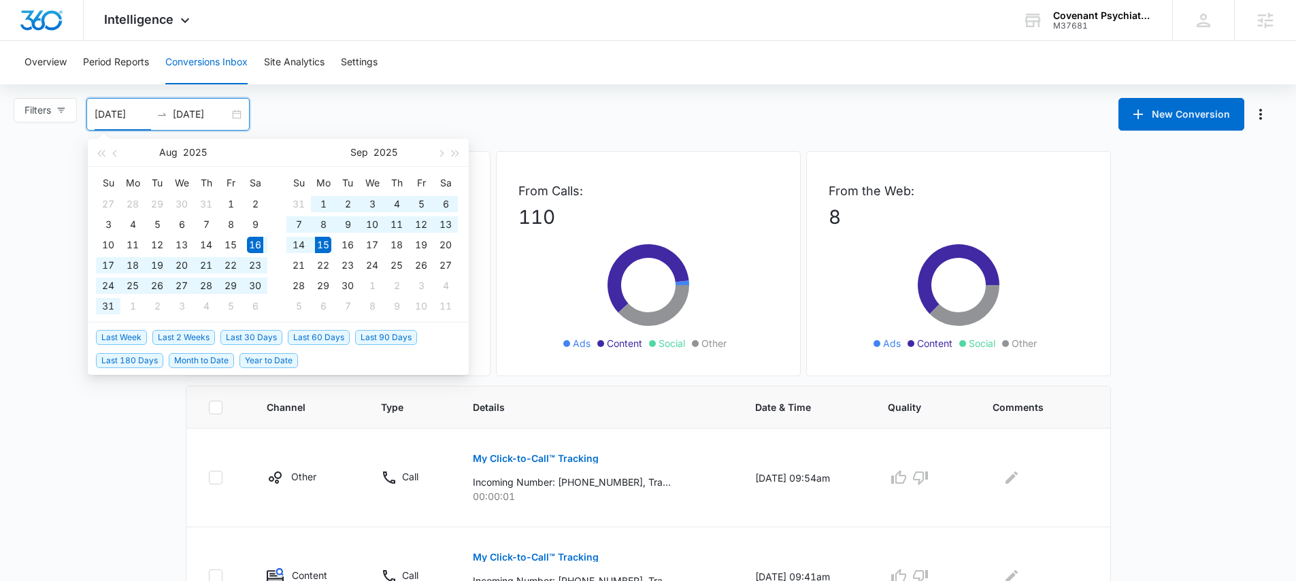
click at [238, 333] on span "Last 30 Days" at bounding box center [251, 337] width 62 height 15
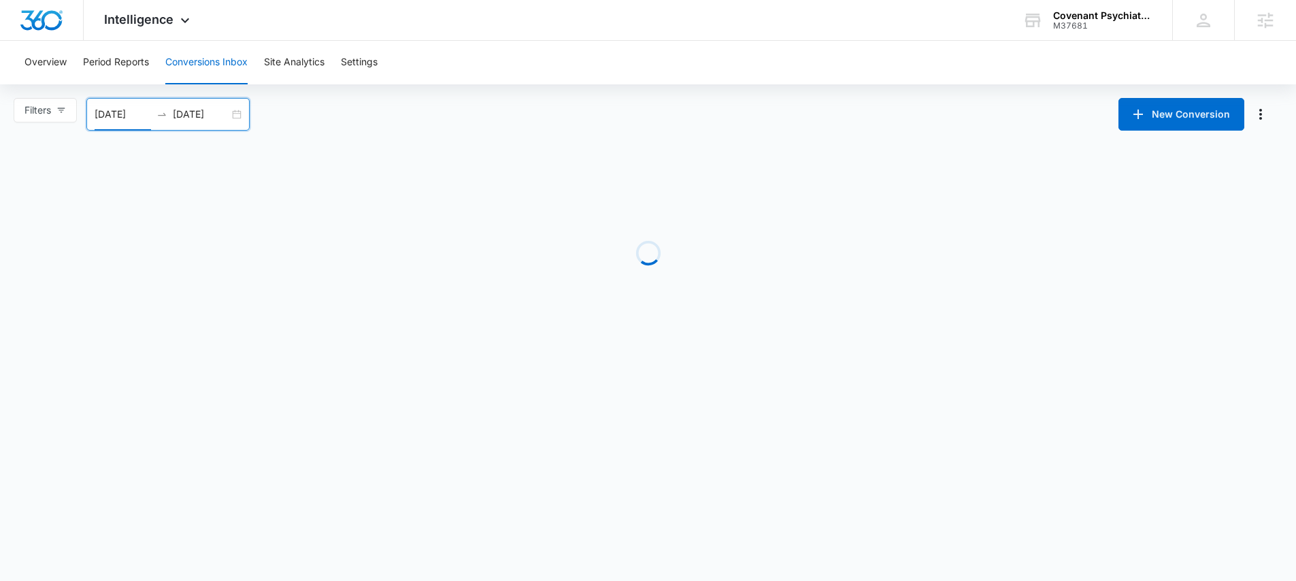
click at [297, 115] on div "Filters [DATE] [DATE] New Conversion [DATE] Su Mo Tu We Th Fr Sa 27 28 29 30 31…" at bounding box center [648, 114] width 1296 height 33
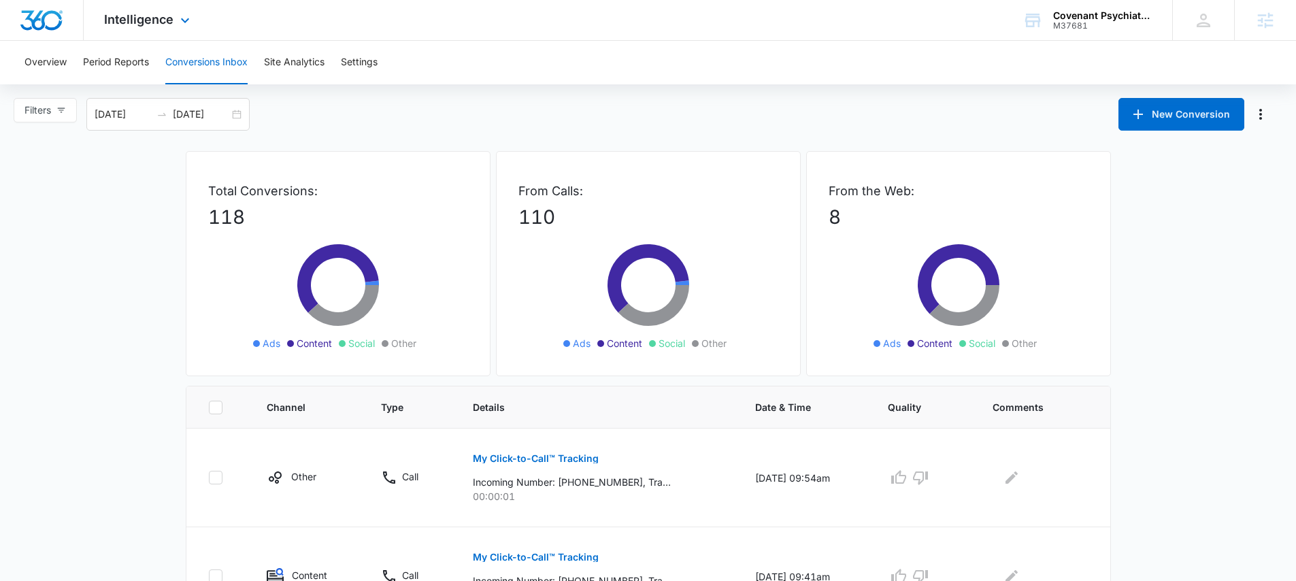
click at [149, 27] on div "Intelligence Apps Reputation Websites Forms CRM Email Social Payments POS Conte…" at bounding box center [149, 20] width 130 height 40
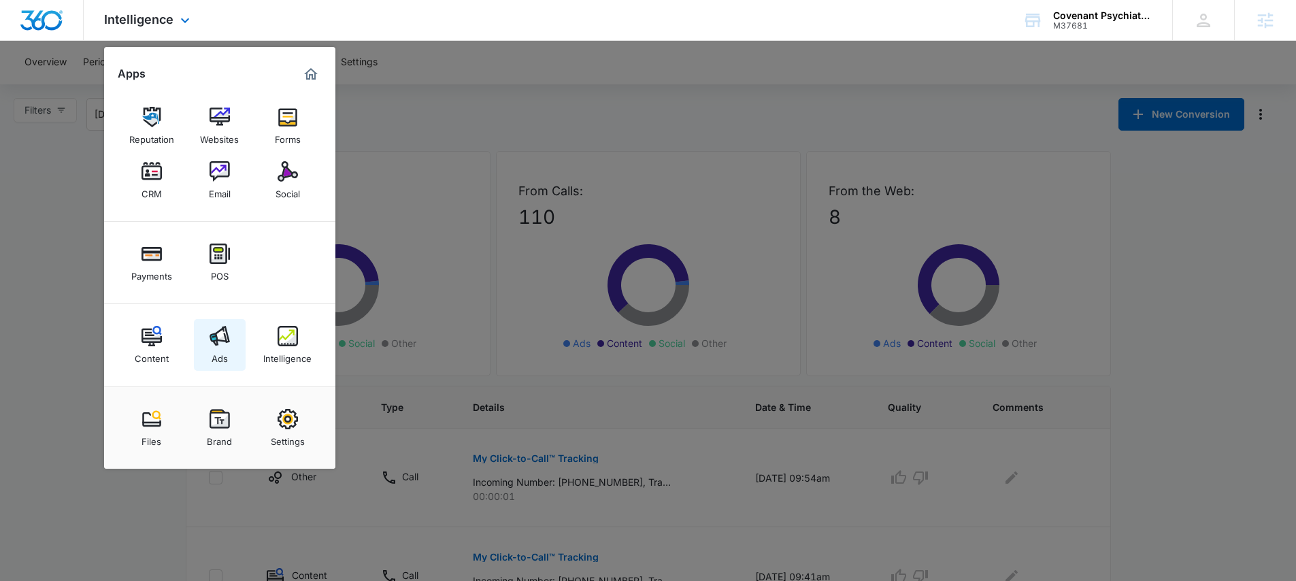
drag, startPoint x: 210, startPoint y: 382, endPoint x: 210, endPoint y: 361, distance: 21.8
click at [210, 382] on div "Content Ads Intelligence" at bounding box center [219, 345] width 231 height 82
click at [210, 355] on link "Ads" at bounding box center [220, 345] width 52 height 52
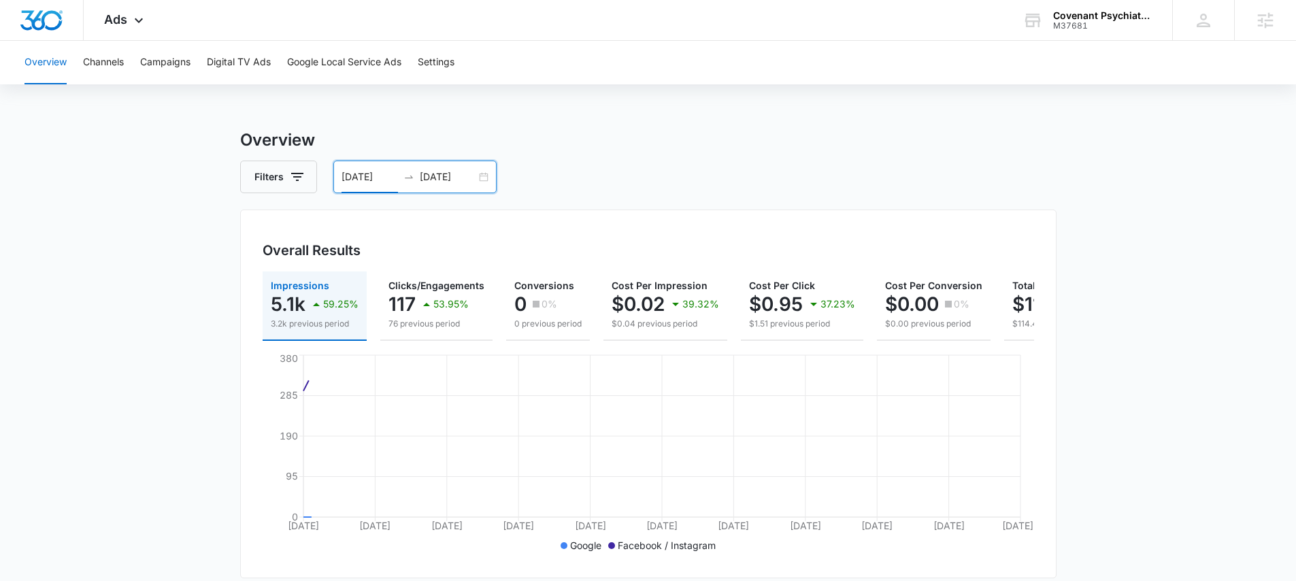
click at [383, 176] on input "[DATE]" at bounding box center [370, 176] width 56 height 15
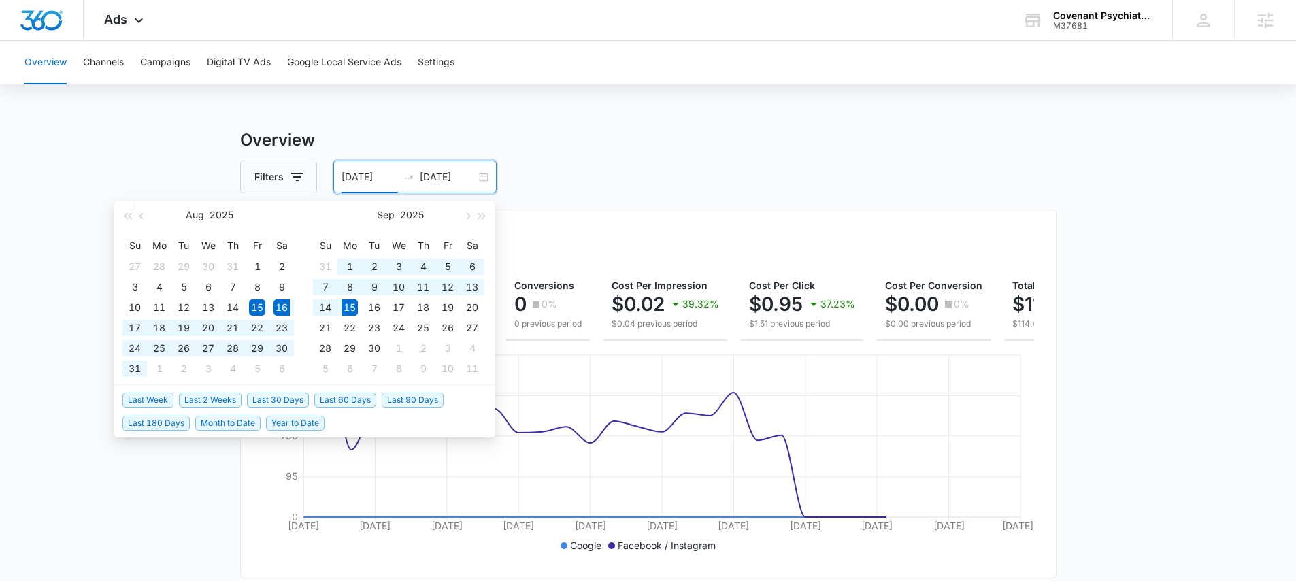
click at [284, 396] on span "Last 30 Days" at bounding box center [278, 400] width 62 height 15
type input "[DATE]"
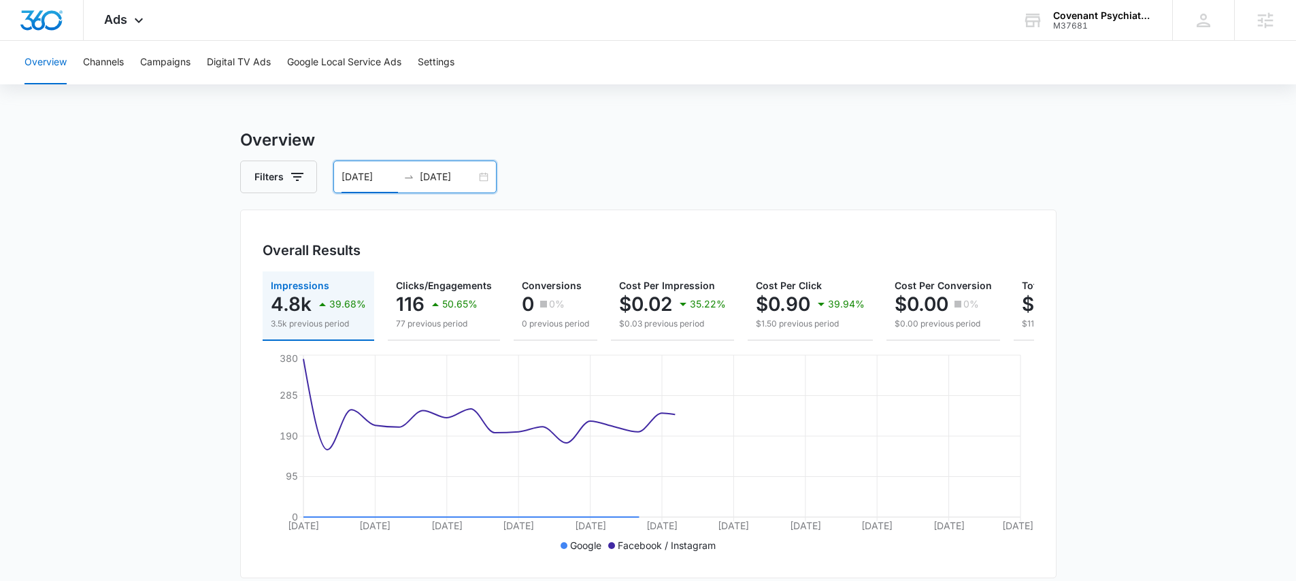
click at [578, 179] on div "Filters [DATE] [DATE]" at bounding box center [648, 177] width 816 height 33
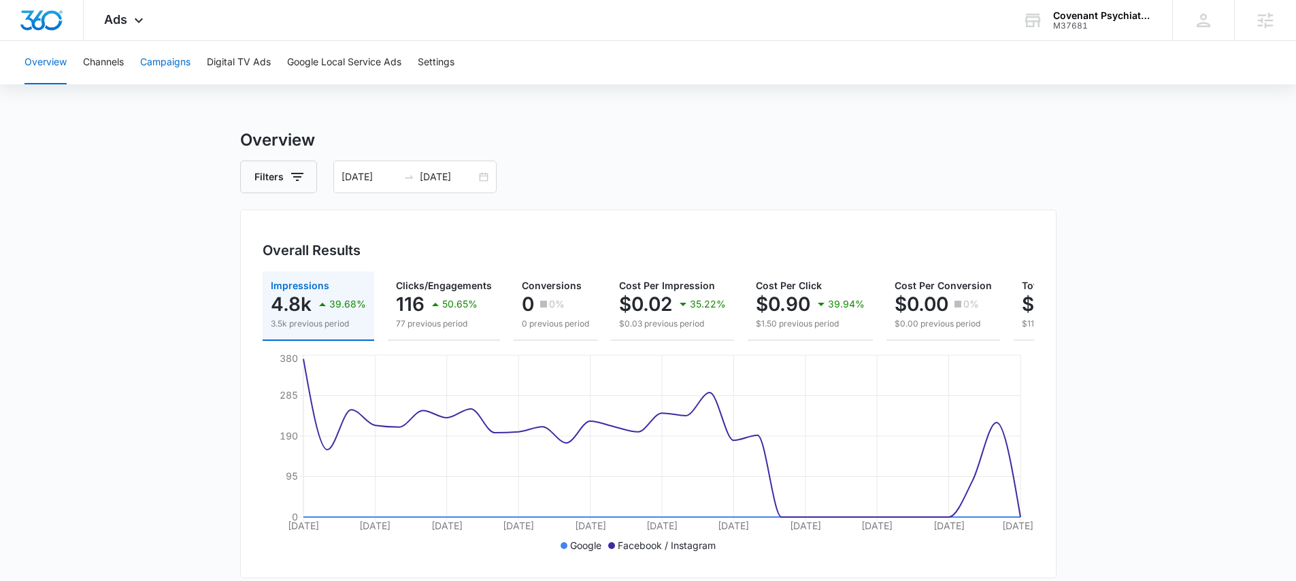
click at [170, 69] on button "Campaigns" at bounding box center [165, 63] width 50 height 44
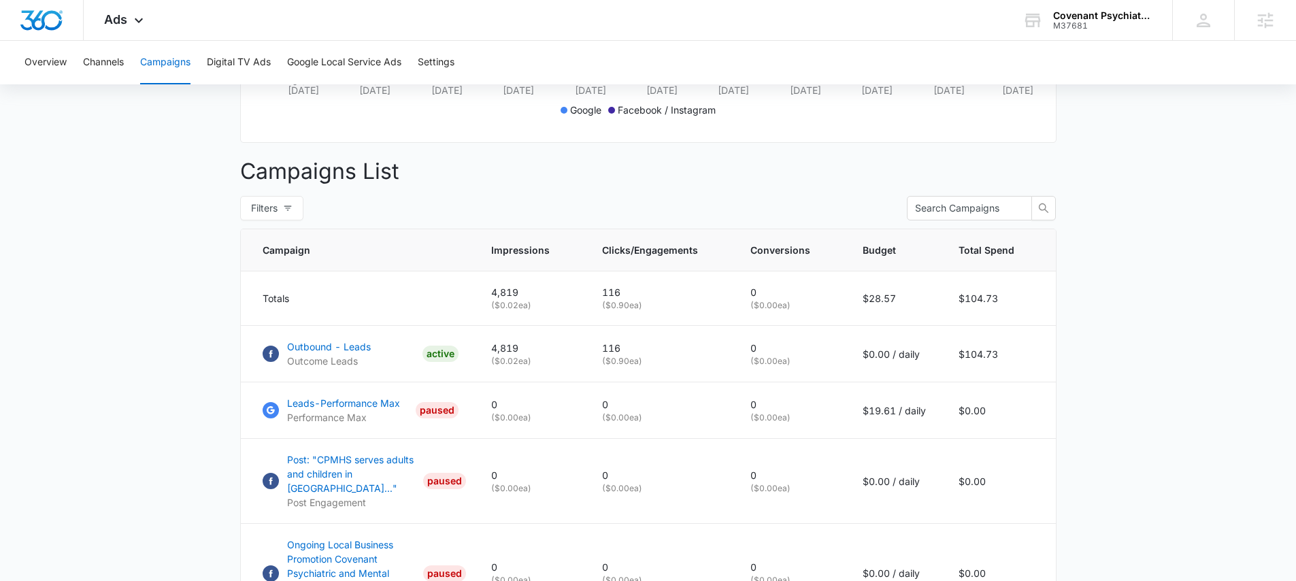
scroll to position [154, 0]
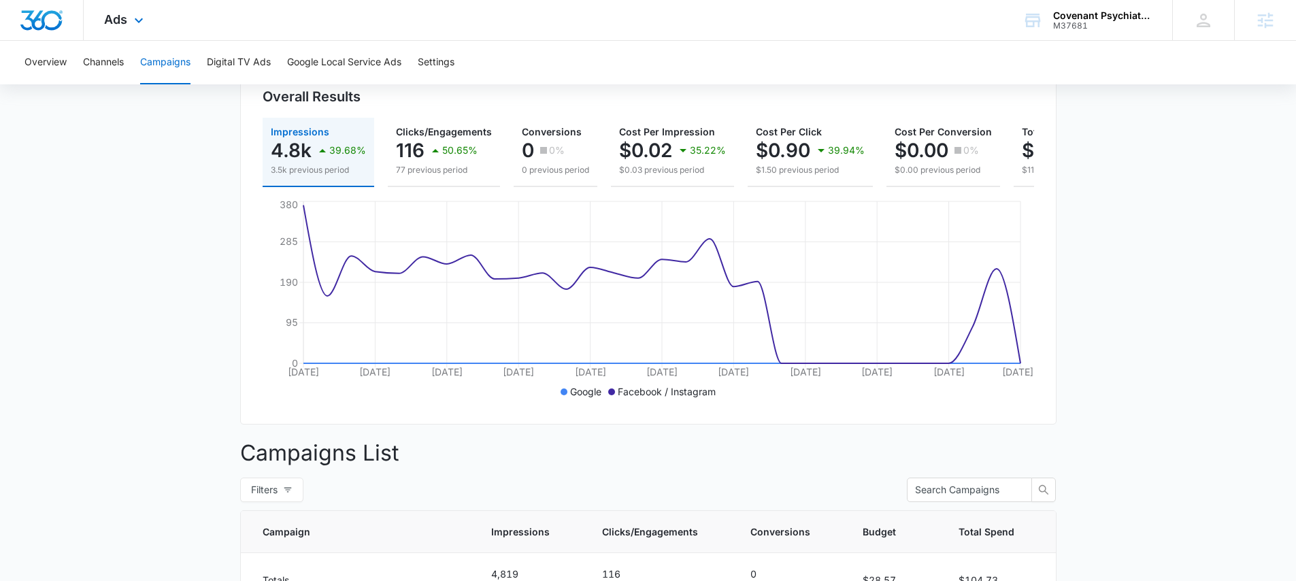
click at [124, 28] on div "Ads Apps Reputation Websites Forms CRM Email Social Payments POS Content Ads In…" at bounding box center [126, 20] width 84 height 40
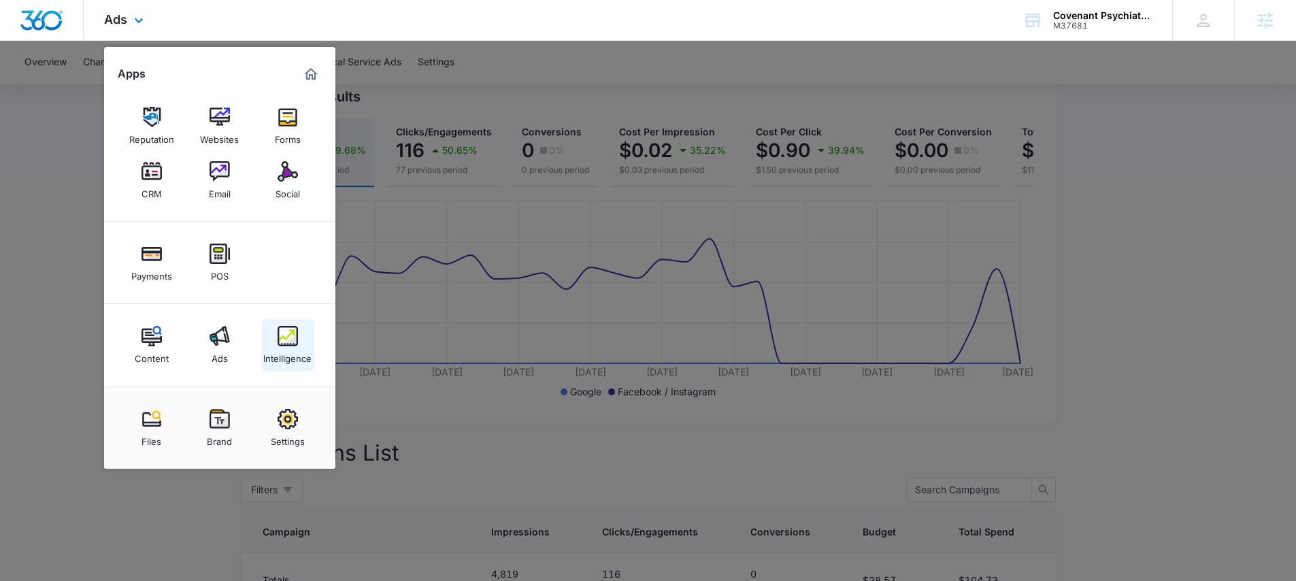
click at [283, 353] on div "Intelligence" at bounding box center [287, 355] width 48 height 18
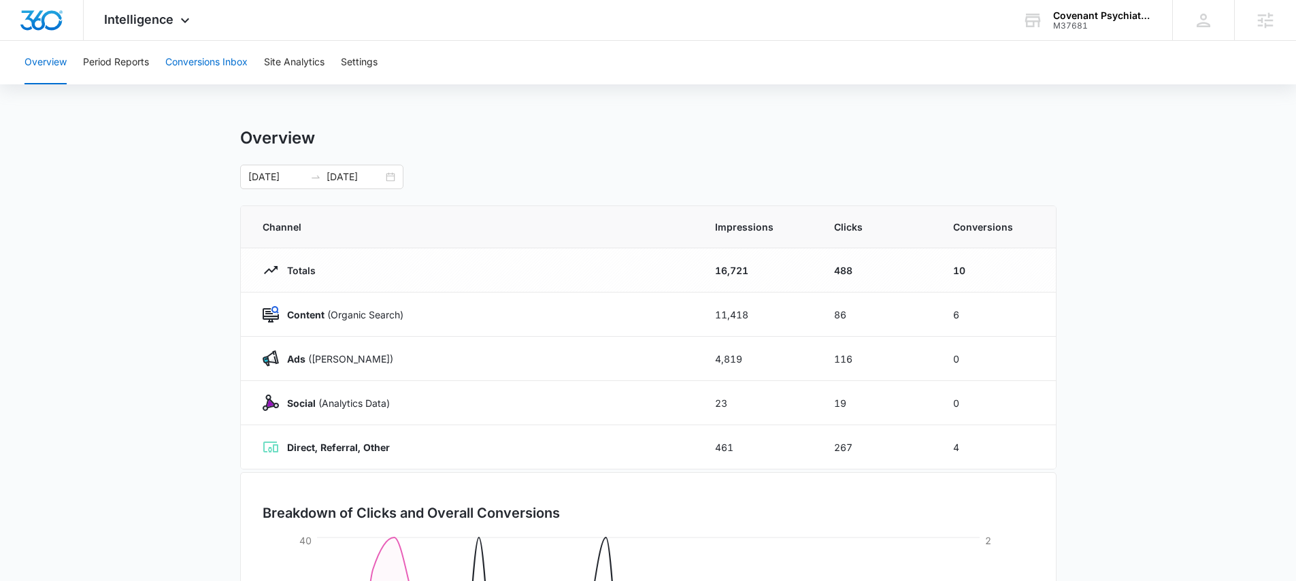
click at [199, 74] on button "Conversions Inbox" at bounding box center [206, 63] width 82 height 44
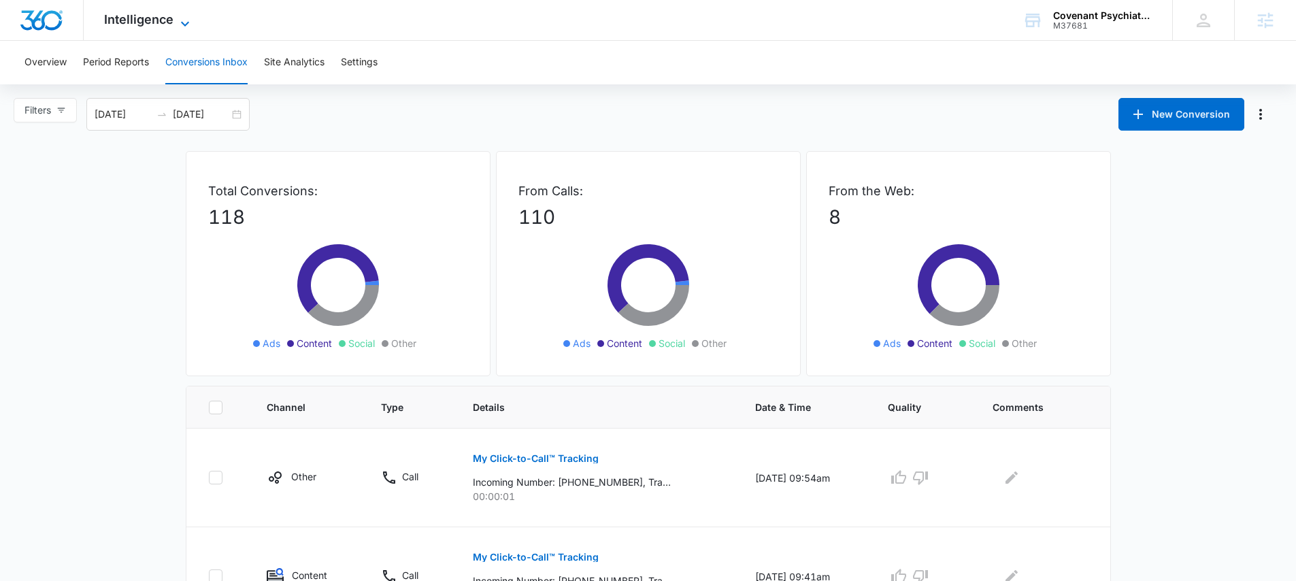
click at [182, 27] on icon at bounding box center [185, 24] width 16 height 16
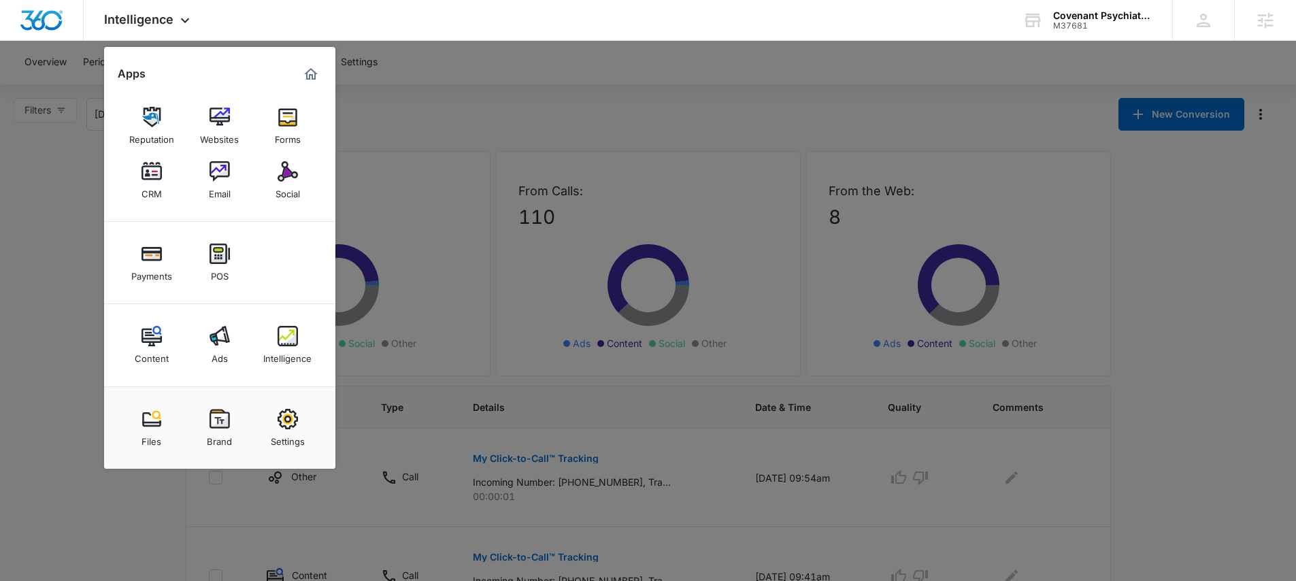
click at [423, 192] on div at bounding box center [648, 290] width 1296 height 581
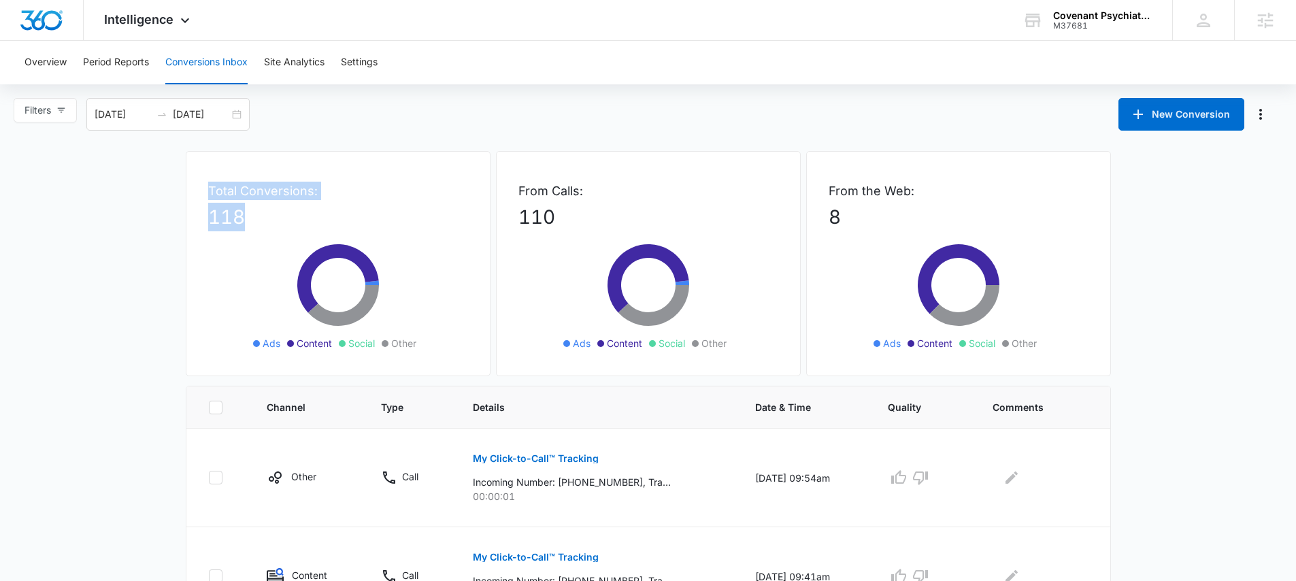
drag, startPoint x: 209, startPoint y: 195, endPoint x: 255, endPoint y: 216, distance: 50.8
click at [255, 216] on div "Total Conversions: 118 Ads Content Social Other" at bounding box center [338, 263] width 305 height 225
click at [256, 217] on p "118" at bounding box center [338, 217] width 260 height 29
drag, startPoint x: 310, startPoint y: 187, endPoint x: 212, endPoint y: 189, distance: 98.0
click at [212, 189] on p "Total Conversions:" at bounding box center [338, 191] width 260 height 18
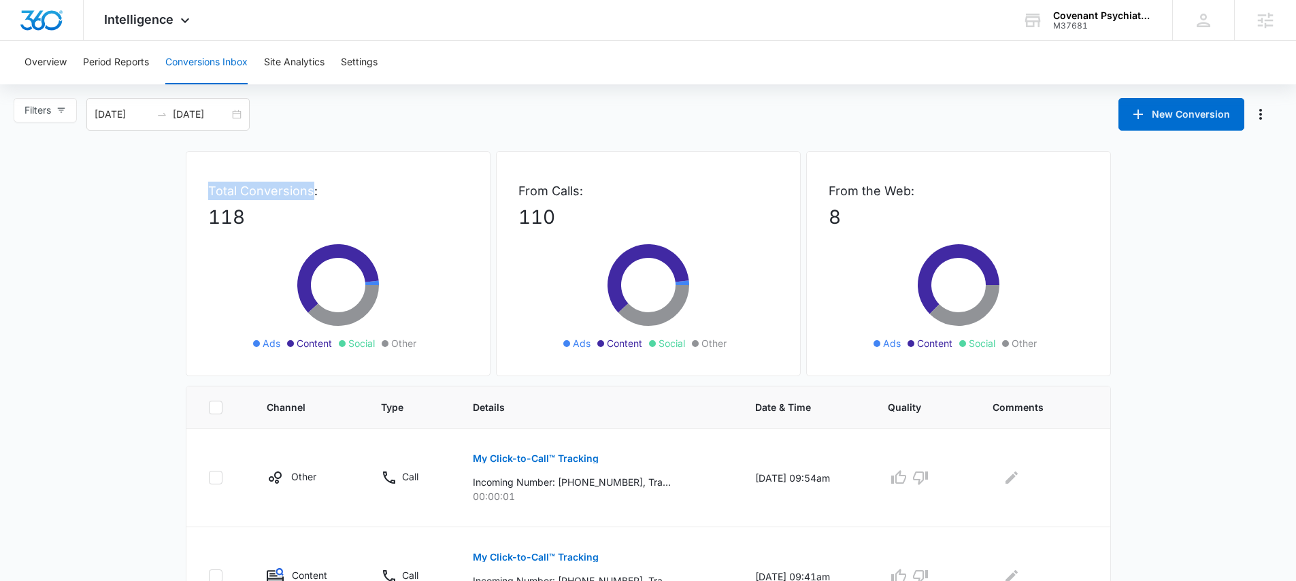
drag, startPoint x: 210, startPoint y: 189, endPoint x: 314, endPoint y: 187, distance: 104.8
click at [314, 187] on p "Total Conversions:" at bounding box center [338, 191] width 260 height 18
drag, startPoint x: 314, startPoint y: 187, endPoint x: 278, endPoint y: 146, distance: 55.0
click at [314, 187] on p "Total Conversions:" at bounding box center [338, 191] width 260 height 18
drag, startPoint x: 264, startPoint y: 229, endPoint x: 210, endPoint y: 201, distance: 61.5
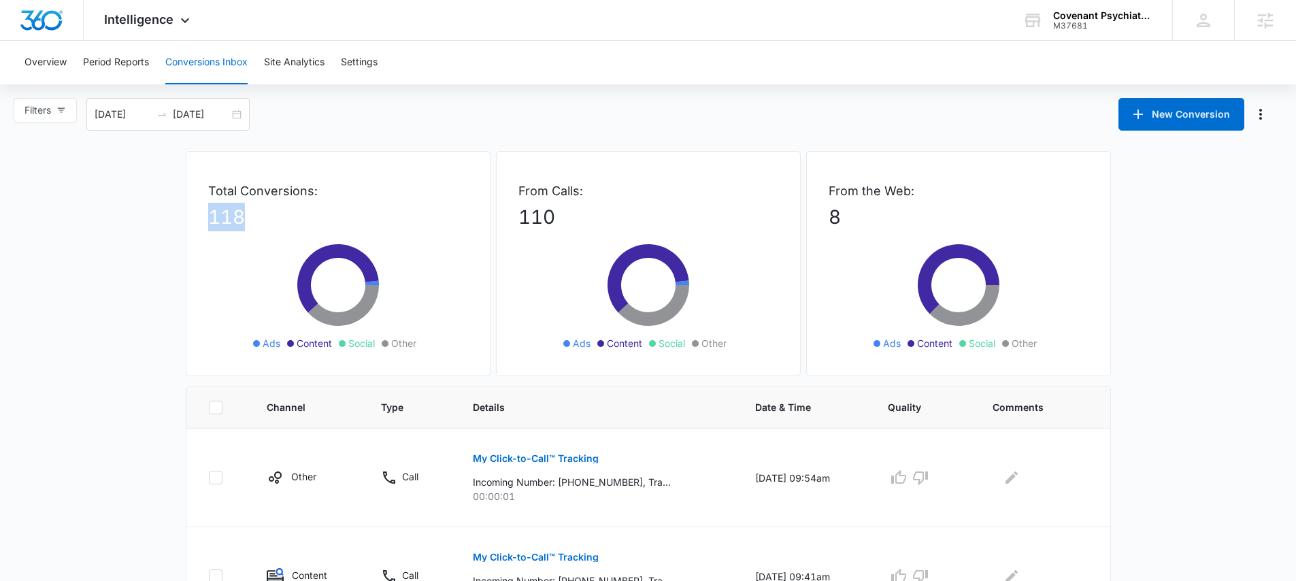
click at [210, 203] on p "118" at bounding box center [338, 217] width 260 height 29
click at [282, 223] on p "118" at bounding box center [338, 217] width 260 height 29
drag, startPoint x: 282, startPoint y: 223, endPoint x: 211, endPoint y: 186, distance: 80.3
click at [211, 186] on div "Total Conversions: 118 Ads Content Social Other" at bounding box center [338, 263] width 305 height 225
drag, startPoint x: 591, startPoint y: 214, endPoint x: 495, endPoint y: 201, distance: 97.5
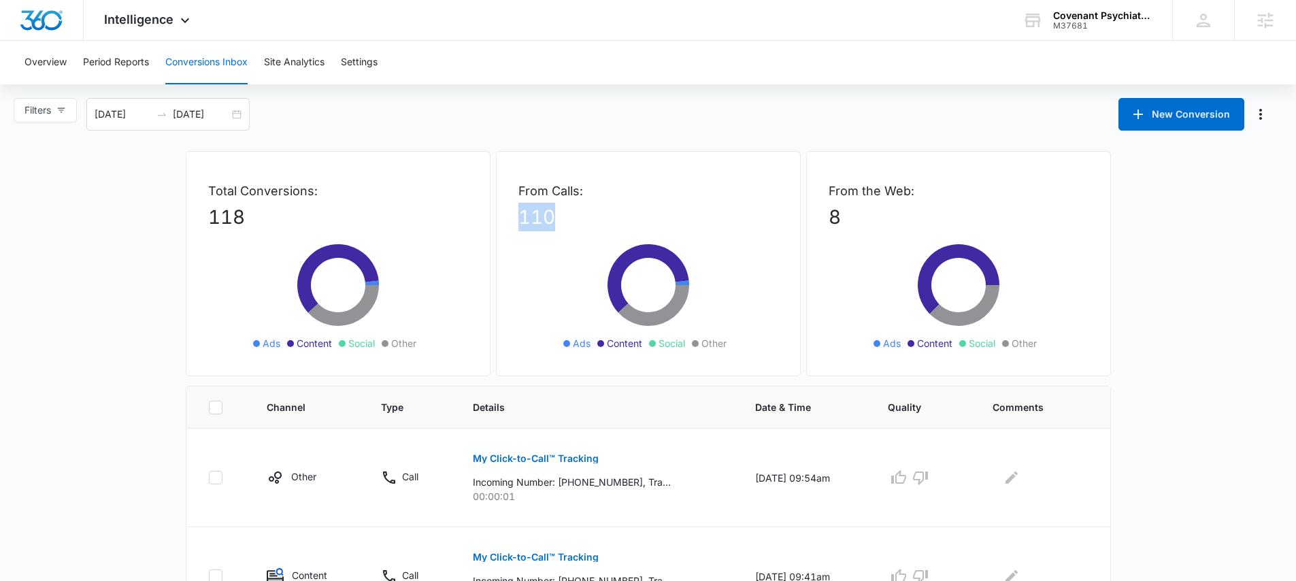
click at [494, 201] on div "Total Conversions: 118 Ads Content Social Other From Calls: 110 Ads Content Soc…" at bounding box center [648, 268] width 925 height 235
drag, startPoint x: 846, startPoint y: 214, endPoint x: 825, endPoint y: 188, distance: 33.3
click at [825, 188] on div "From the Web: 8 Ads Content Social Other" at bounding box center [958, 263] width 305 height 225
click at [495, 82] on div "Overview Period Reports Conversions Inbox Site Analytics Settings" at bounding box center [647, 63] width 1263 height 44
drag, startPoint x: 250, startPoint y: 216, endPoint x: 206, endPoint y: 212, distance: 43.7
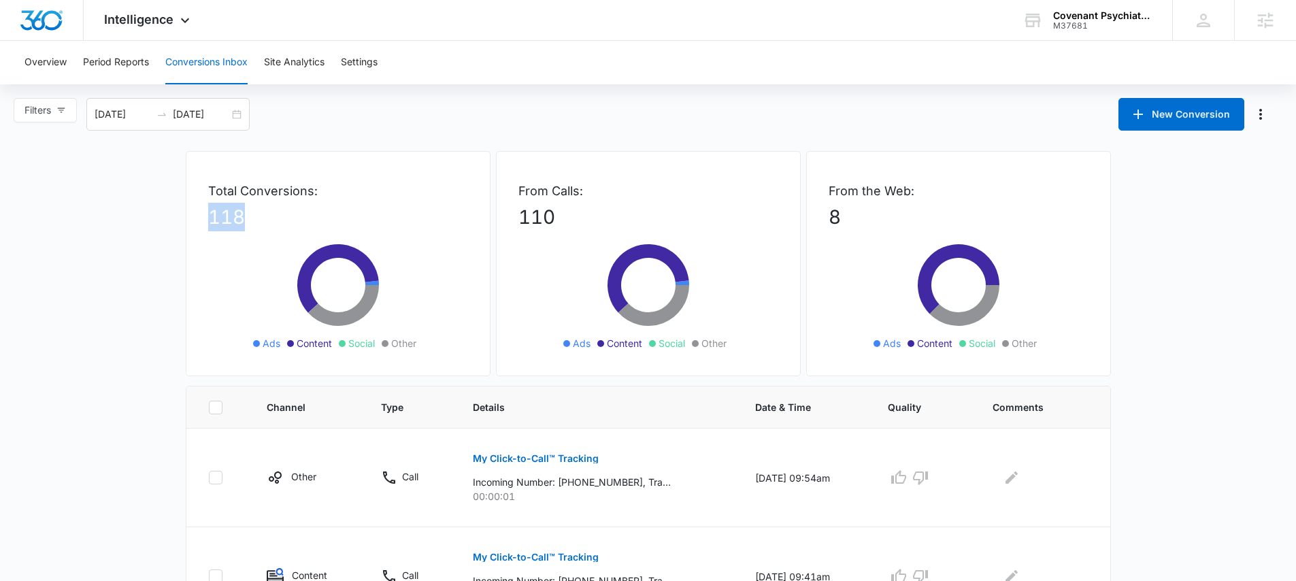
click at [206, 212] on div "Total Conversions: 118 Ads Content Social Other" at bounding box center [338, 263] width 305 height 225
click at [215, 201] on div "Total Conversions: 118 Ads Content Social Other" at bounding box center [338, 263] width 305 height 225
click at [144, 16] on span "Intelligence" at bounding box center [138, 19] width 69 height 14
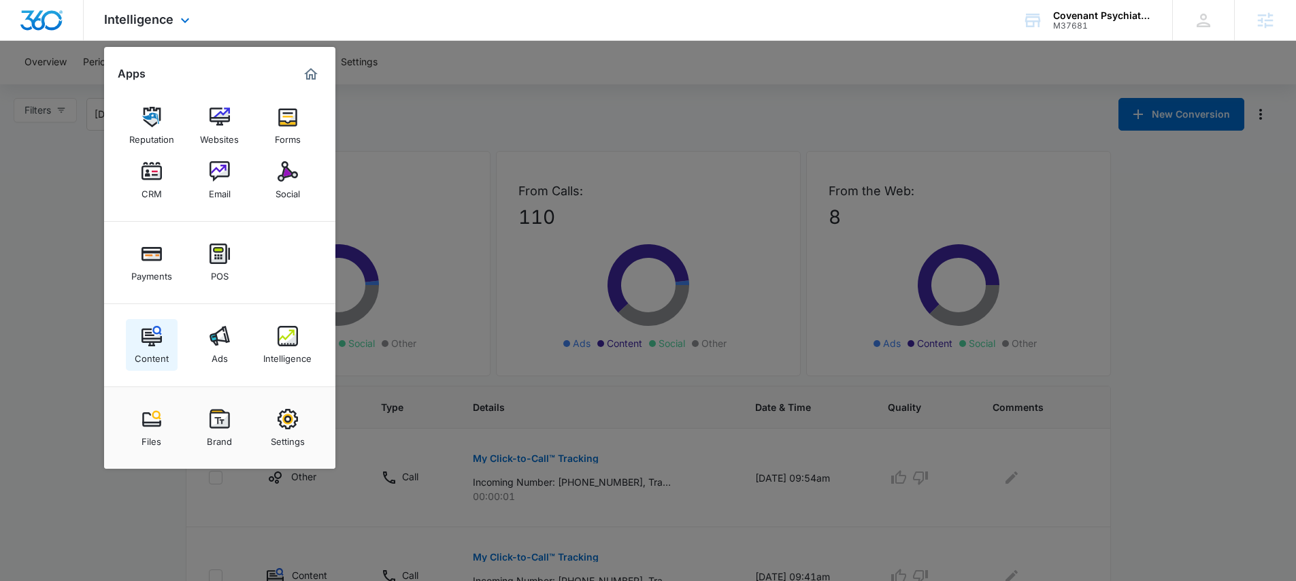
click at [162, 366] on link "Content" at bounding box center [152, 345] width 52 height 52
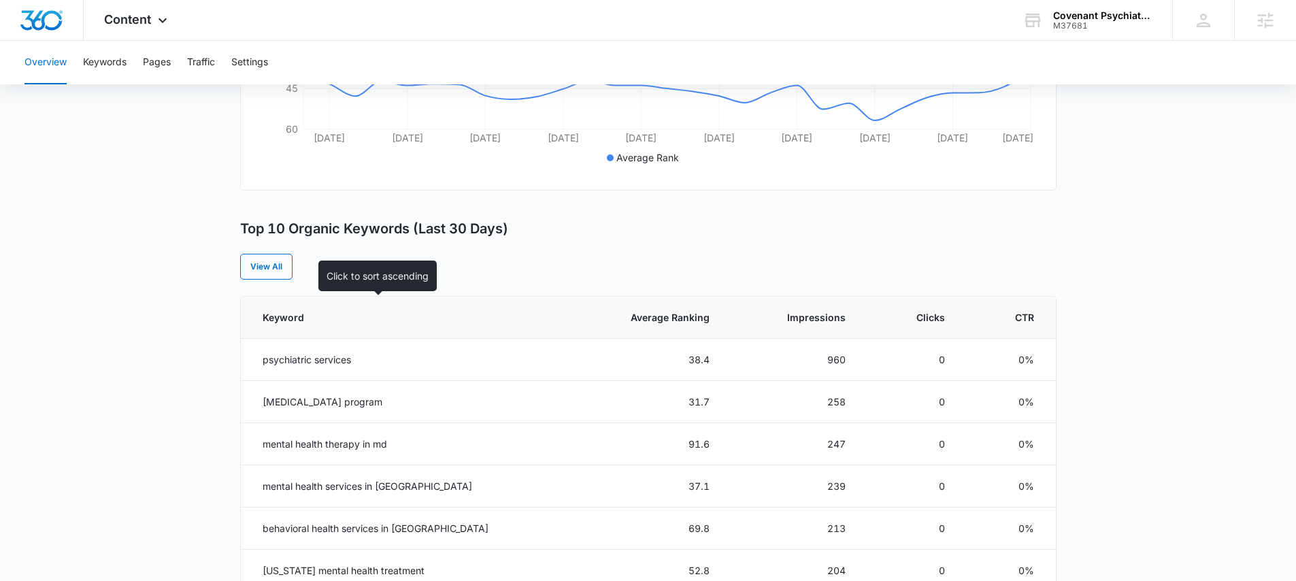
scroll to position [411, 0]
click at [169, 16] on icon at bounding box center [162, 24] width 16 height 16
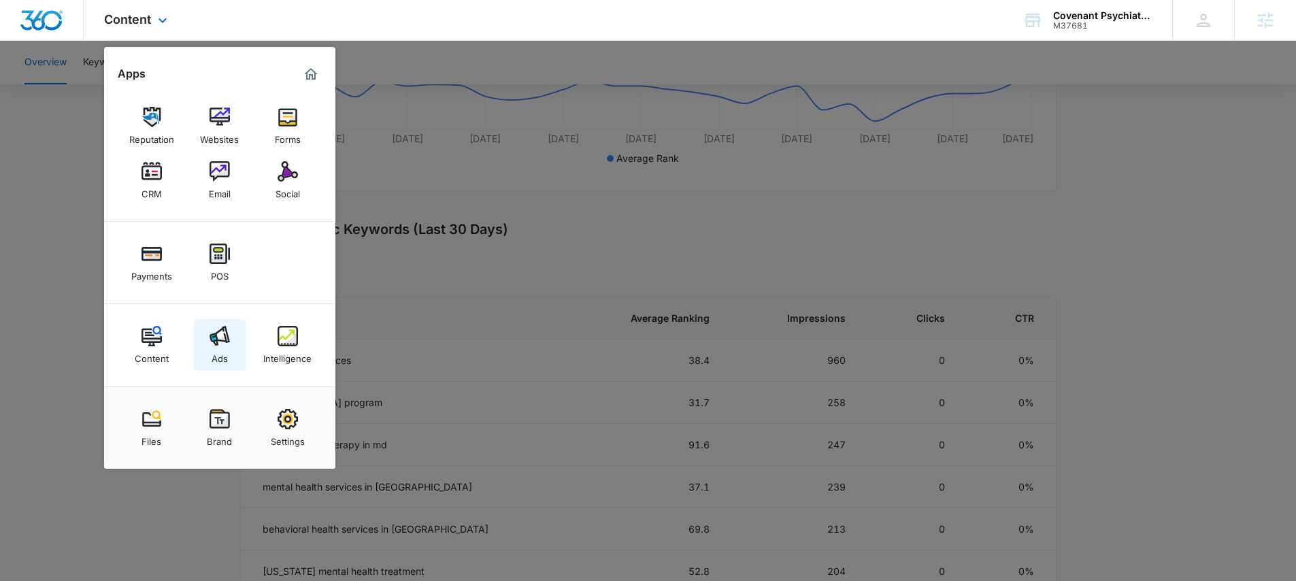
click at [227, 362] on div "Ads" at bounding box center [220, 355] width 16 height 18
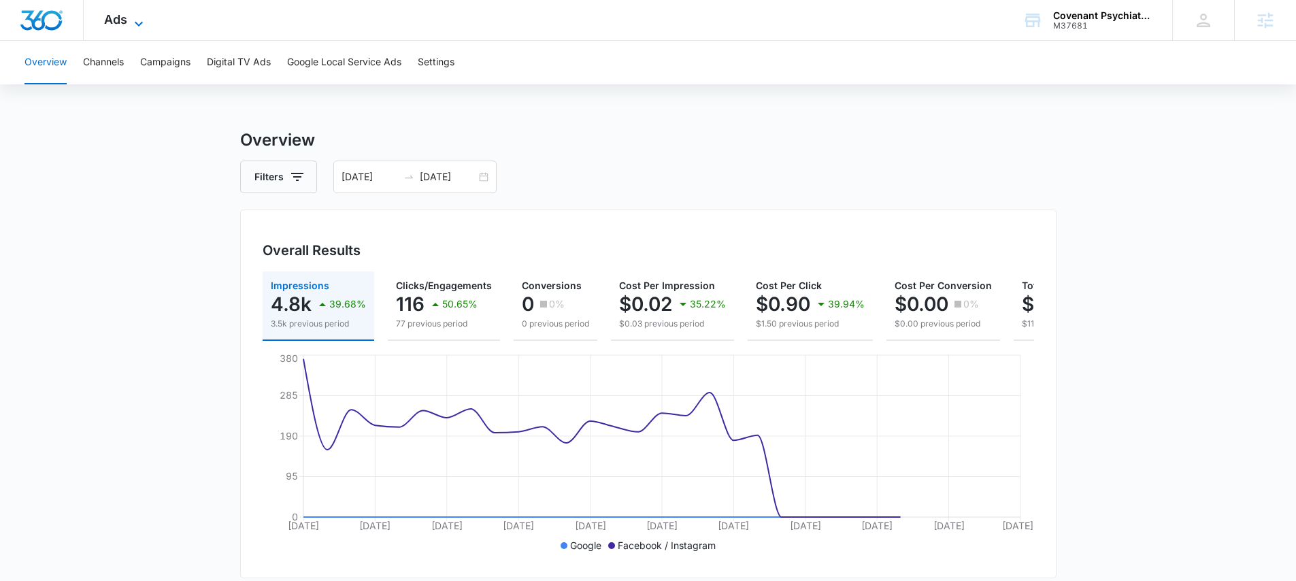
click at [135, 19] on icon at bounding box center [139, 24] width 16 height 16
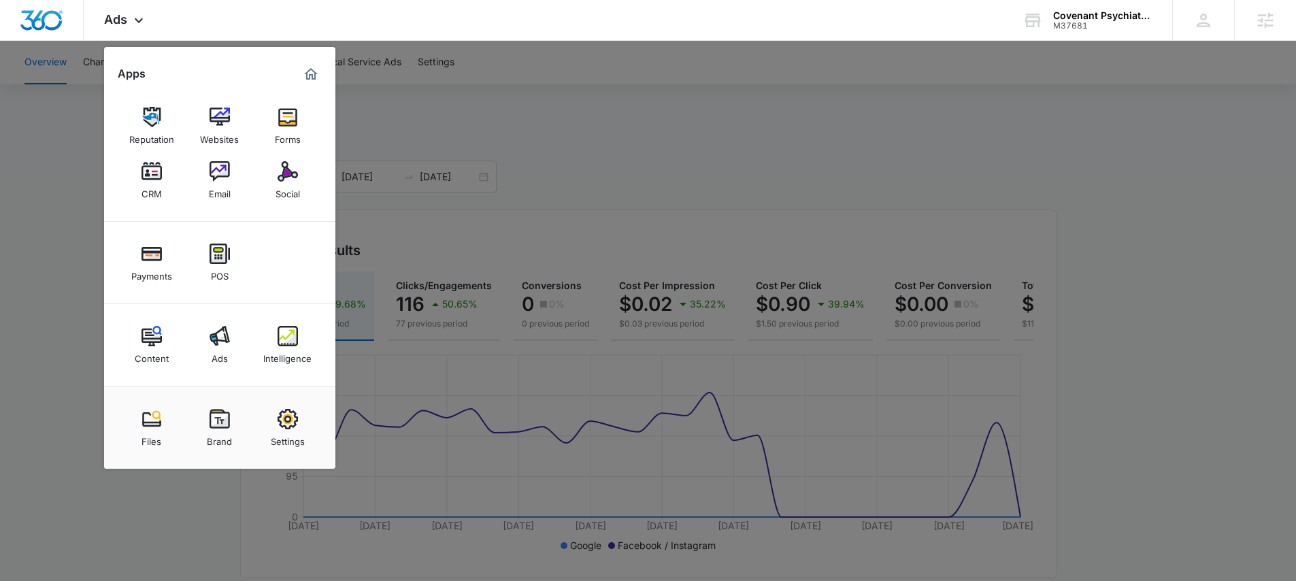
click at [412, 240] on div at bounding box center [648, 290] width 1296 height 581
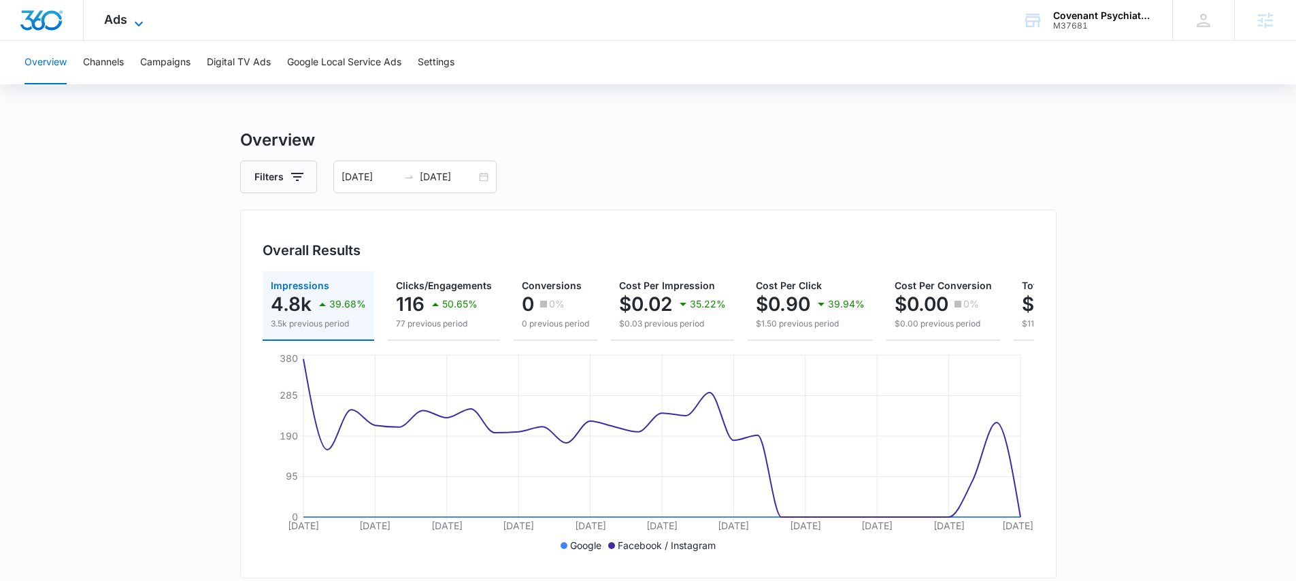
drag, startPoint x: 142, startPoint y: 24, endPoint x: 224, endPoint y: 160, distance: 158.7
click at [142, 23] on icon at bounding box center [139, 20] width 16 height 16
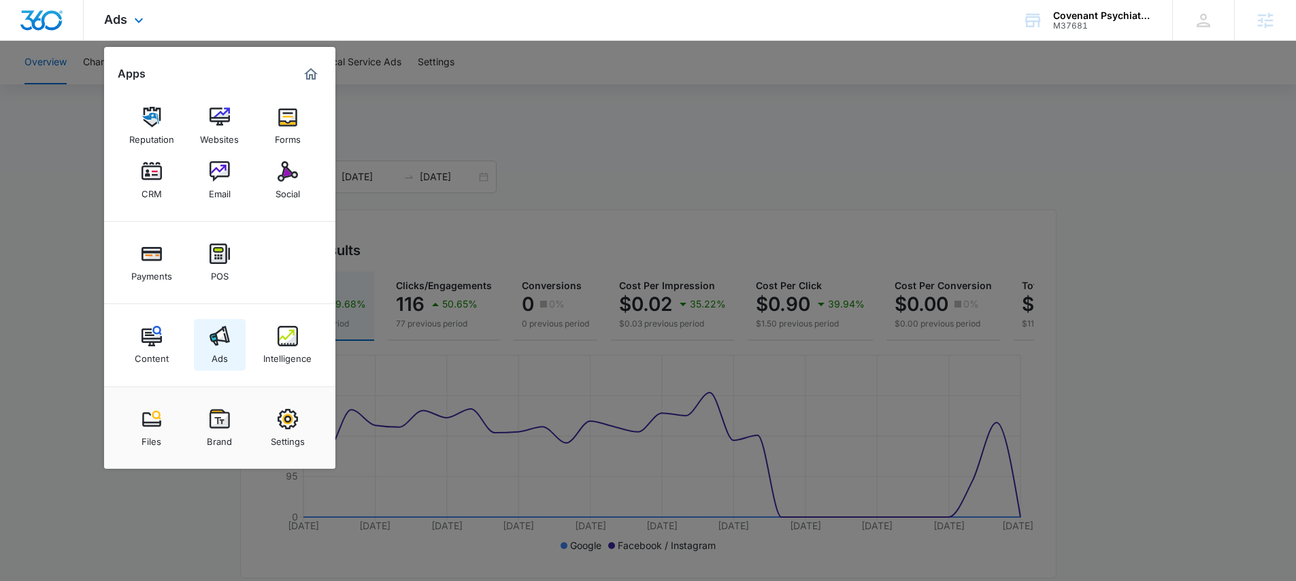
click at [235, 342] on link "Ads" at bounding box center [220, 345] width 52 height 52
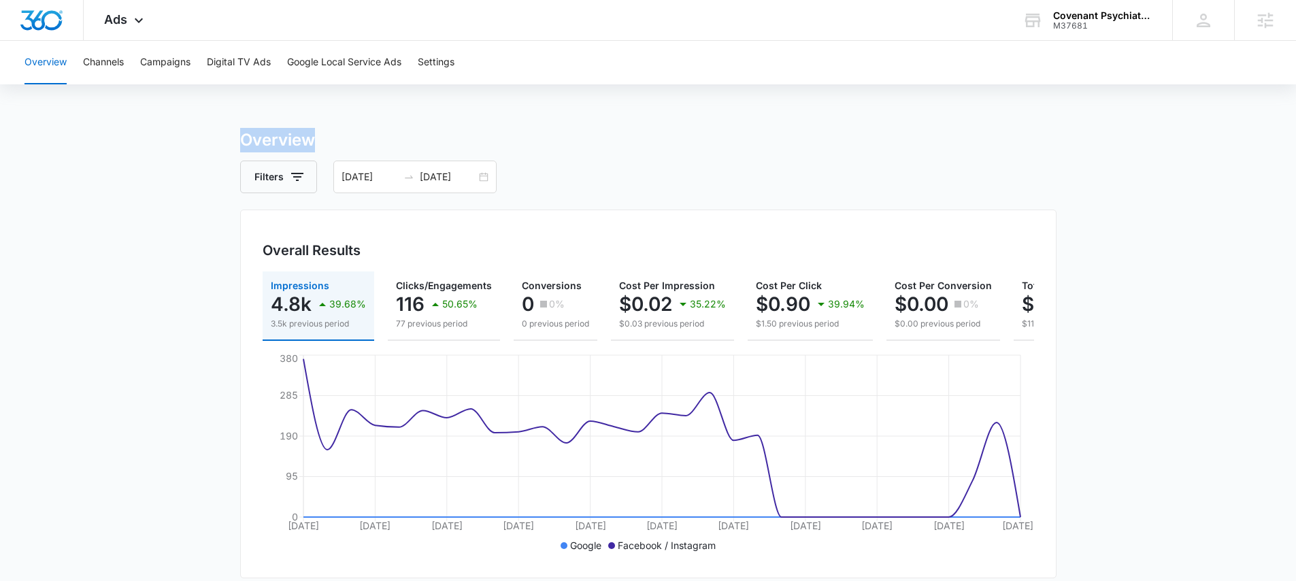
drag, startPoint x: 214, startPoint y: 140, endPoint x: 322, endPoint y: 149, distance: 108.5
click at [354, 137] on h3 "Overview" at bounding box center [648, 140] width 816 height 24
drag, startPoint x: 318, startPoint y: 144, endPoint x: 229, endPoint y: 144, distance: 88.4
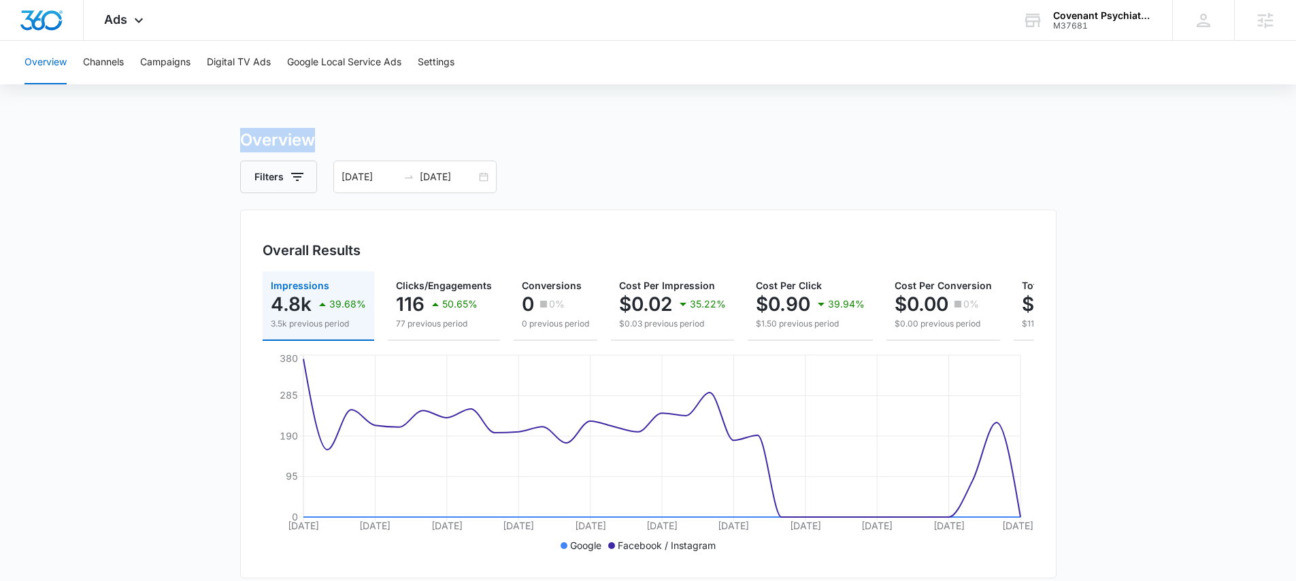
drag, startPoint x: 225, startPoint y: 146, endPoint x: 327, endPoint y: 137, distance: 102.4
click at [328, 137] on h3 "Overview" at bounding box center [648, 140] width 816 height 24
